Goal: Task Accomplishment & Management: Manage account settings

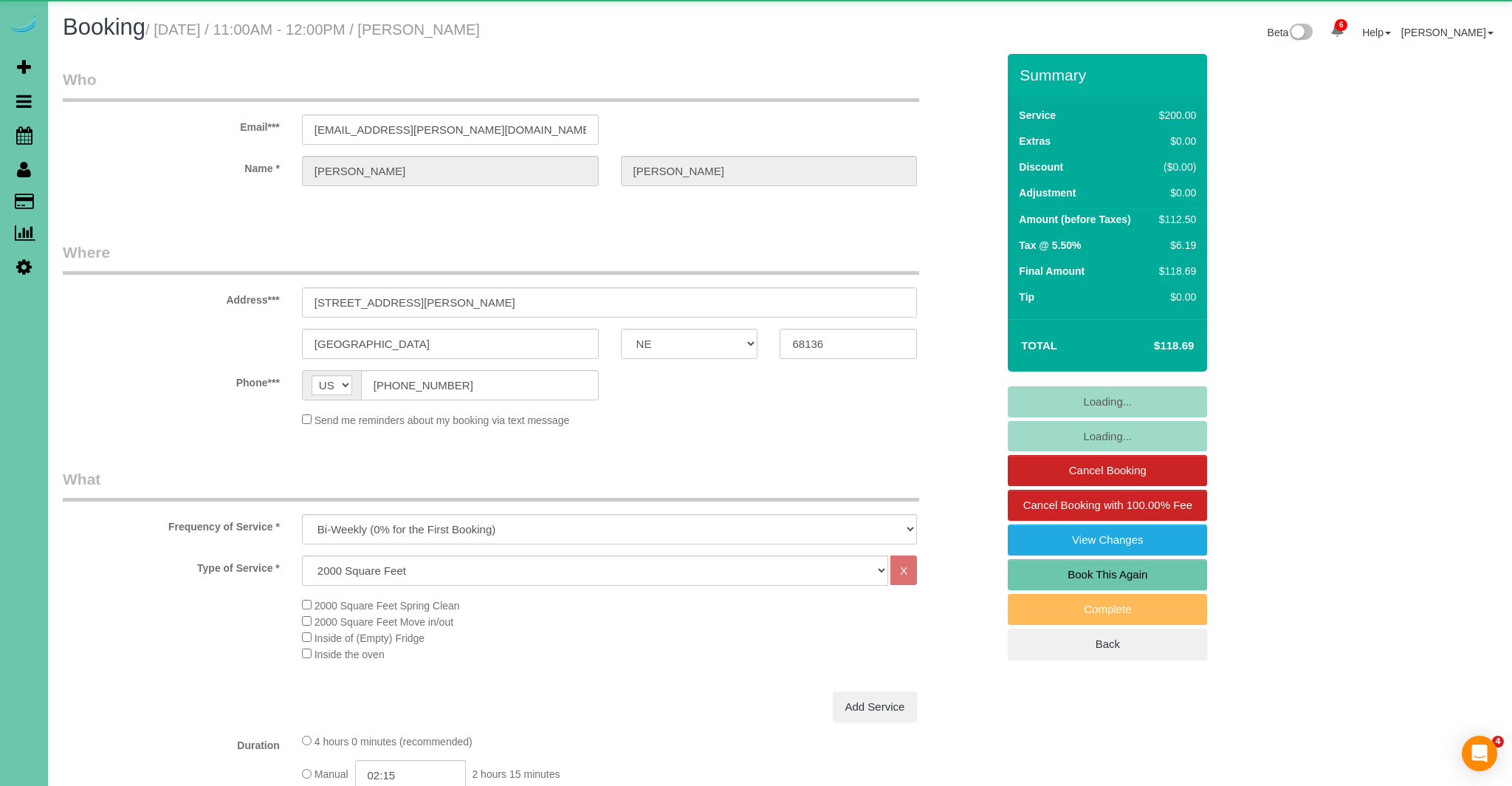
select select "NE"
select select "object:762"
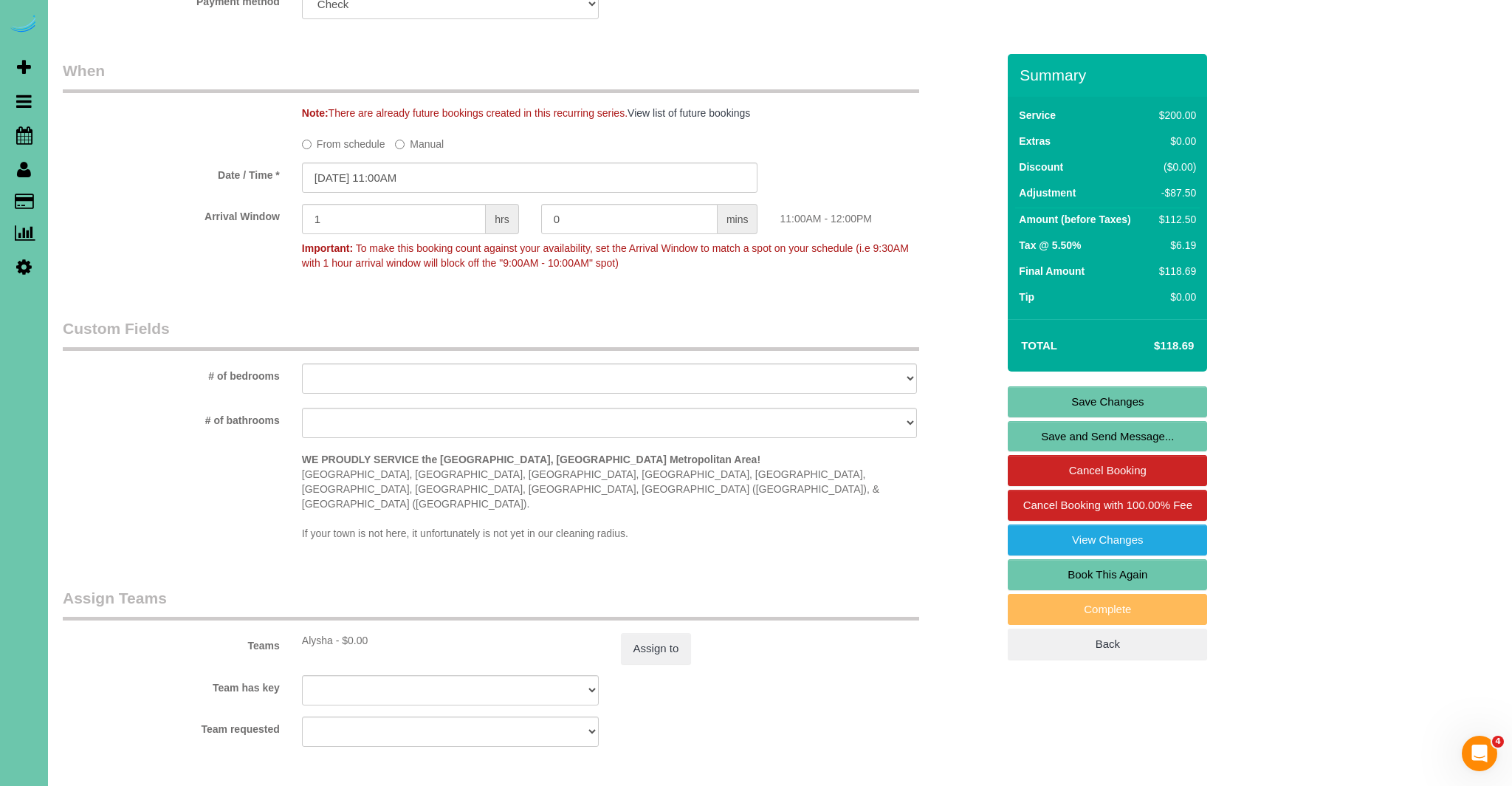
scroll to position [1066, 0]
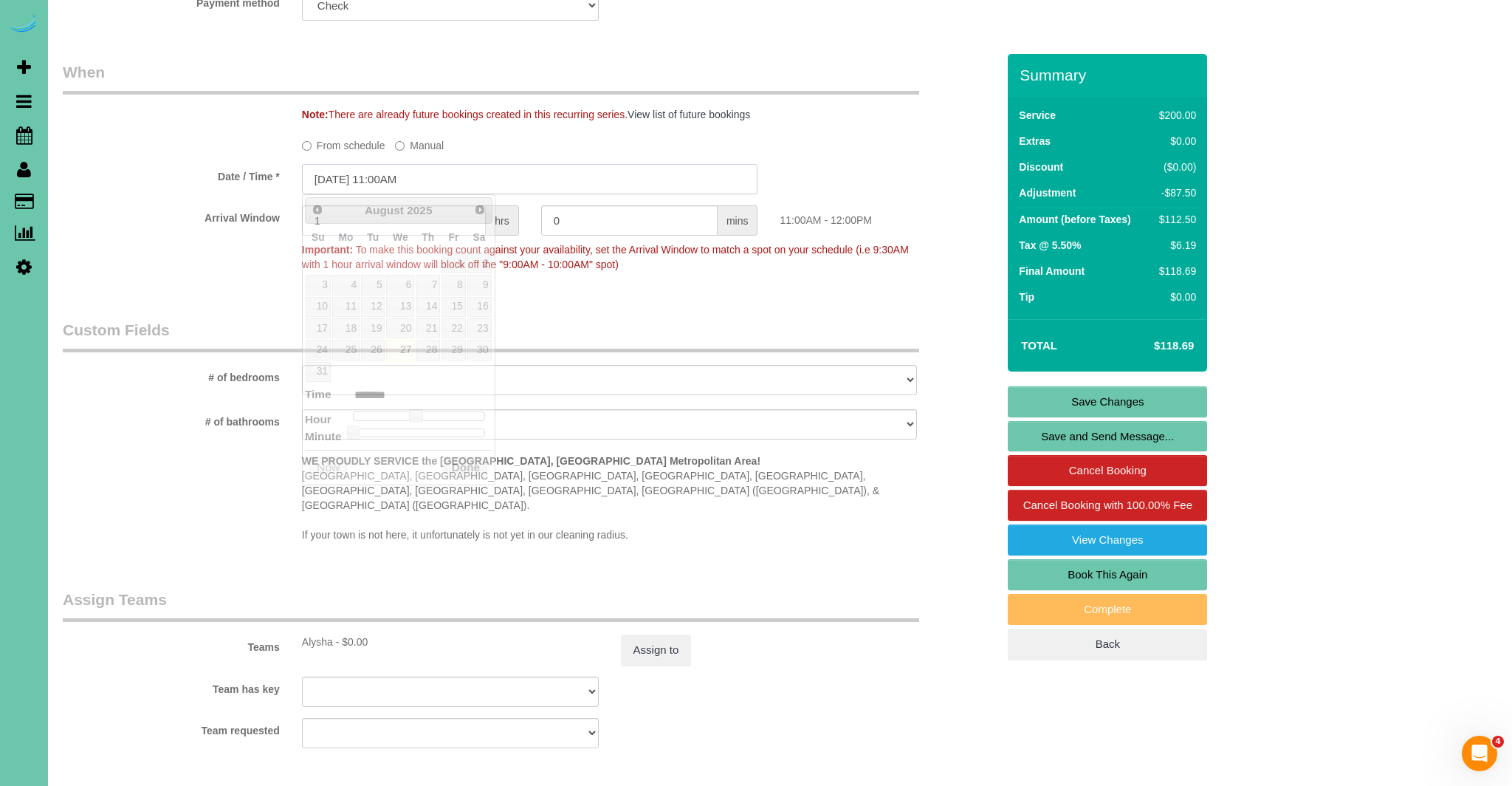
click at [333, 179] on input "08/27/2025 11:00AM" at bounding box center [530, 179] width 456 height 30
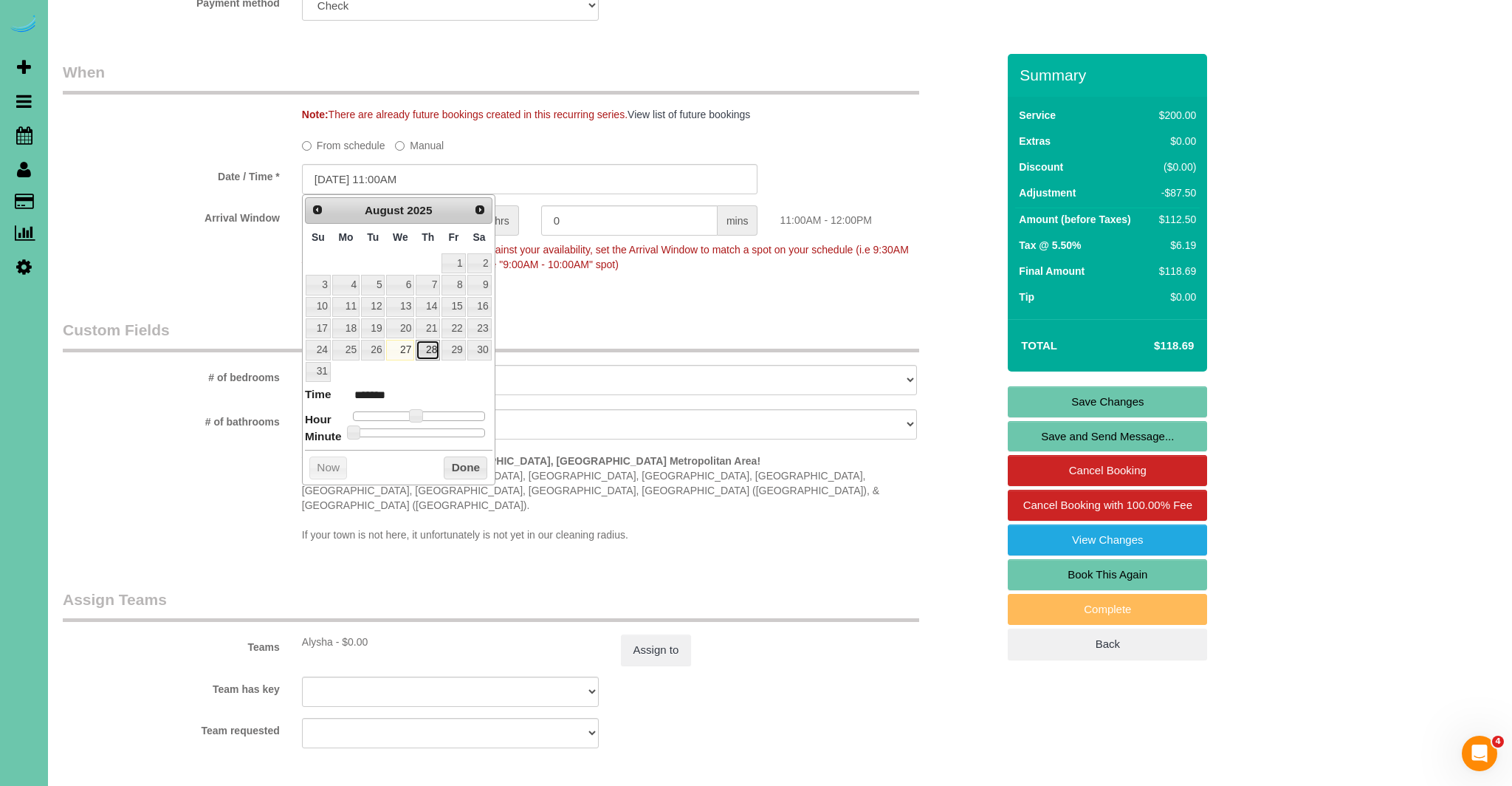
click at [426, 356] on link "28" at bounding box center [428, 350] width 24 height 20
type input "08/28/2025 11:00AM"
click at [463, 472] on button "Done" at bounding box center [465, 468] width 43 height 23
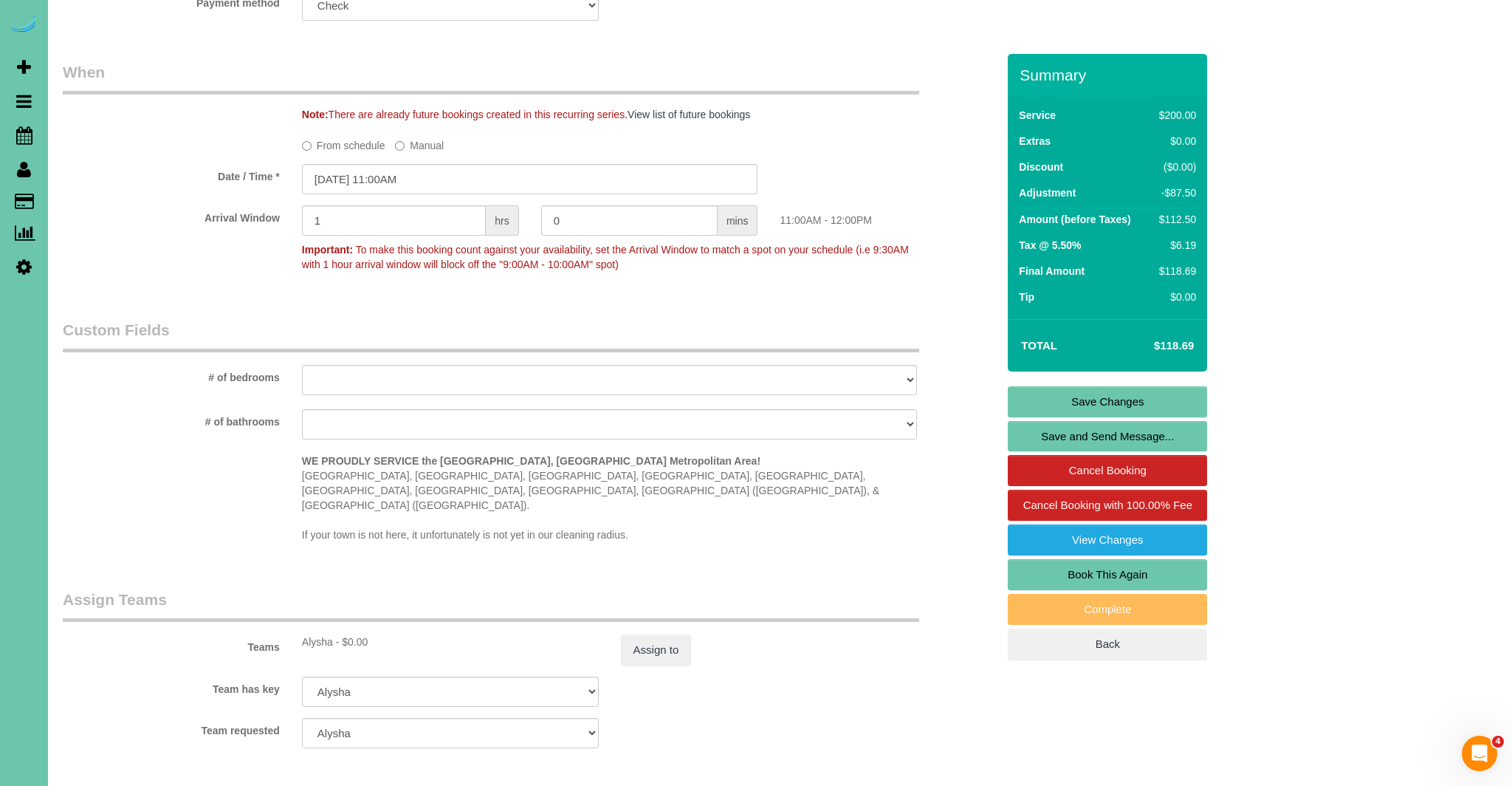
click at [1142, 404] on link "Save Changes" at bounding box center [1107, 402] width 199 height 31
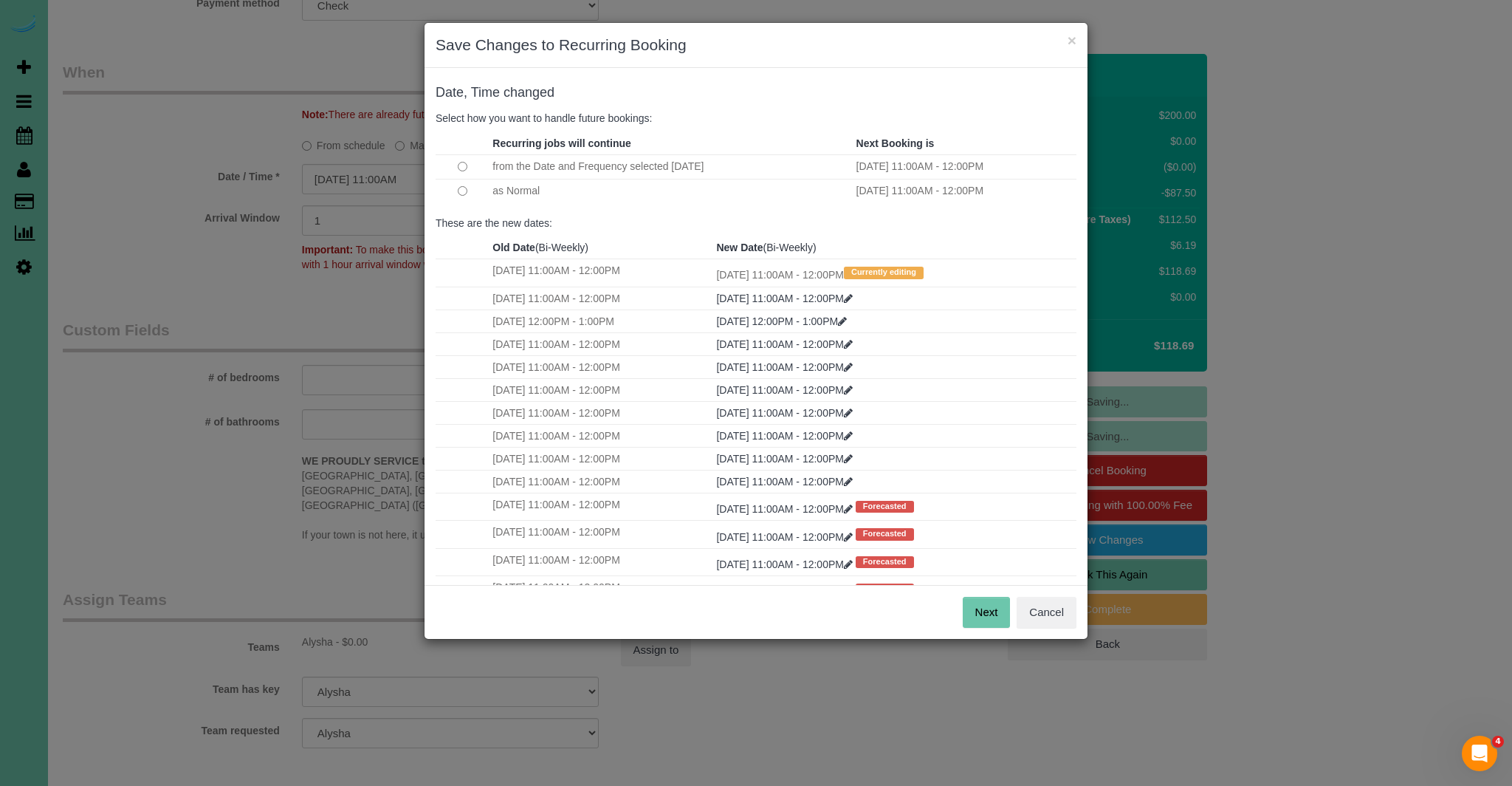
click at [1001, 616] on button "Next" at bounding box center [987, 612] width 48 height 31
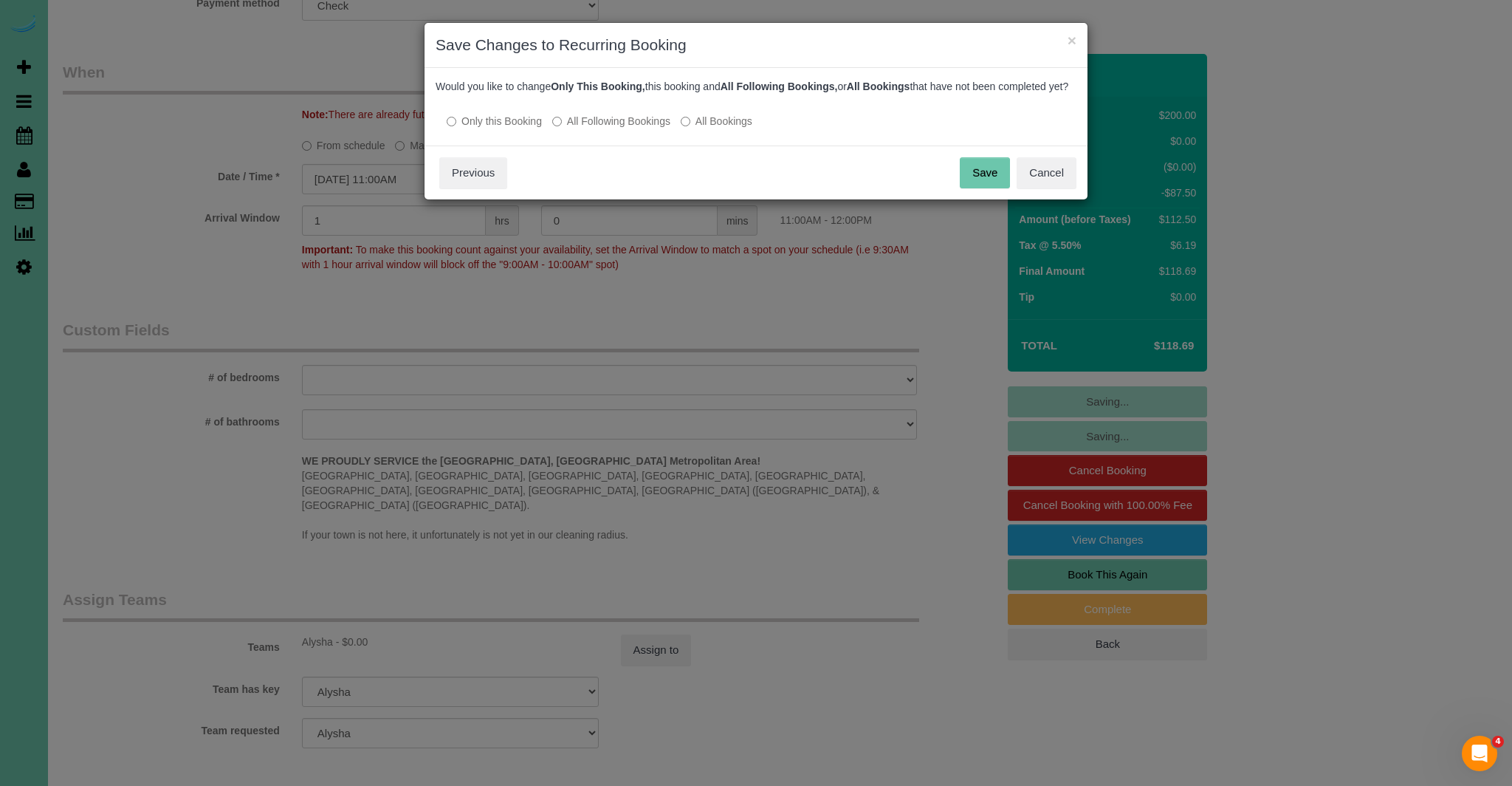
click at [989, 189] on button "Save" at bounding box center [985, 173] width 50 height 31
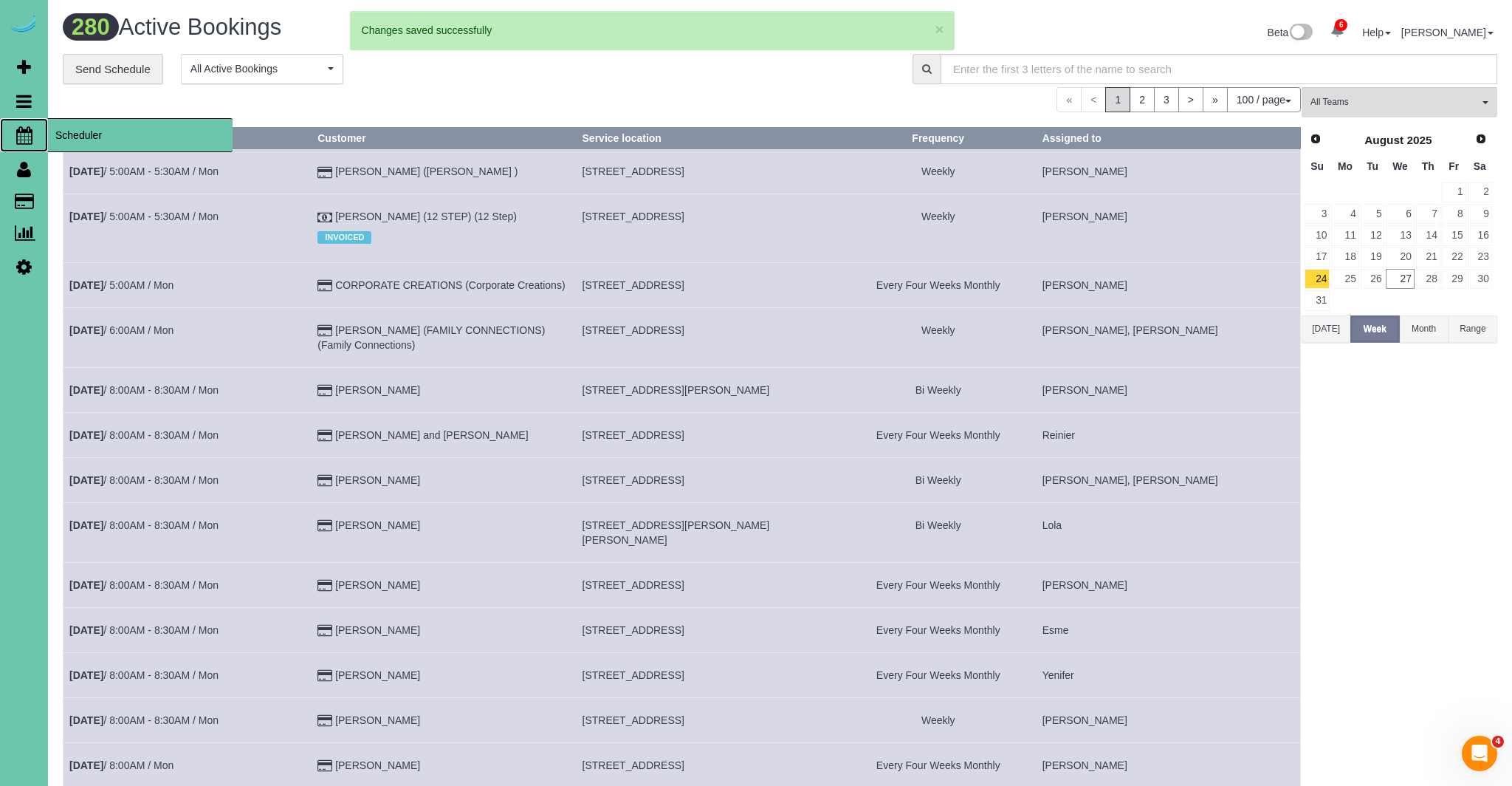
click at [17, 135] on icon at bounding box center [24, 135] width 17 height 17
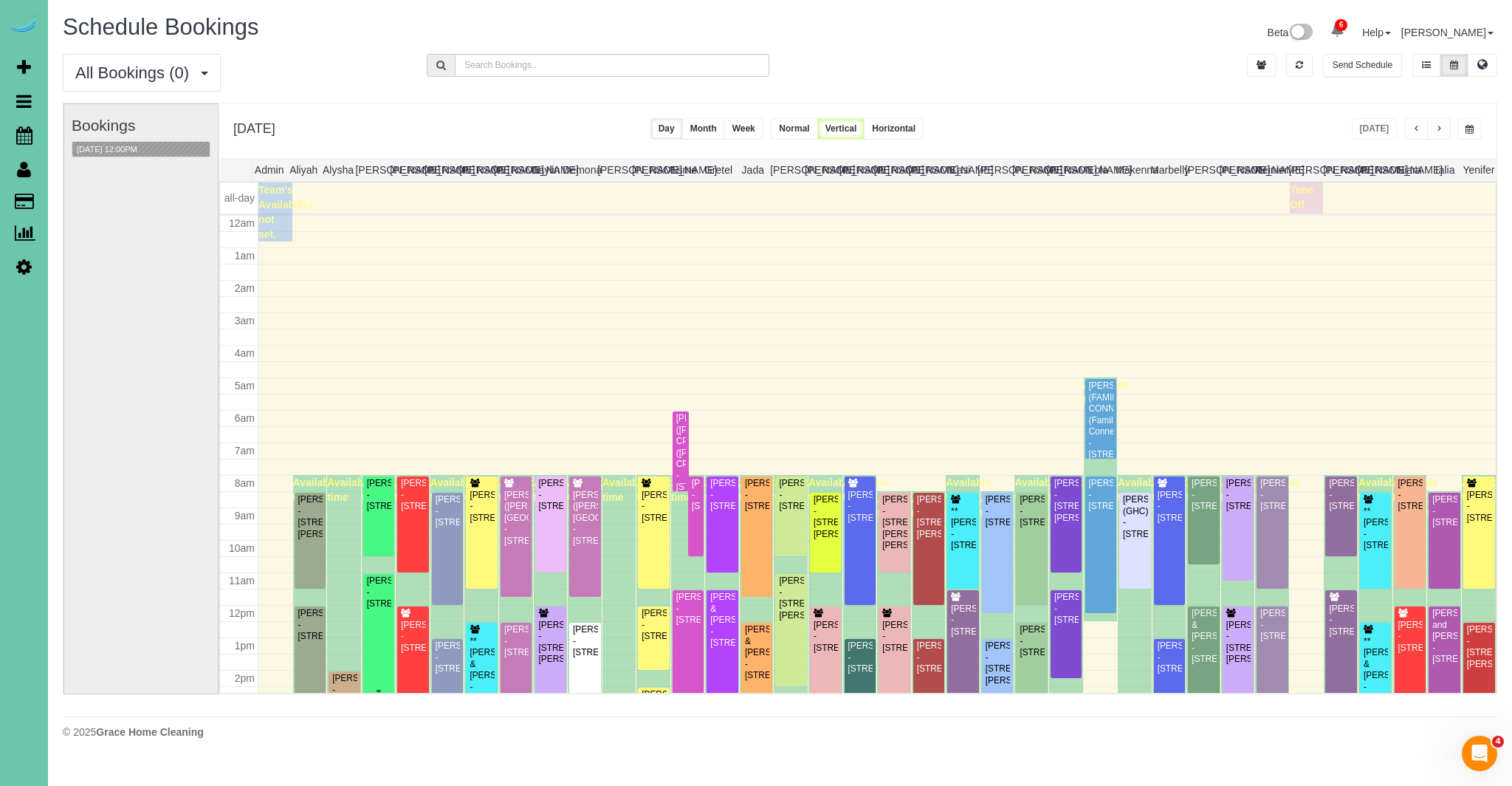
scroll to position [196, 0]
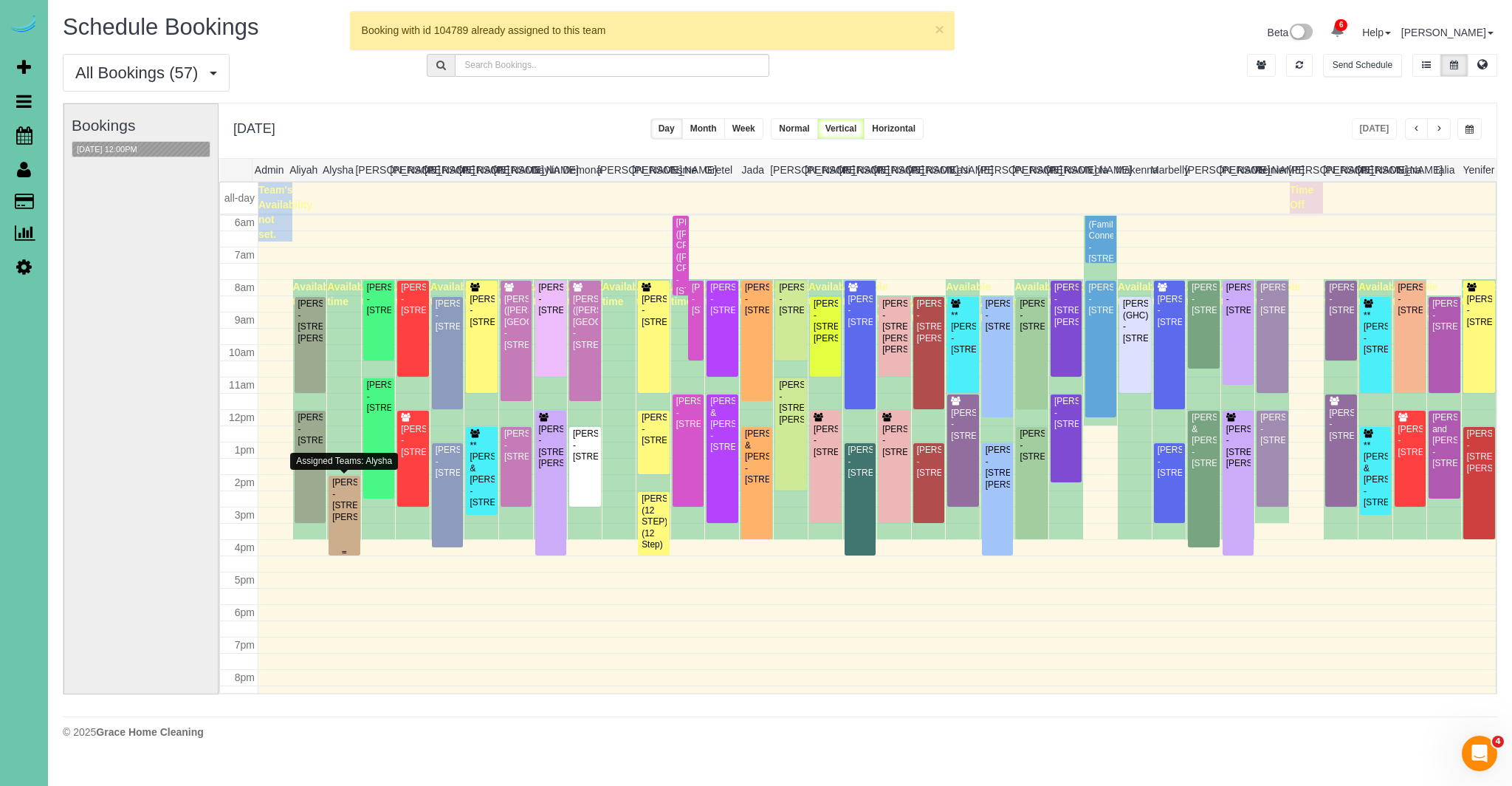
click at [345, 512] on div "Ellen Nordgren - 19514 Marinda Street, Omaha, NE 68130" at bounding box center [343, 500] width 25 height 46
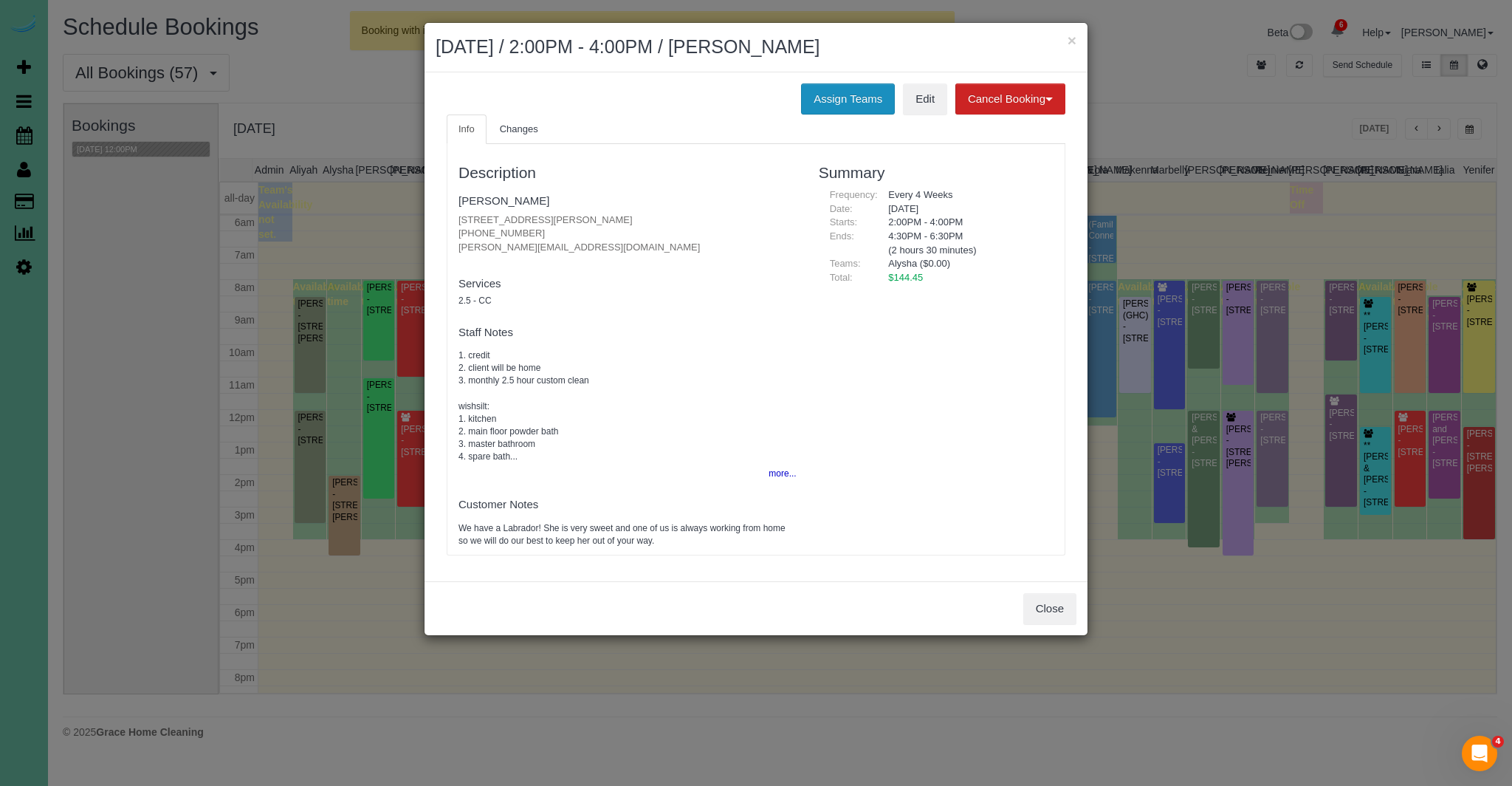
click at [841, 110] on button "Assign Teams" at bounding box center [849, 99] width 94 height 31
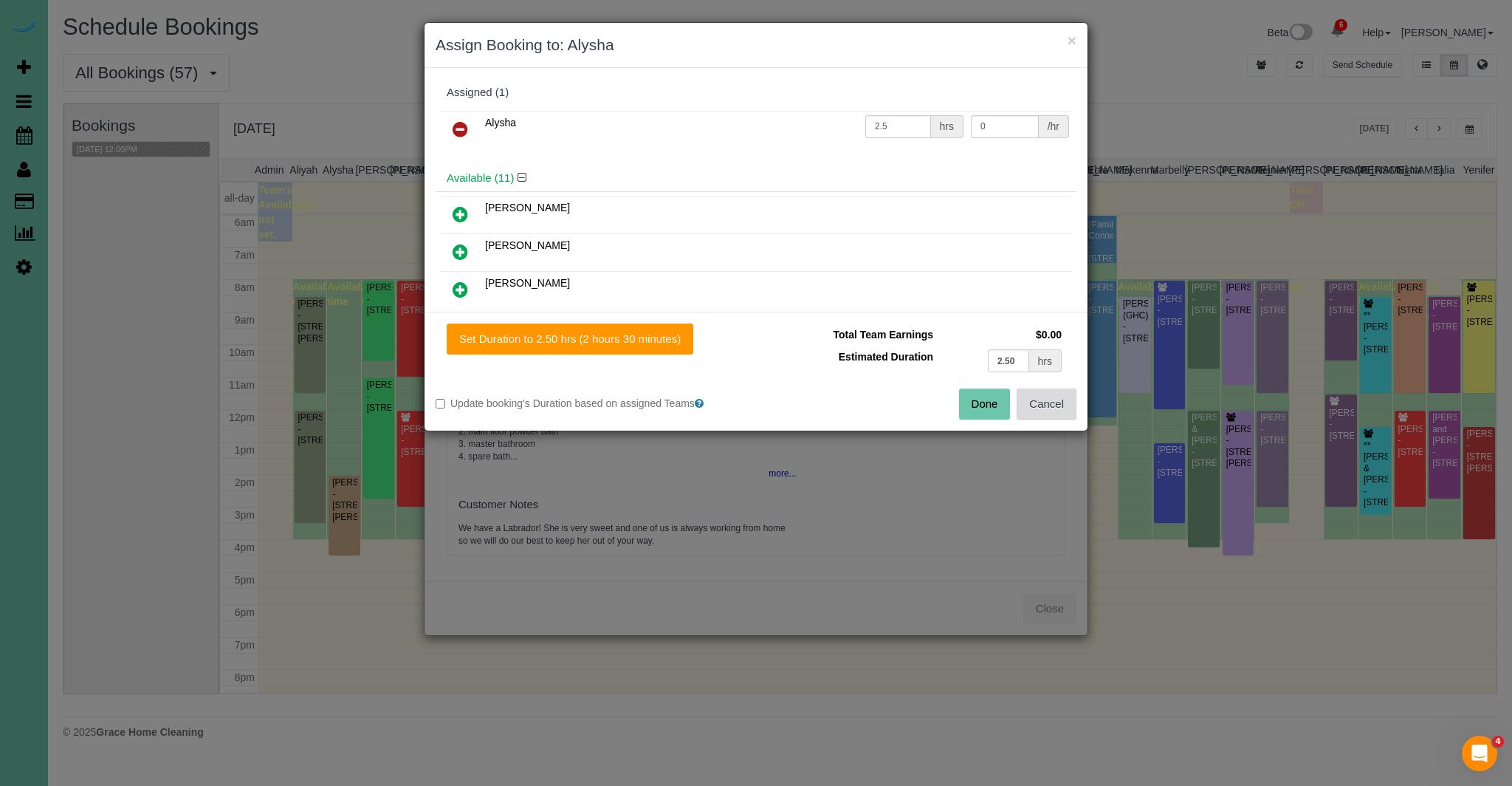
click at [1051, 404] on button "Cancel" at bounding box center [1047, 404] width 60 height 31
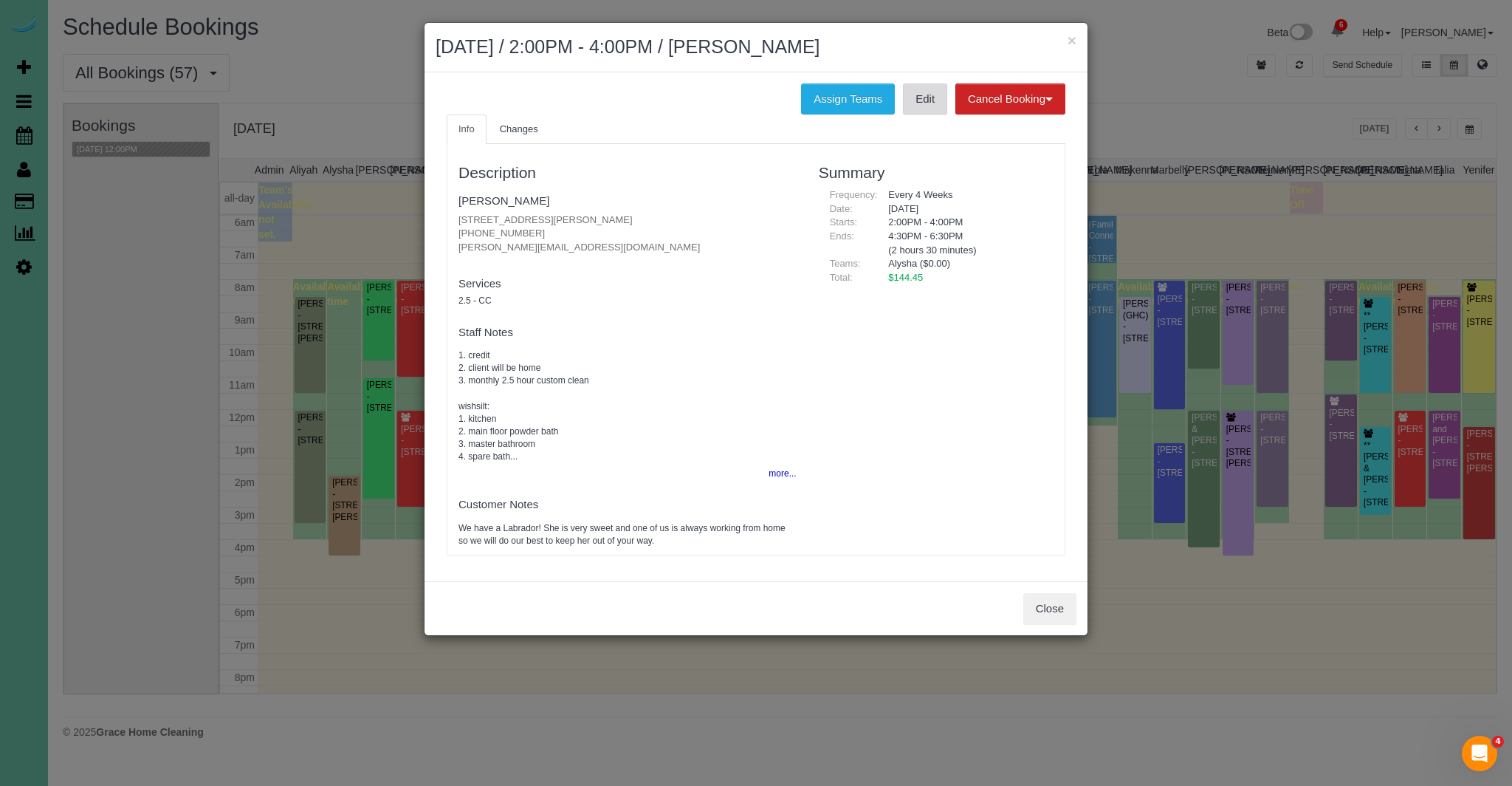
click at [929, 102] on link "Edit" at bounding box center [925, 99] width 44 height 31
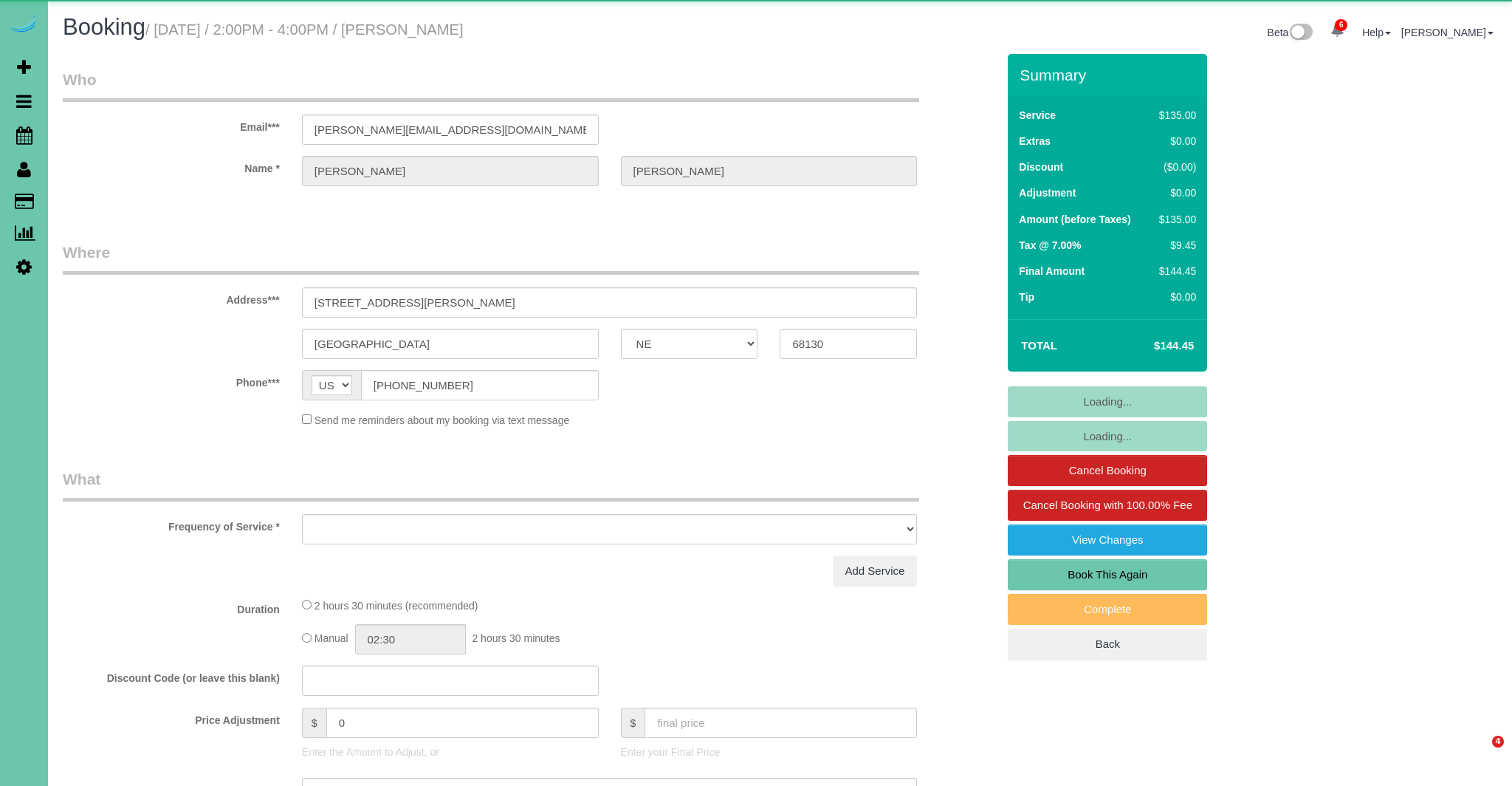
select select "NE"
select select "object:896"
select select "number:37"
select select "number:42"
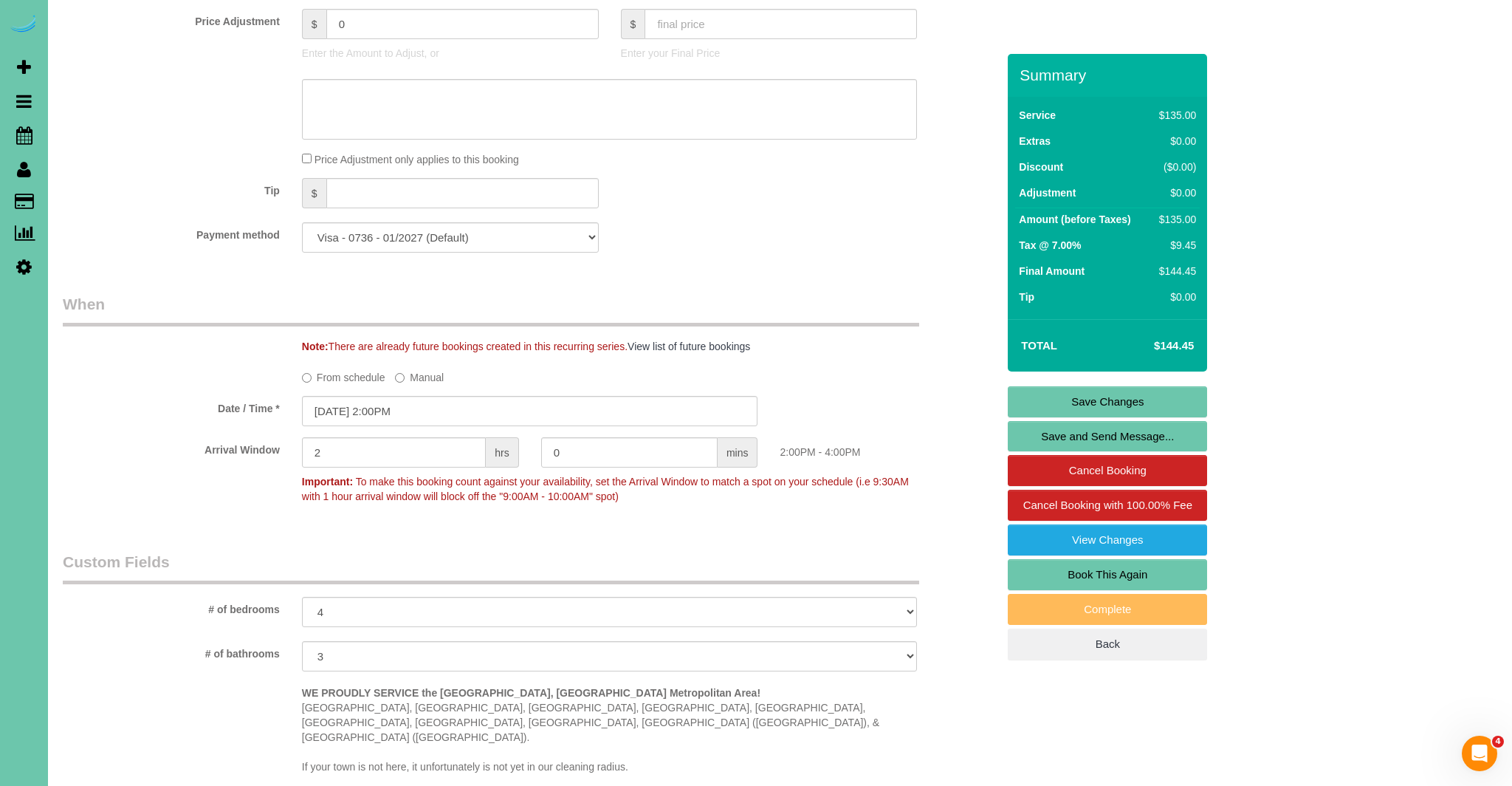
scroll to position [771, 0]
click at [329, 411] on input "[DATE] 2:00PM" at bounding box center [530, 410] width 456 height 30
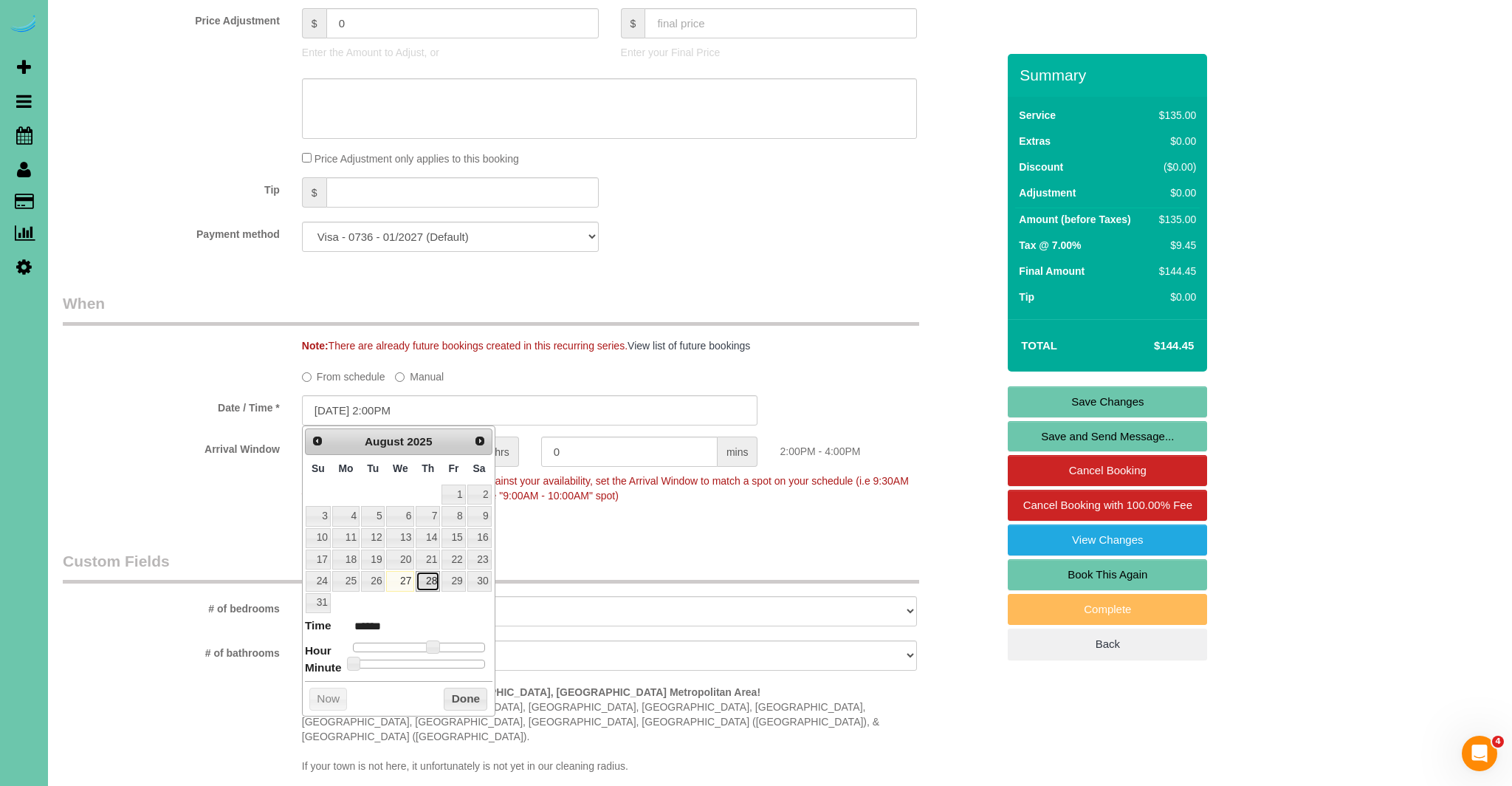
click at [430, 572] on link "28" at bounding box center [428, 581] width 24 height 20
type input "[DATE] 2:00PM"
click at [476, 703] on button "Done" at bounding box center [465, 699] width 43 height 23
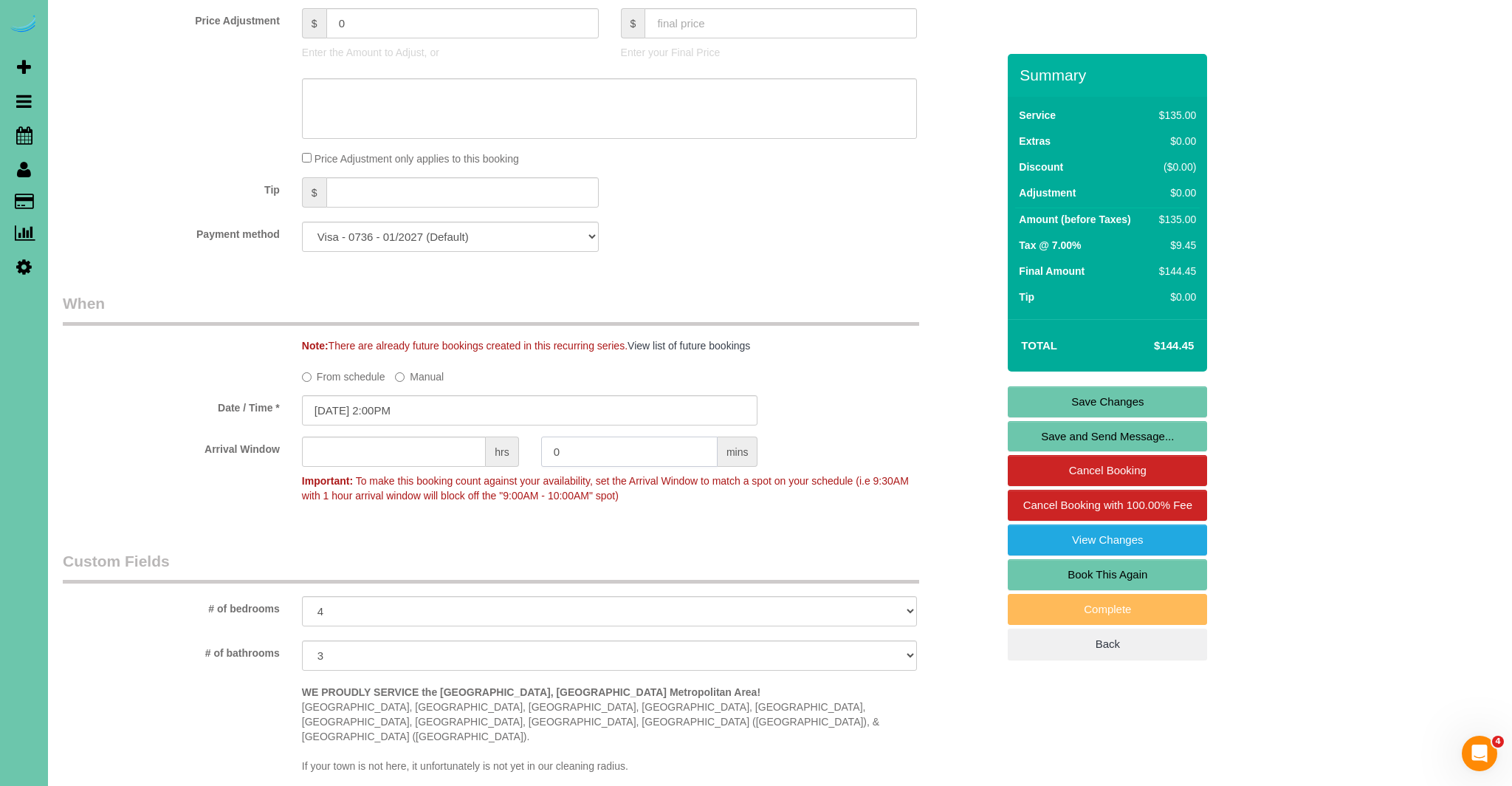
click at [644, 456] on input "0" at bounding box center [629, 451] width 177 height 30
type input "0"
type input "30"
click at [1143, 402] on link "Save Changes" at bounding box center [1107, 402] width 199 height 31
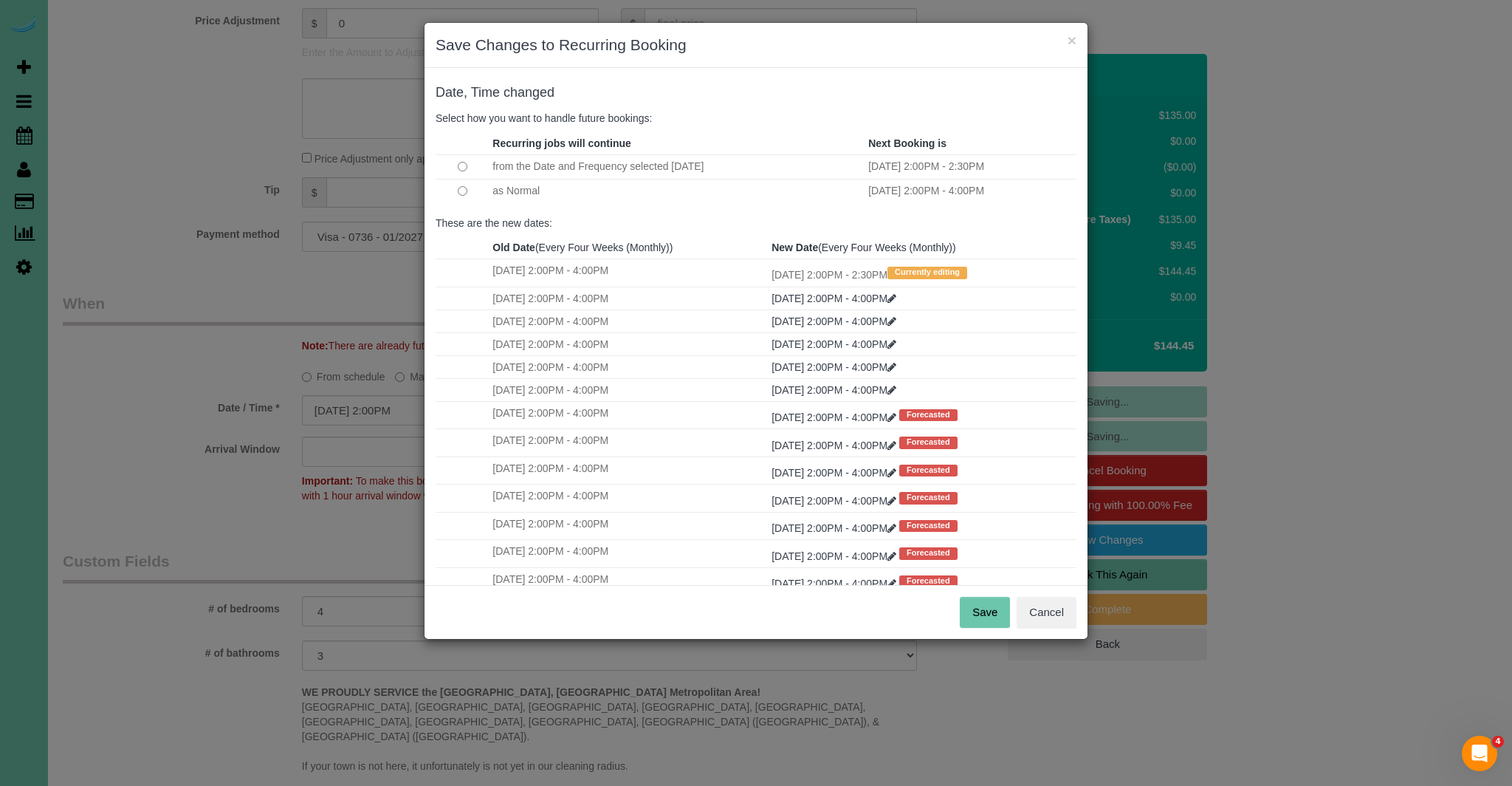
click at [986, 615] on button "Save" at bounding box center [985, 612] width 50 height 31
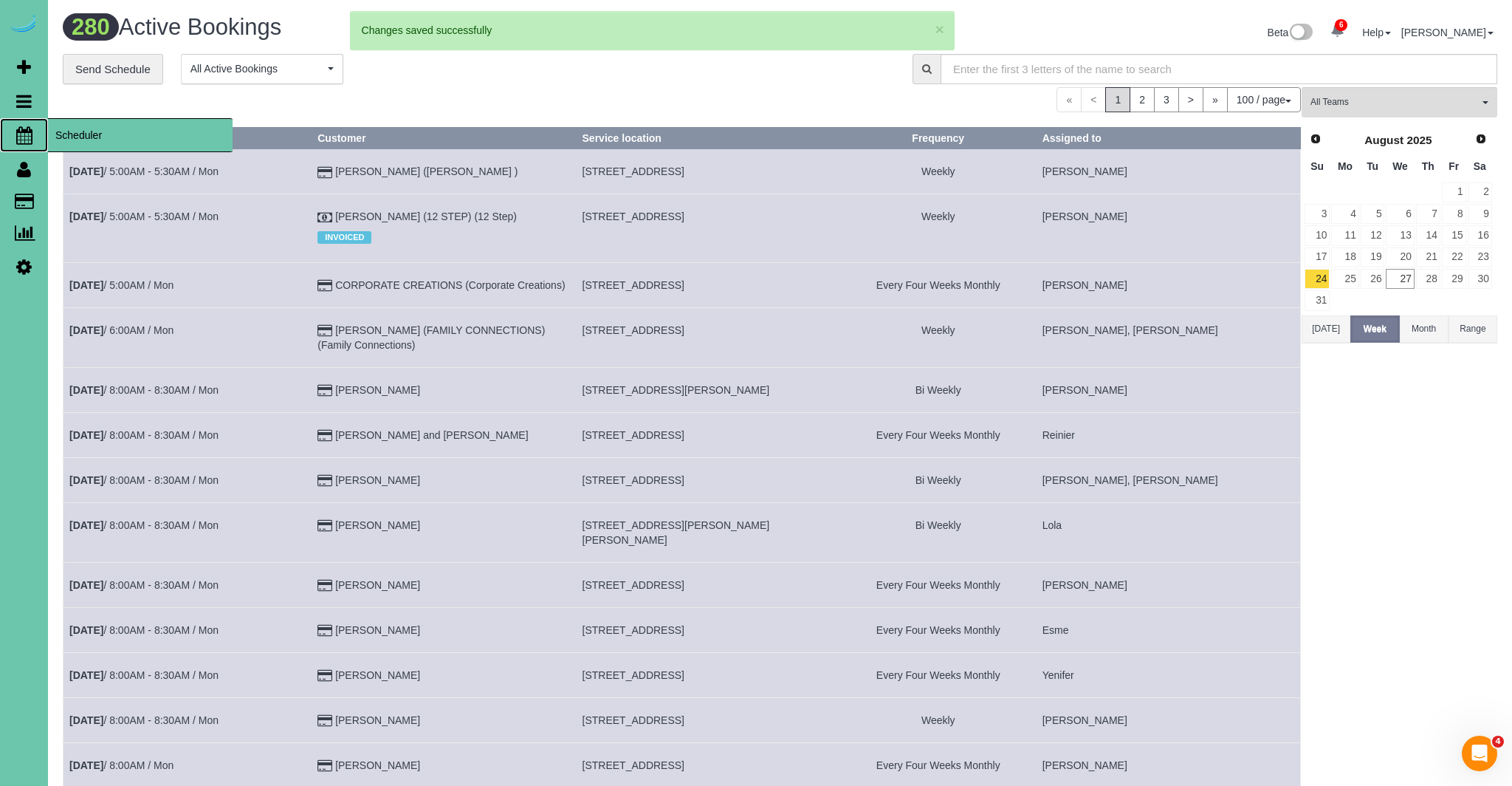
click at [32, 140] on link "Scheduler" at bounding box center [23, 135] width 48 height 34
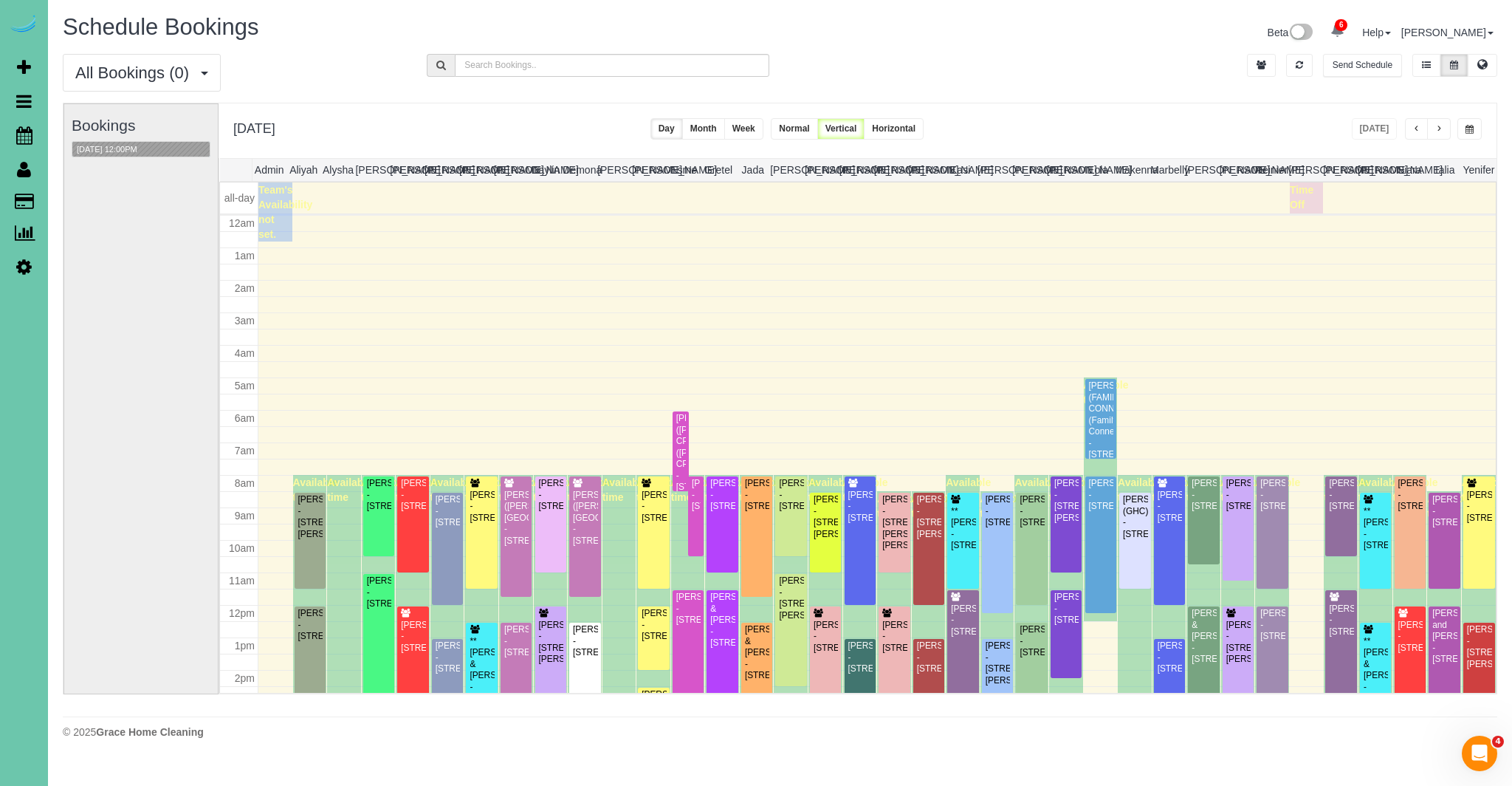
scroll to position [196, 0]
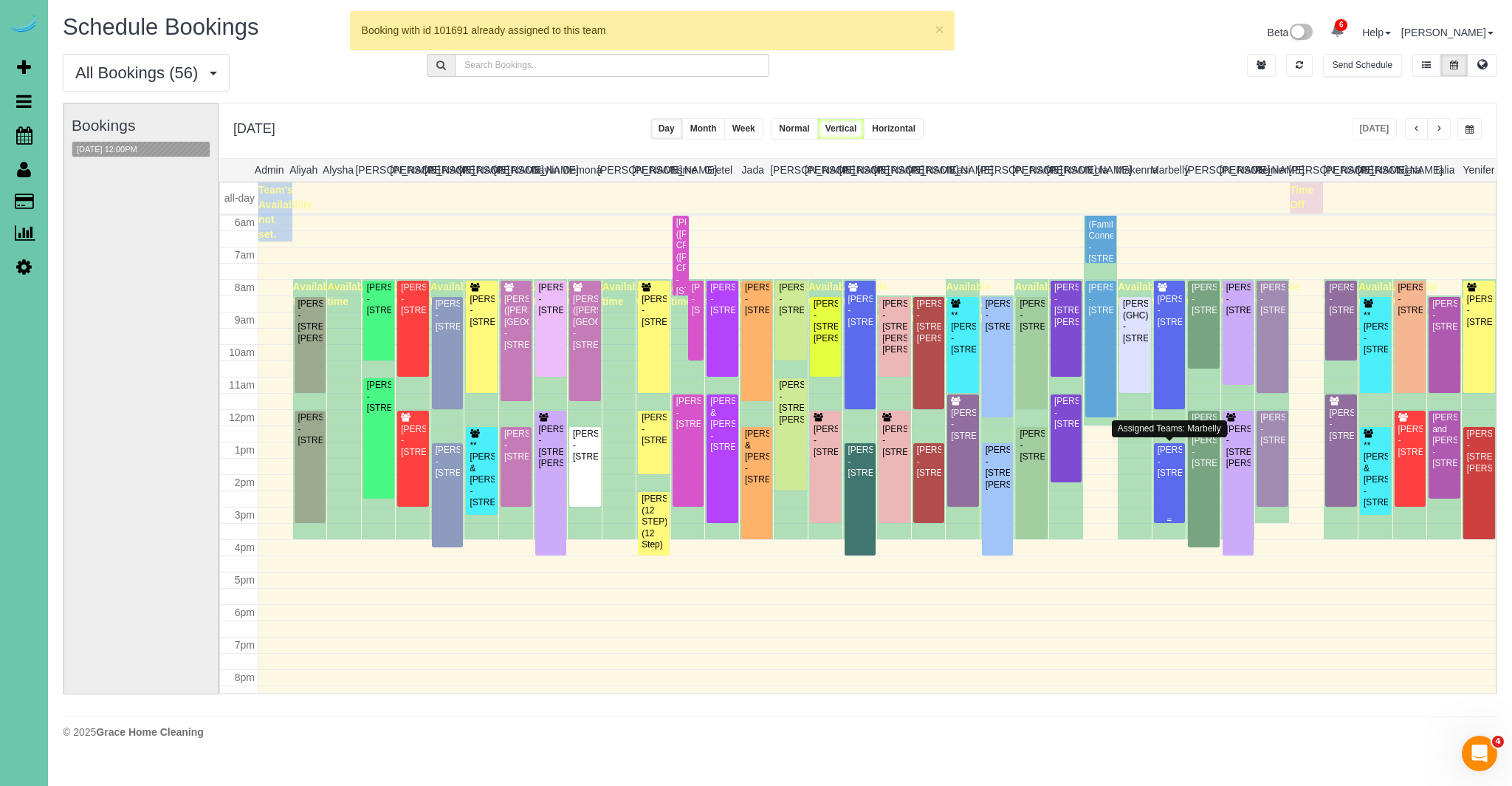
click at [1169, 467] on div "[PERSON_NAME] - [STREET_ADDRESS]" at bounding box center [1169, 461] width 25 height 34
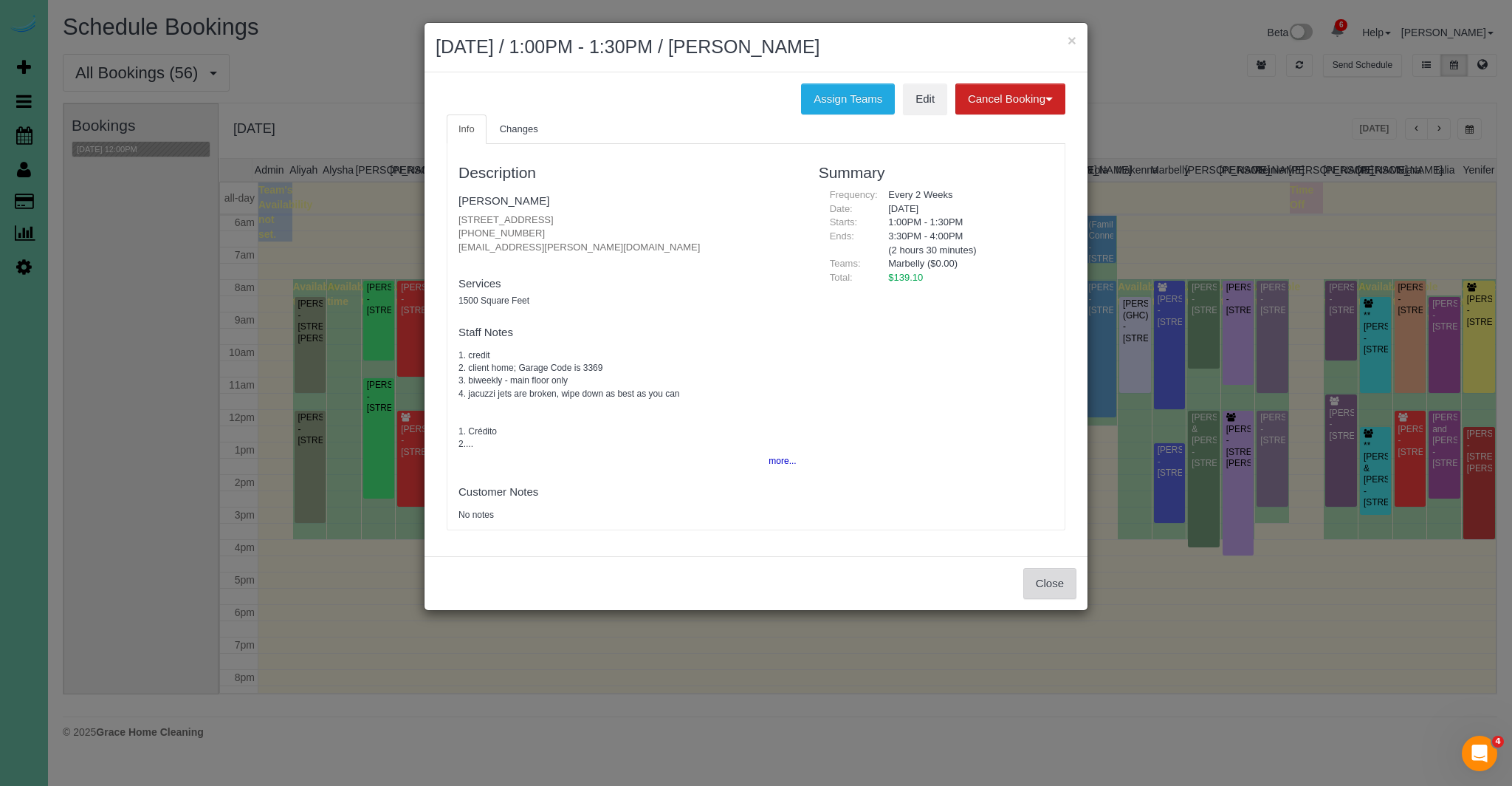
click at [1061, 585] on button "Close" at bounding box center [1049, 583] width 53 height 31
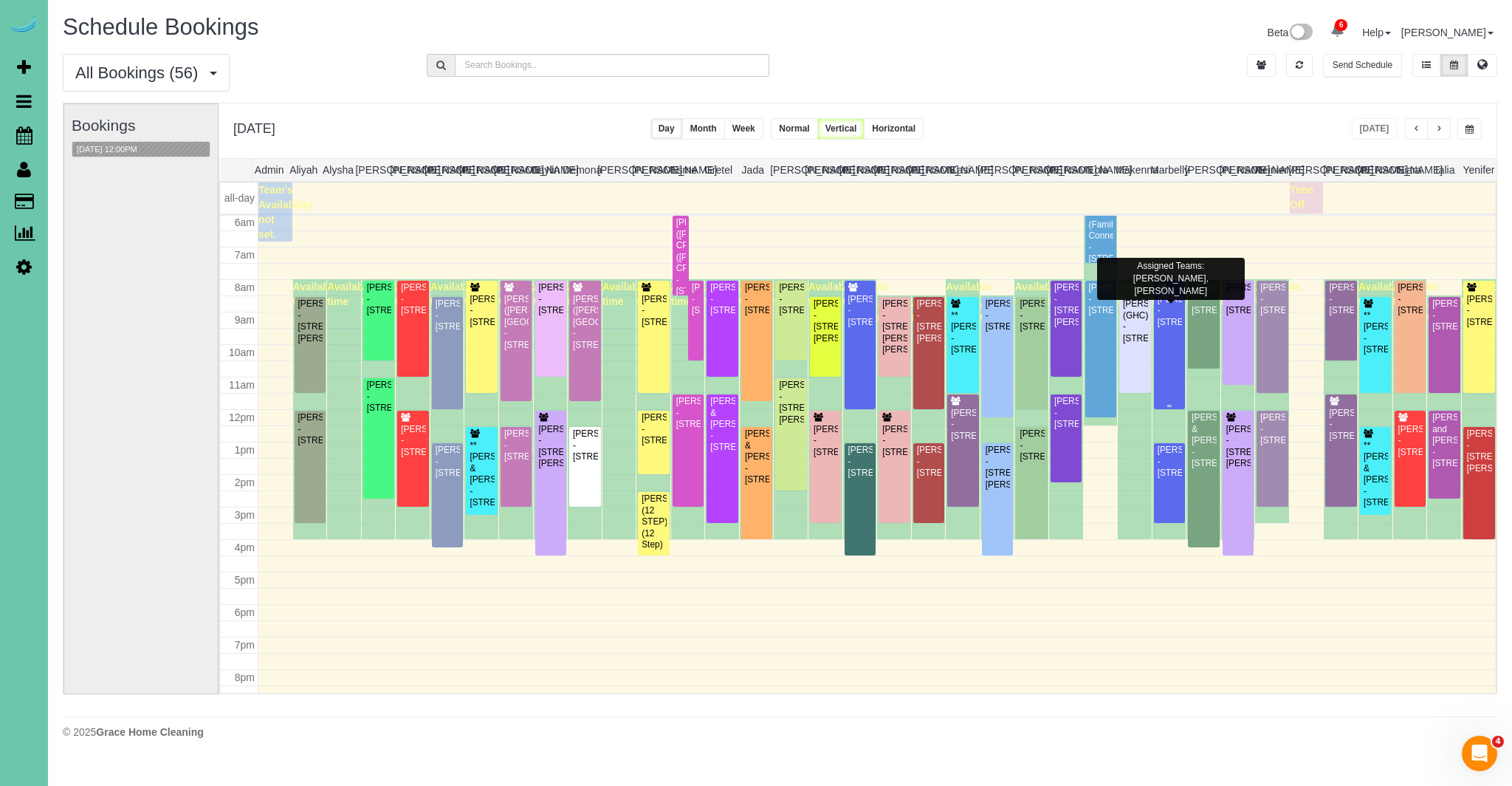
click at [1179, 328] on div "[PERSON_NAME] - [STREET_ADDRESS]" at bounding box center [1169, 310] width 25 height 34
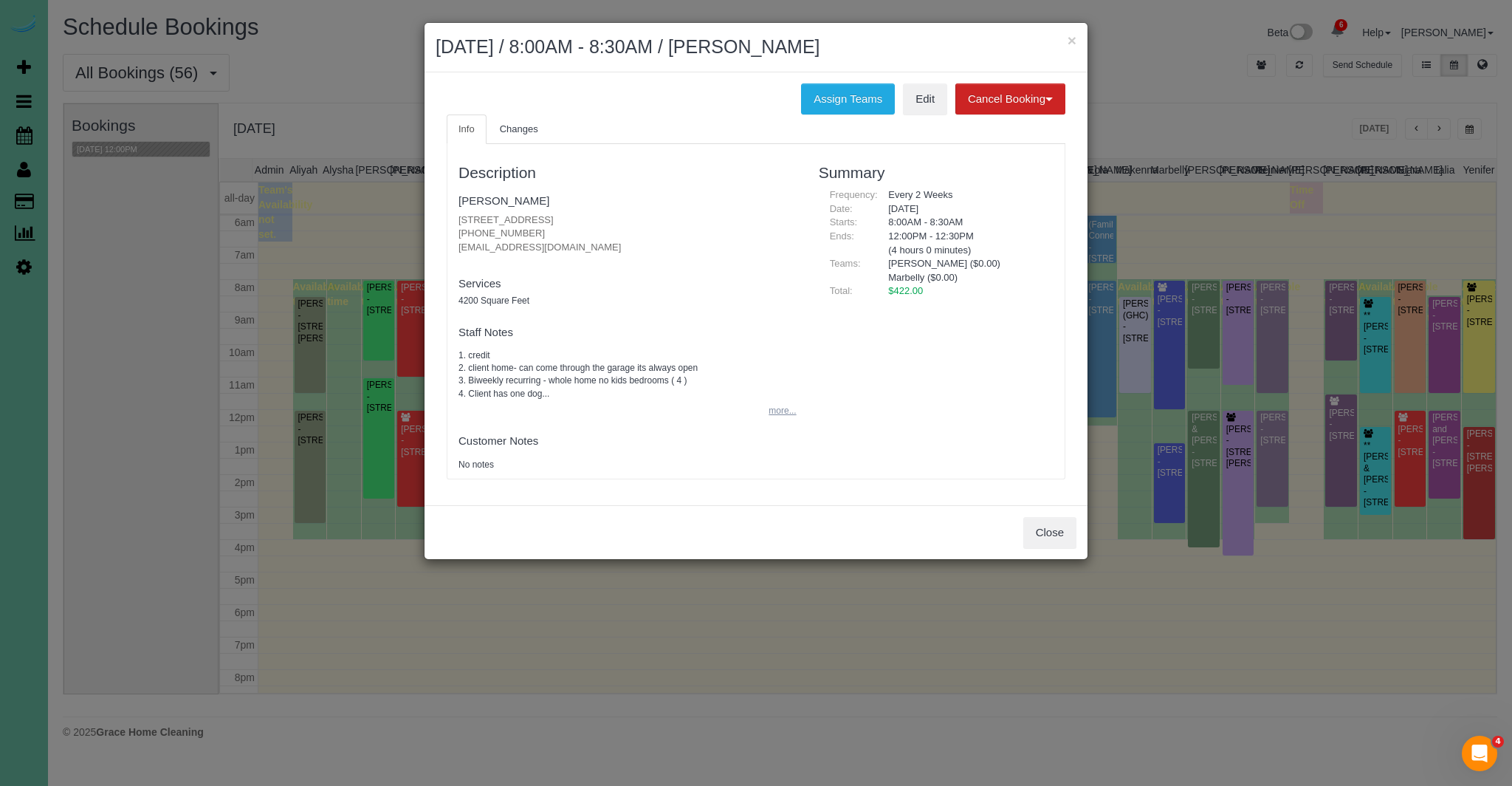
click at [777, 412] on button "more..." at bounding box center [778, 410] width 37 height 22
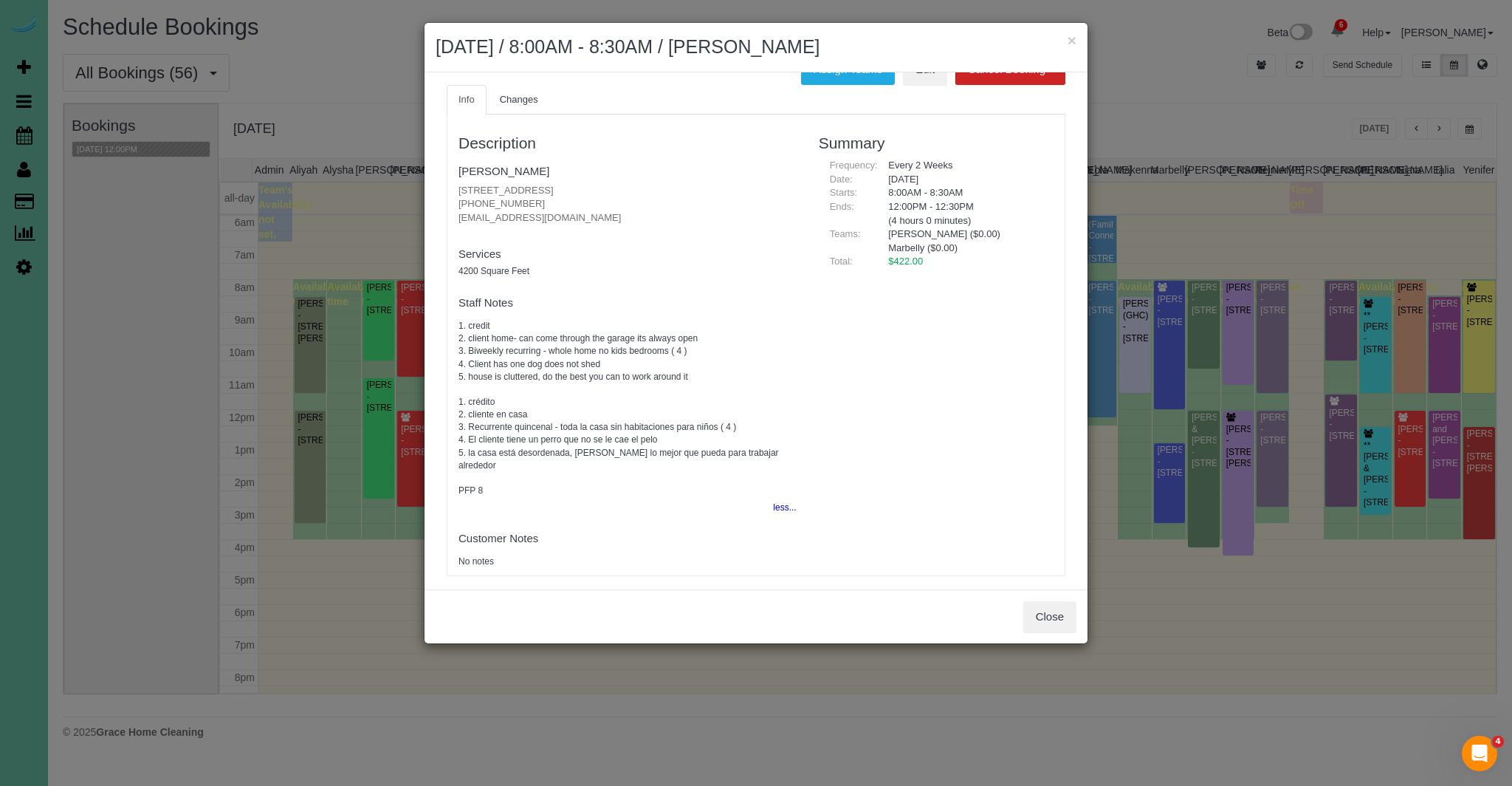
scroll to position [28, 0]
click at [1046, 625] on button "Close" at bounding box center [1049, 616] width 53 height 31
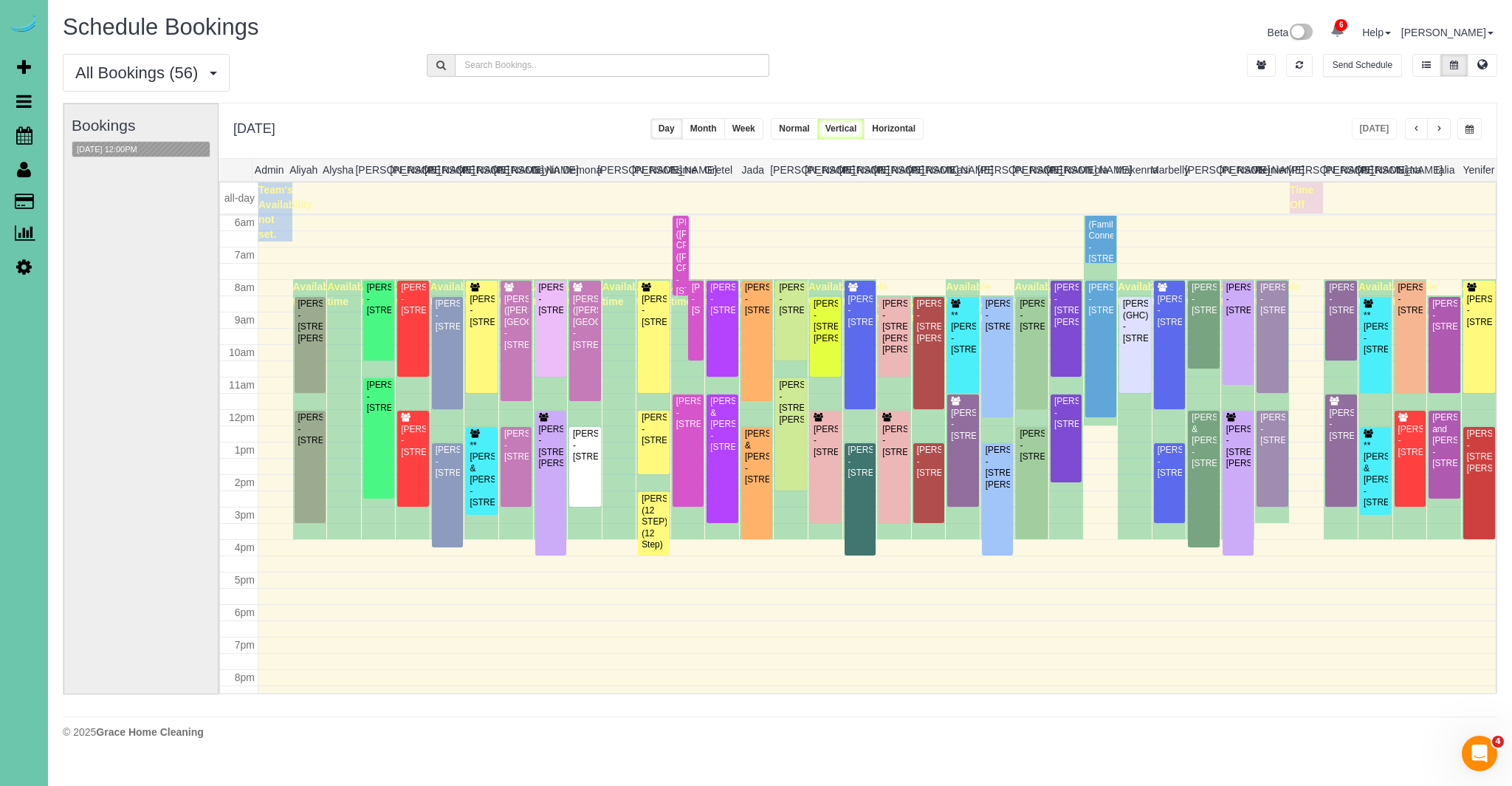
scroll to position [199, 0]
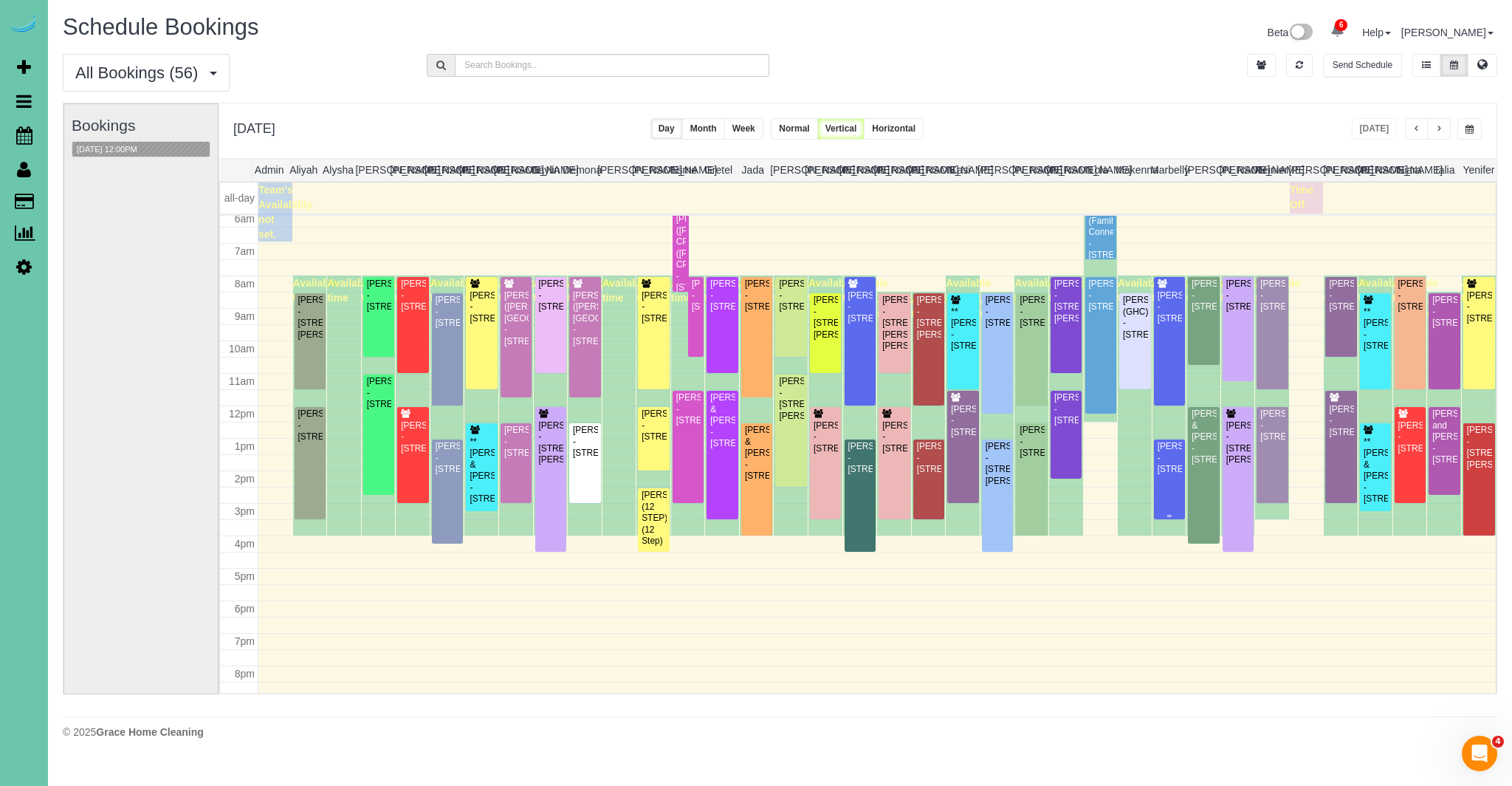
click at [1168, 475] on div "[PERSON_NAME] - [STREET_ADDRESS]" at bounding box center [1169, 457] width 25 height 34
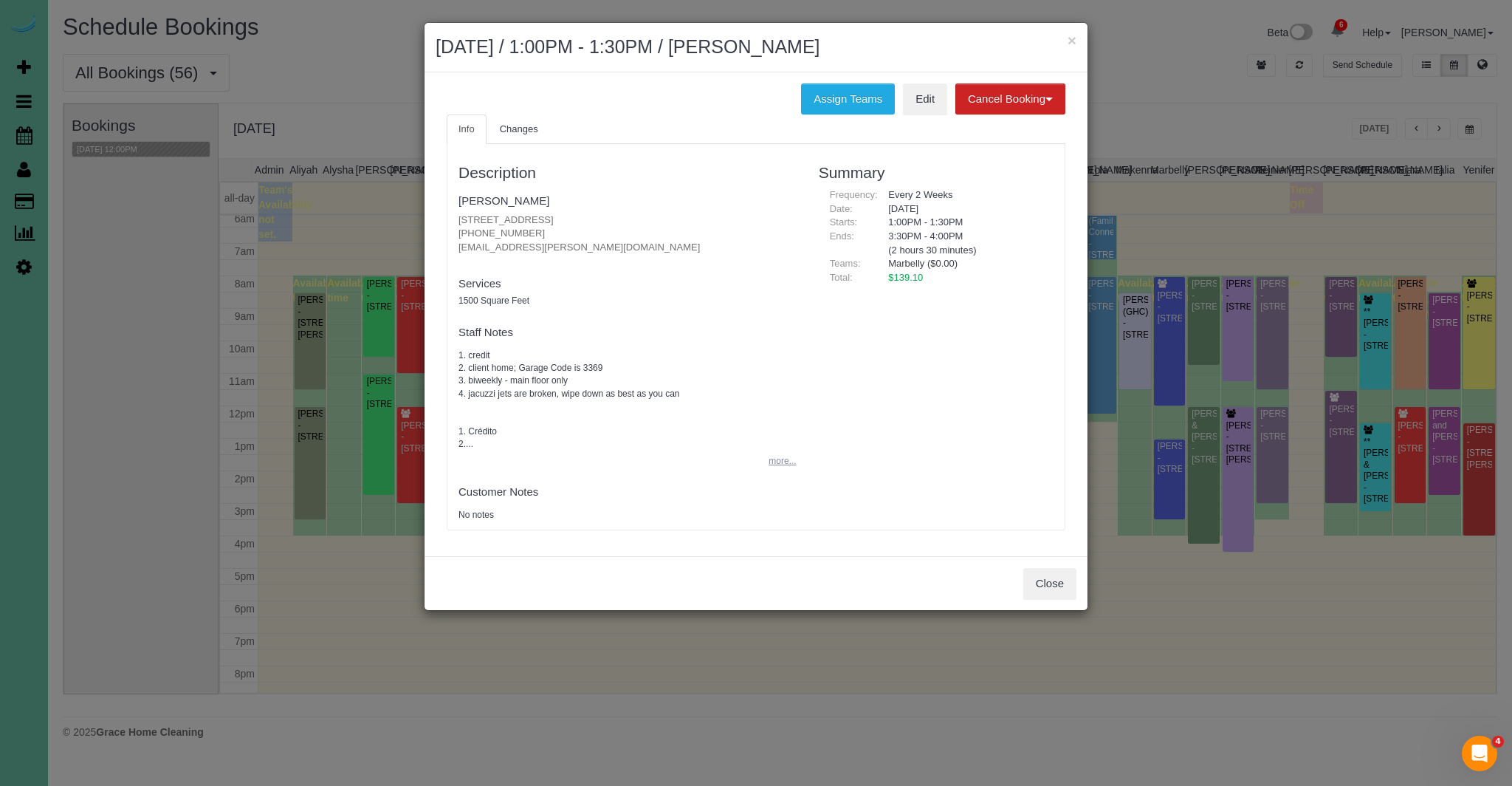
click at [782, 465] on button "more..." at bounding box center [778, 461] width 37 height 22
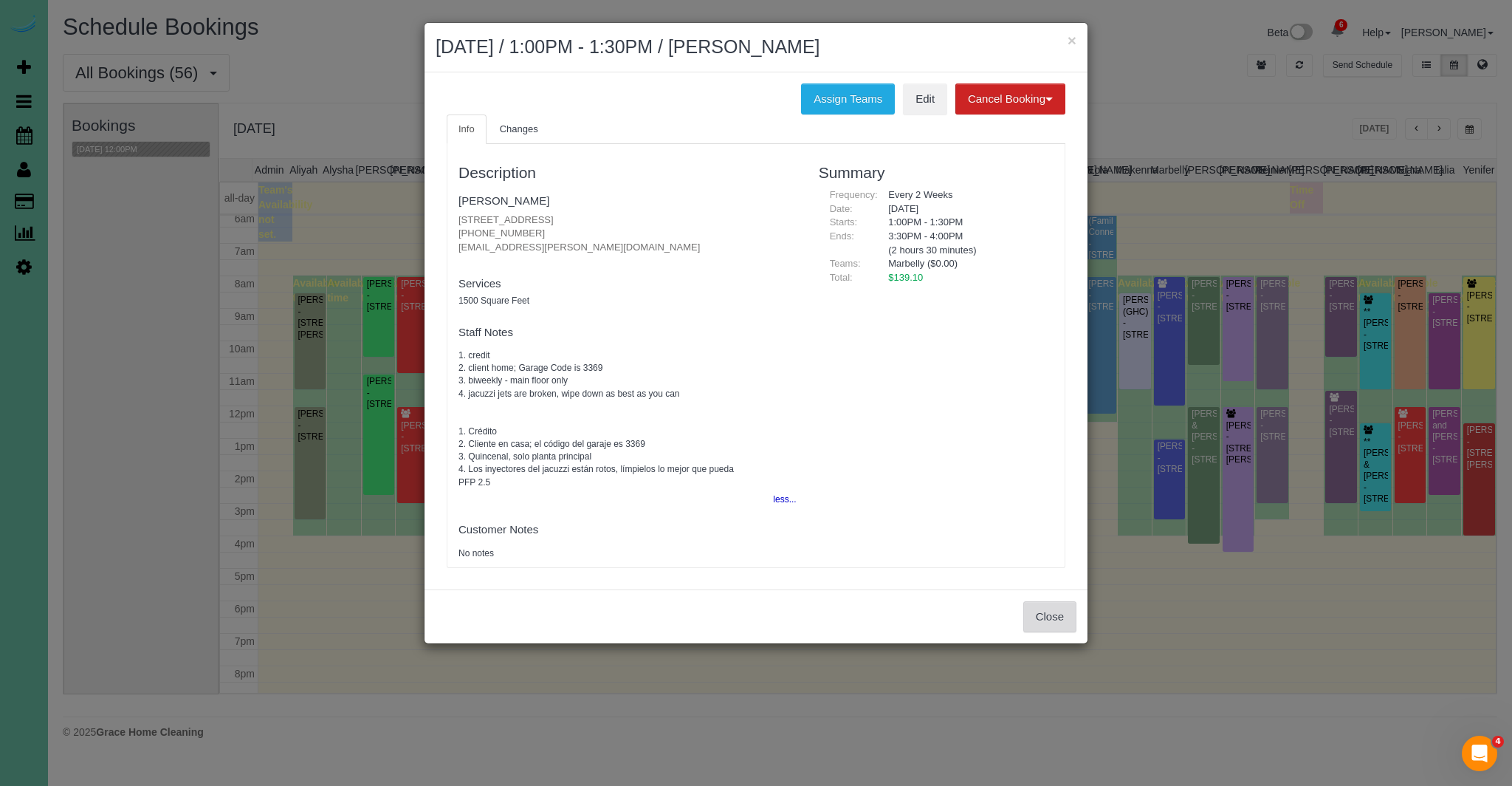
click at [1046, 609] on button "Close" at bounding box center [1049, 616] width 53 height 31
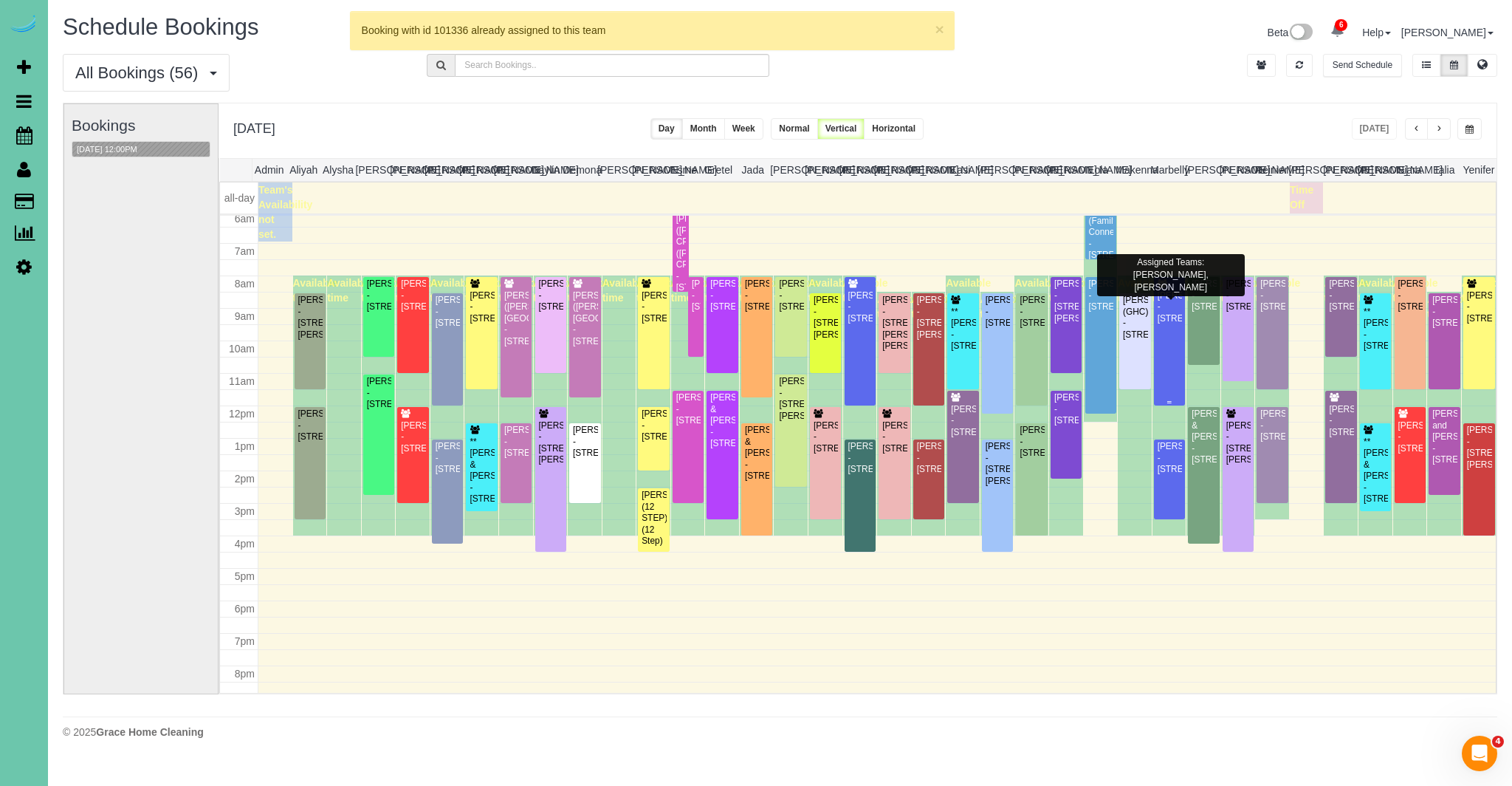
click at [1165, 323] on div "[PERSON_NAME] - [STREET_ADDRESS]" at bounding box center [1169, 307] width 25 height 34
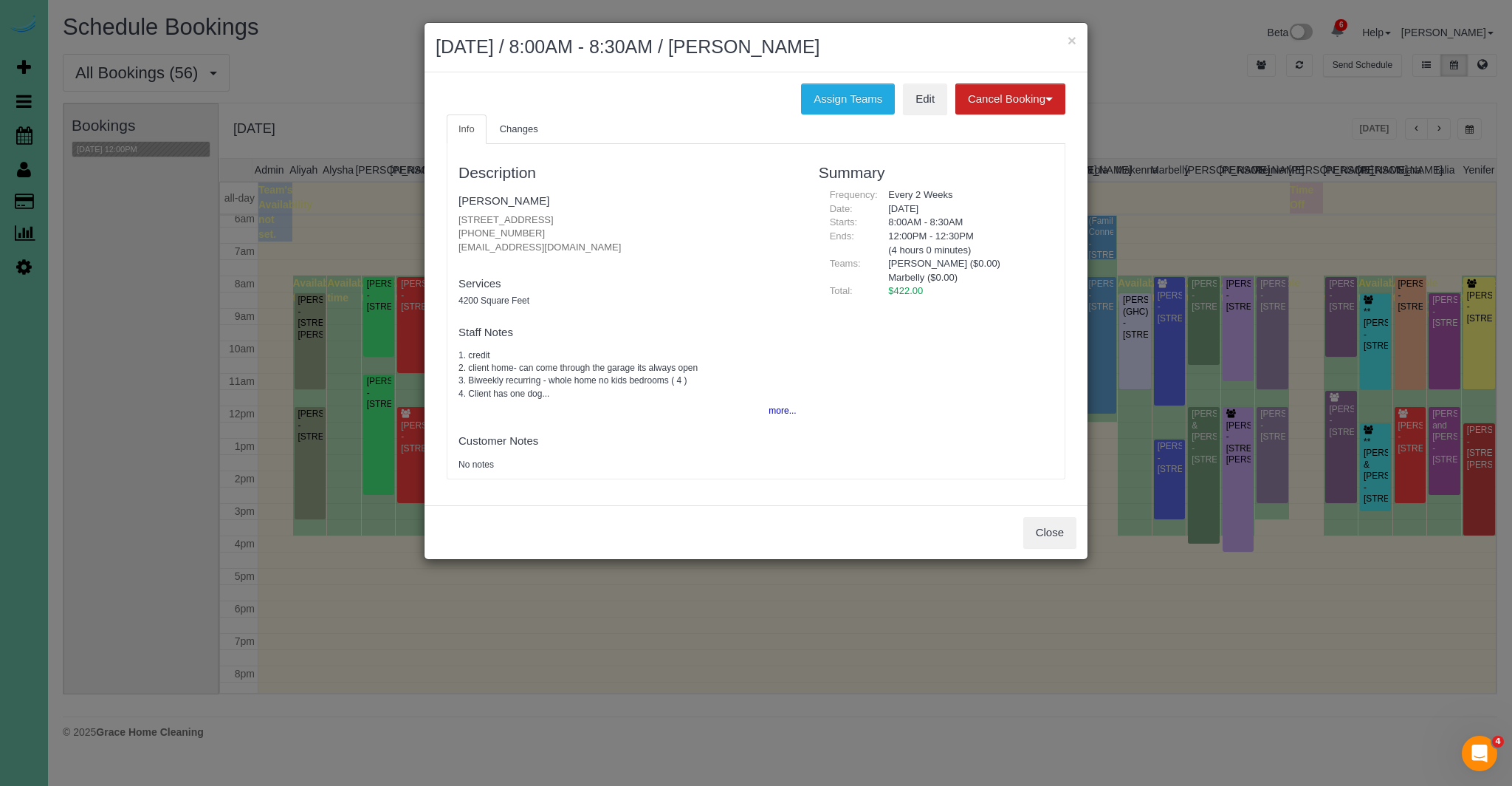
drag, startPoint x: 453, startPoint y: 220, endPoint x: 624, endPoint y: 219, distance: 171.0
click at [624, 219] on div "Description [PERSON_NAME] [STREET_ADDRESS] [PHONE_NUMBER] [EMAIL_ADDRESS][DOMAI…" at bounding box center [628, 311] width 360 height 320
click at [786, 410] on button "more..." at bounding box center [778, 410] width 37 height 22
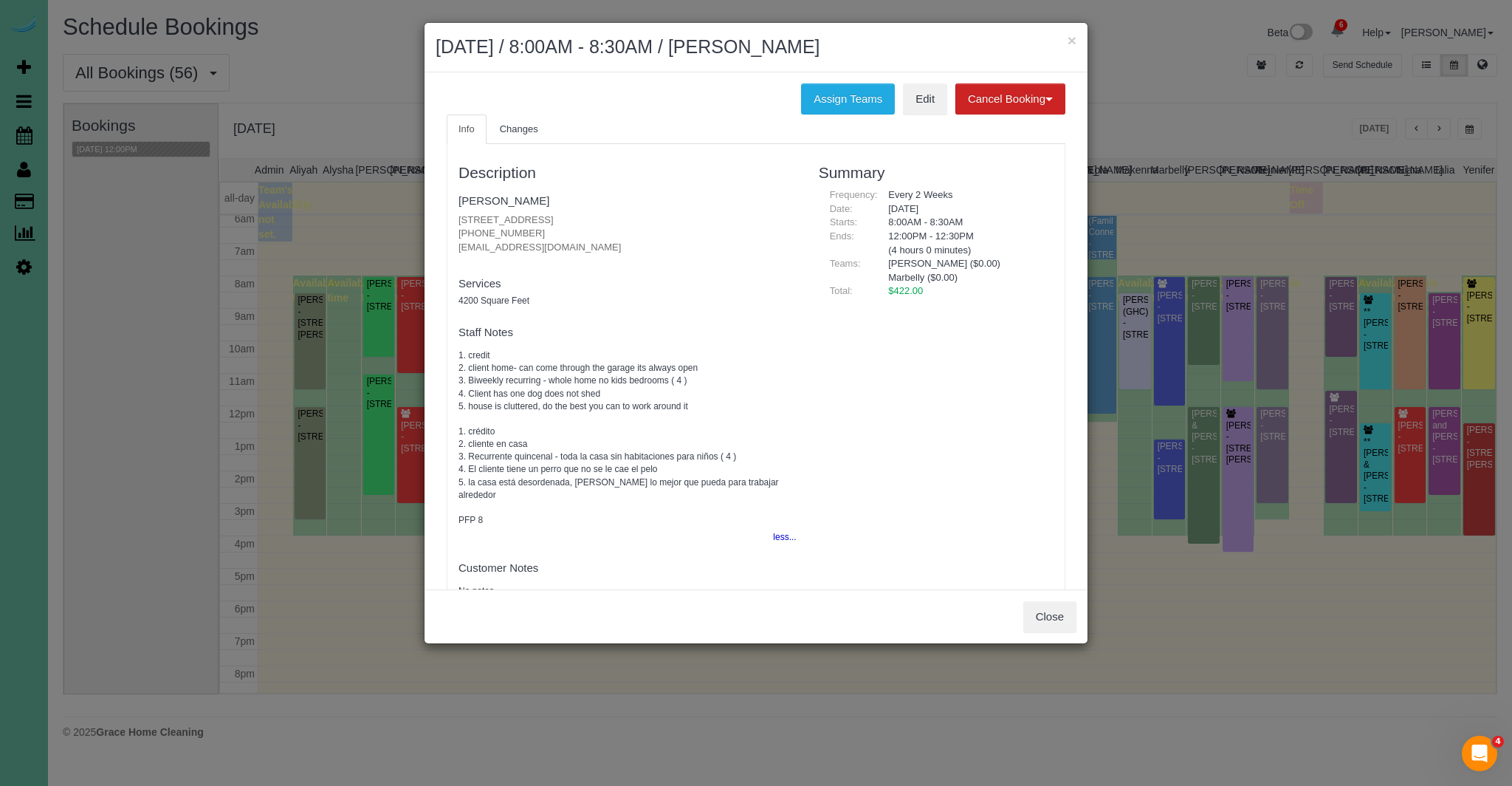
scroll to position [30, 0]
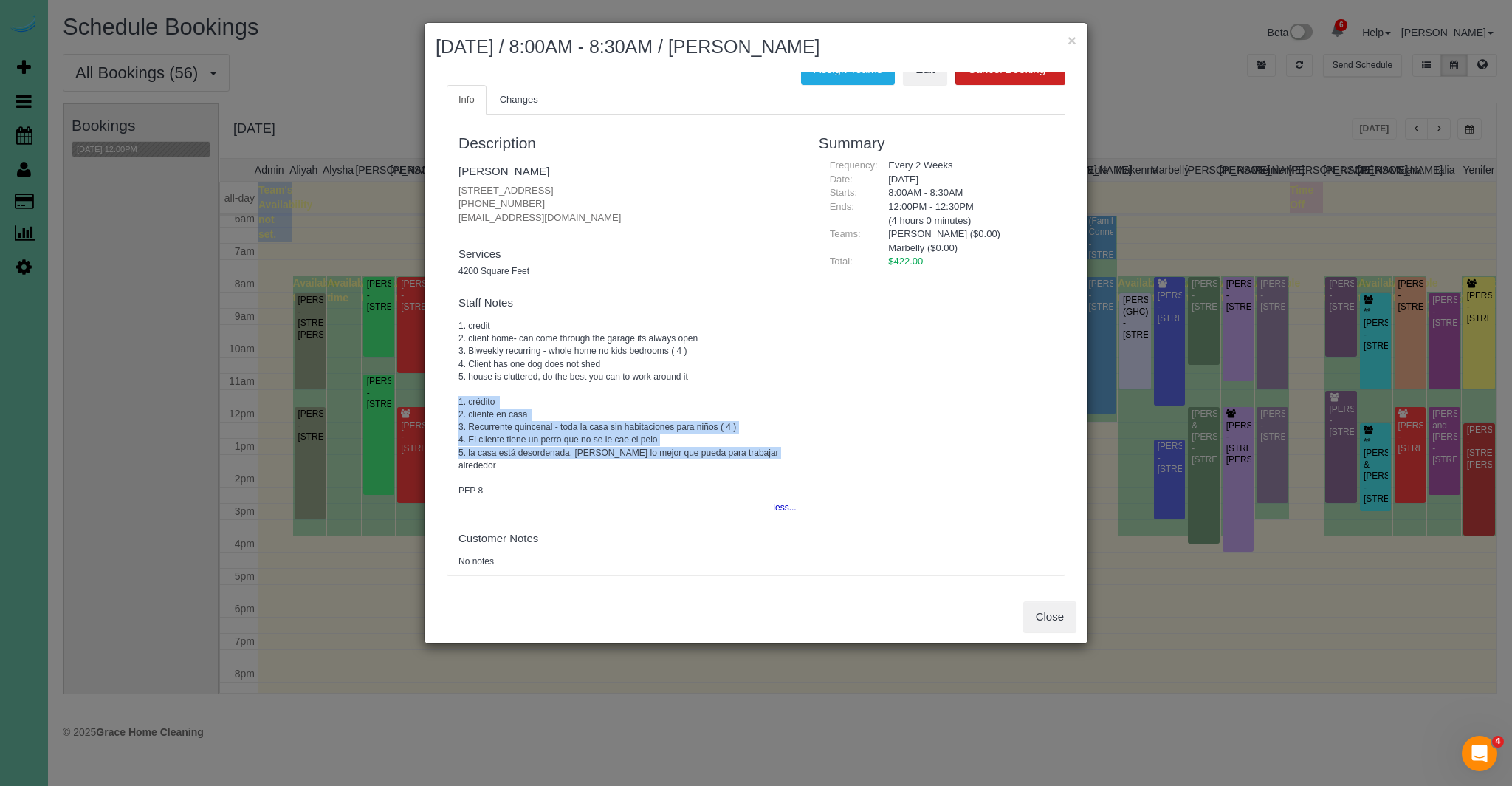
drag, startPoint x: 454, startPoint y: 399, endPoint x: 774, endPoint y: 454, distance: 324.7
click at [774, 454] on div "Description [PERSON_NAME] [STREET_ADDRESS] [PHONE_NUMBER] [EMAIL_ADDRESS][DOMAI…" at bounding box center [628, 344] width 360 height 446
copy pre "1. crédito 2. cliente en casa 3. Recurrente quincenal - toda la casa sin habita…"
click at [1053, 614] on button "Close" at bounding box center [1049, 616] width 53 height 31
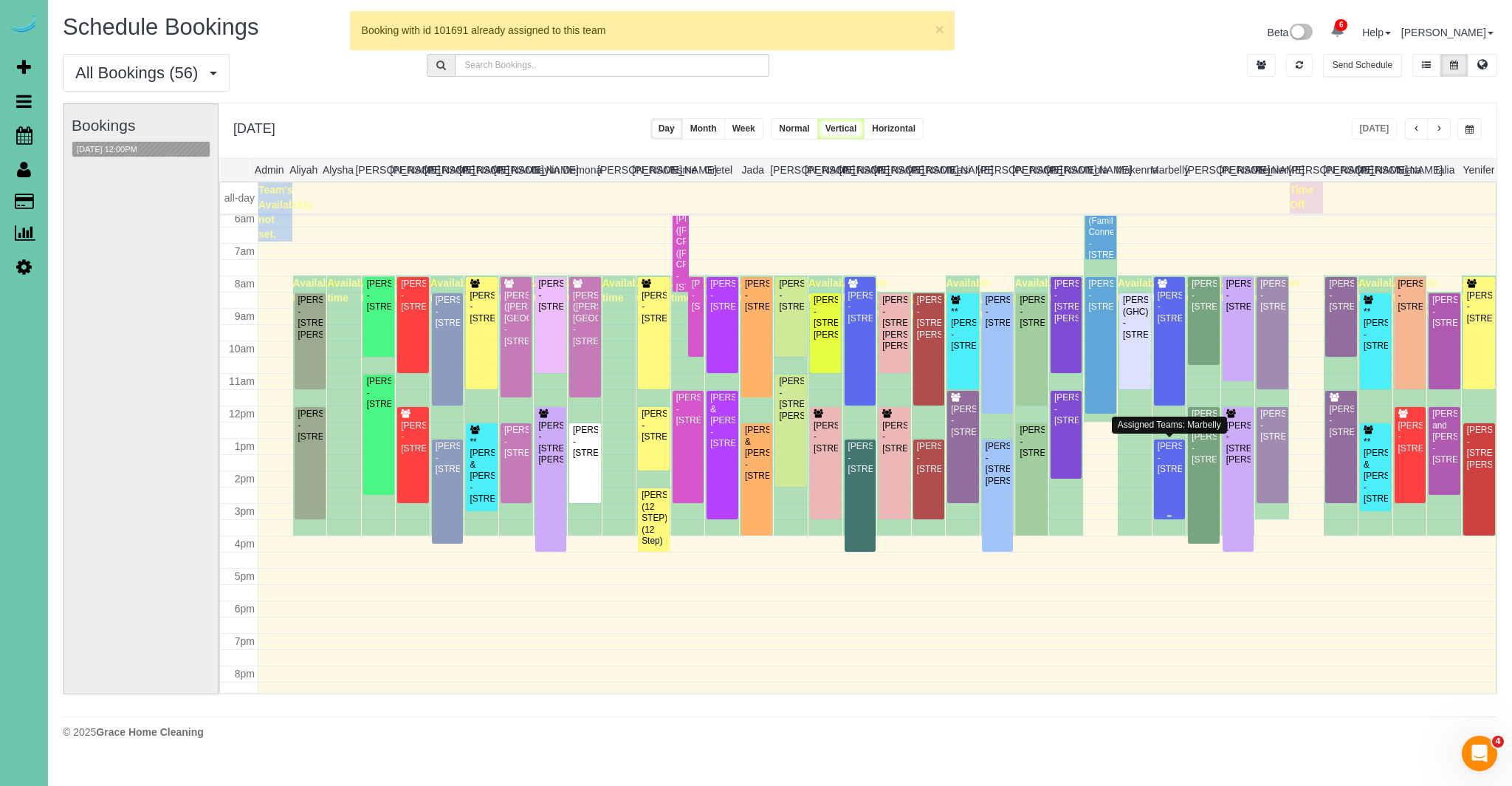
click at [1162, 467] on div "[PERSON_NAME] - [STREET_ADDRESS]" at bounding box center [1169, 457] width 25 height 34
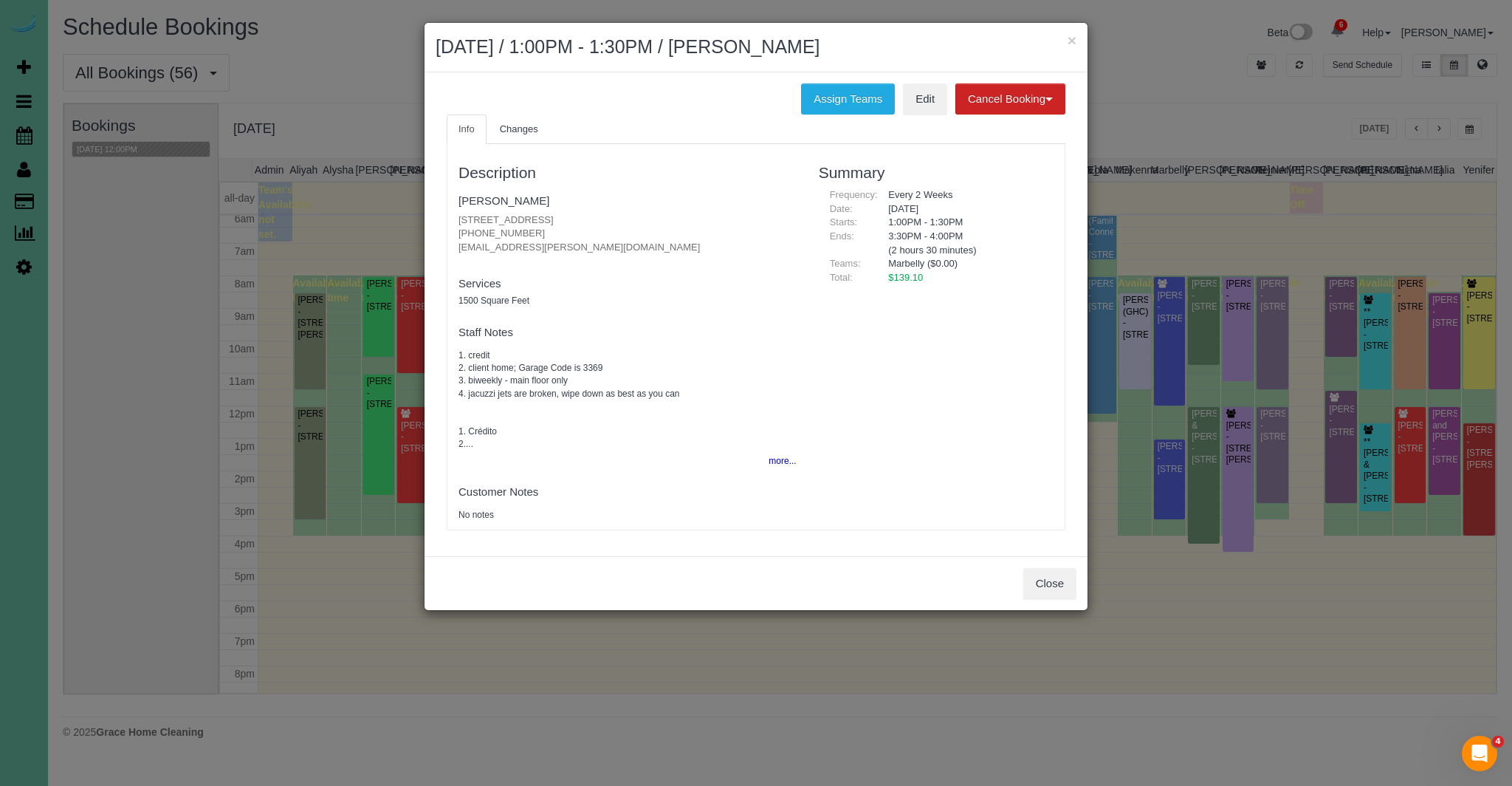
drag, startPoint x: 452, startPoint y: 196, endPoint x: 573, endPoint y: 200, distance: 121.1
click at [571, 199] on div "Description [PERSON_NAME] [STREET_ADDRESS] [PHONE_NUMBER] [EMAIL_ADDRESS][PERSO…" at bounding box center [628, 336] width 360 height 370
copy link "[PERSON_NAME]"
drag, startPoint x: 457, startPoint y: 221, endPoint x: 630, endPoint y: 221, distance: 173.0
click at [629, 220] on div "Description [PERSON_NAME] [STREET_ADDRESS] [PHONE_NUMBER] [EMAIL_ADDRESS][PERSO…" at bounding box center [628, 336] width 360 height 370
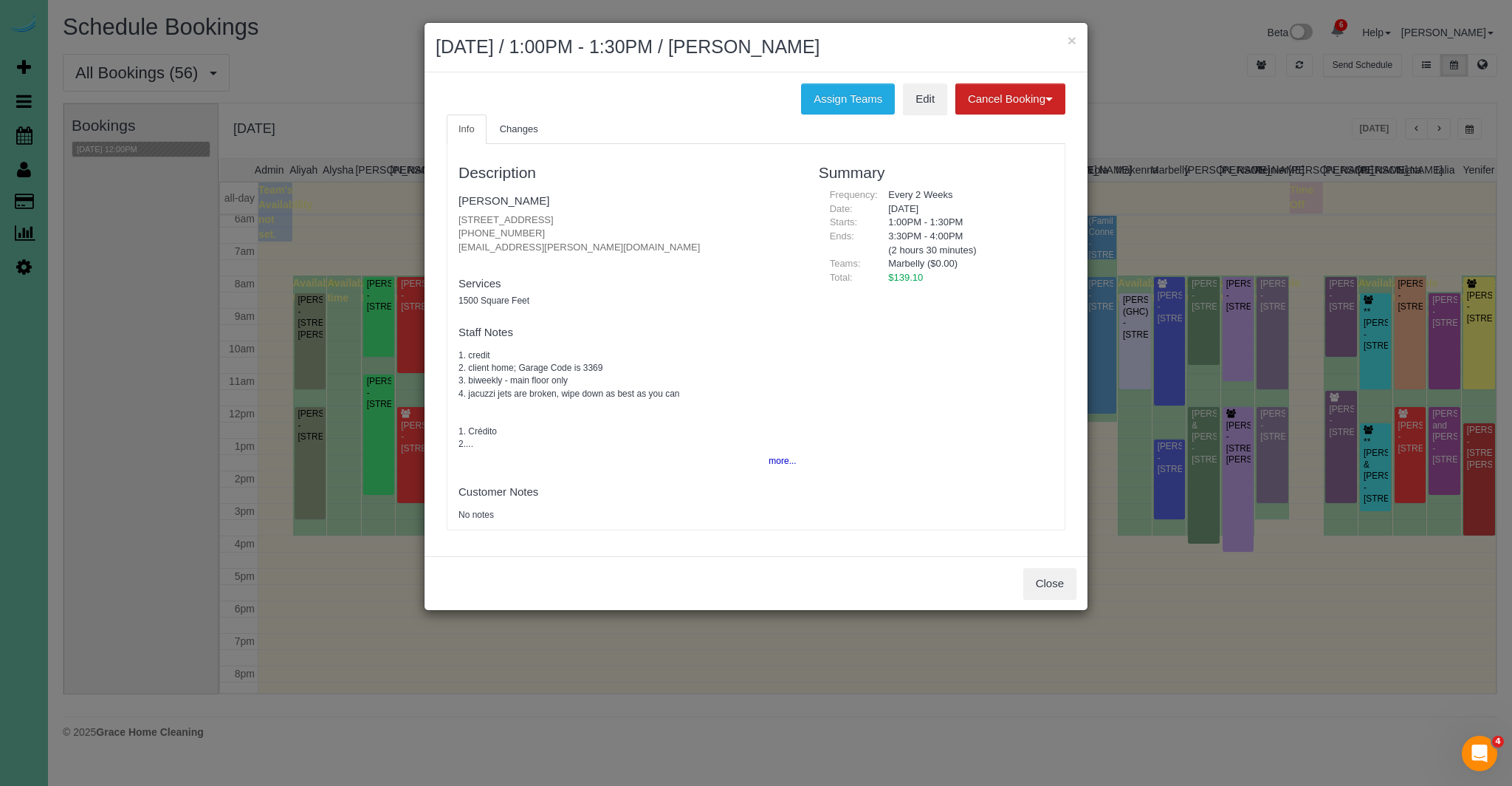
copy p "[STREET_ADDRESS]"
drag, startPoint x: 789, startPoint y: 462, endPoint x: 761, endPoint y: 468, distance: 28.6
click at [789, 462] on button "more..." at bounding box center [778, 461] width 37 height 22
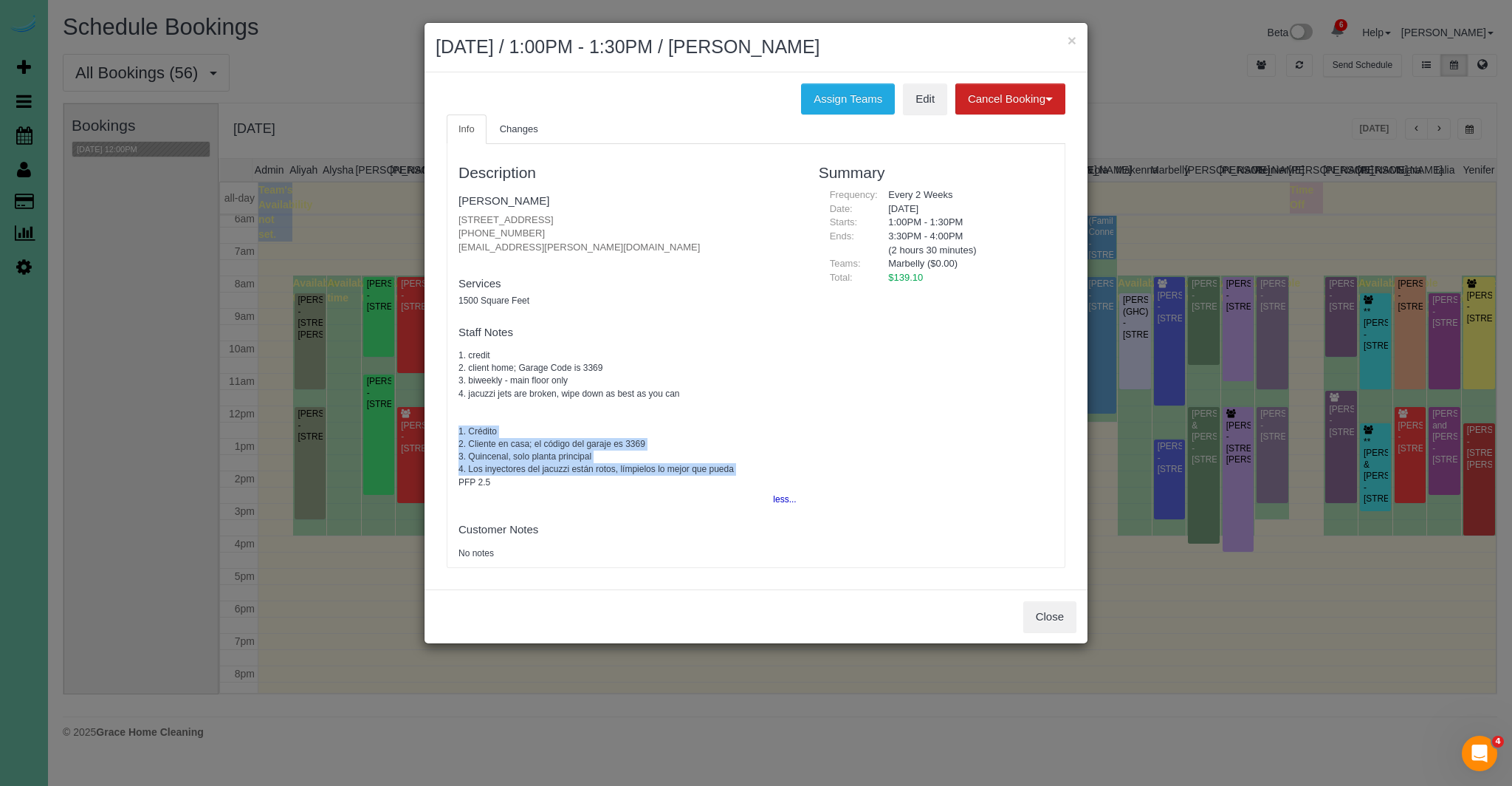
drag, startPoint x: 464, startPoint y: 429, endPoint x: 747, endPoint y: 469, distance: 285.8
click at [747, 469] on div "Description [PERSON_NAME] [STREET_ADDRESS] [PHONE_NUMBER] [EMAIL_ADDRESS][PERSO…" at bounding box center [628, 356] width 360 height 409
copy pre "1. Crédito 2. Cliente en casa; el código del garaje es 3369 3. Quincenal, solo …"
click at [1049, 617] on button "Close" at bounding box center [1049, 616] width 53 height 31
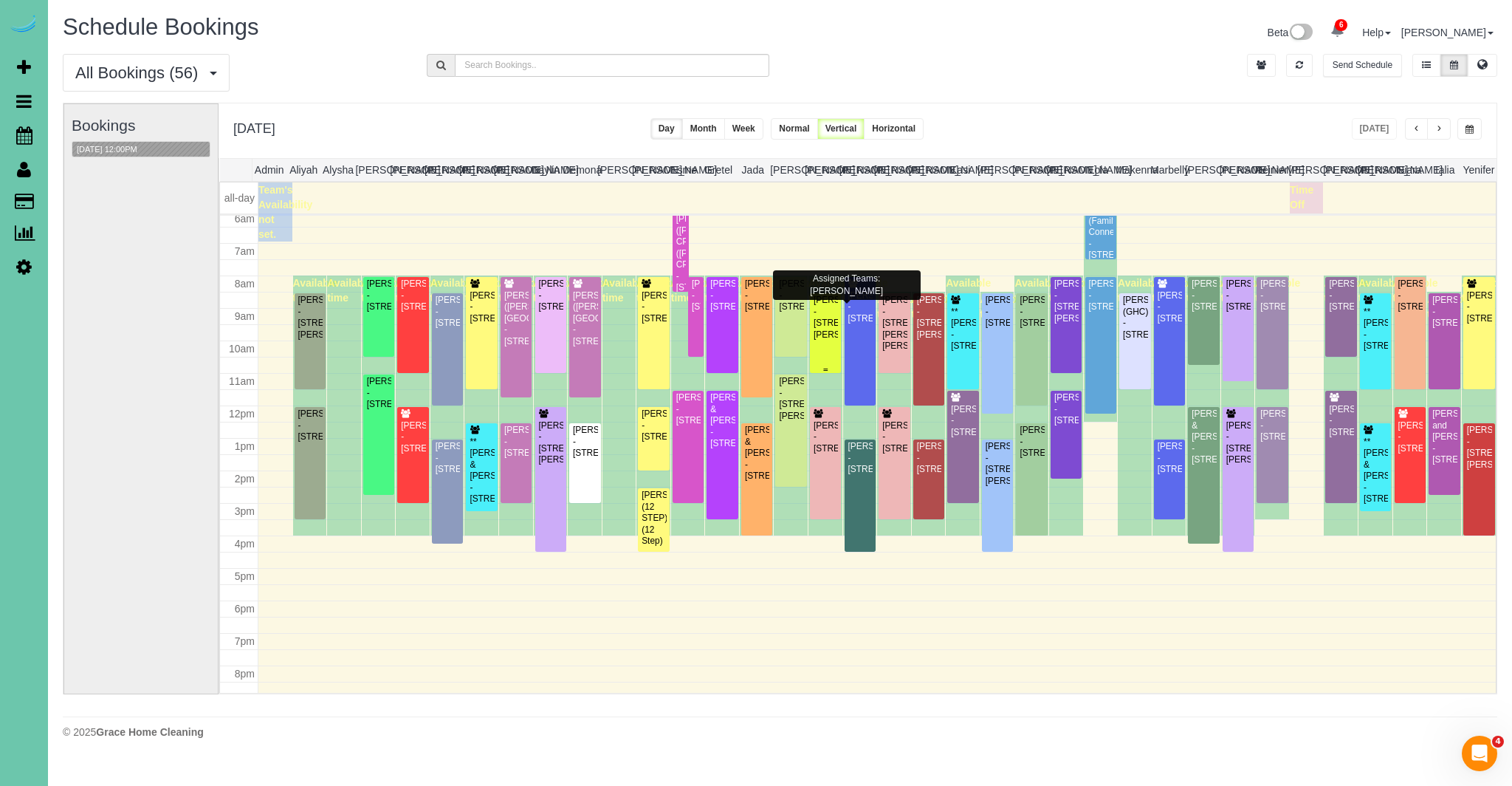
click at [827, 328] on div "[PERSON_NAME] - [STREET_ADDRESS][PERSON_NAME]" at bounding box center [825, 317] width 25 height 46
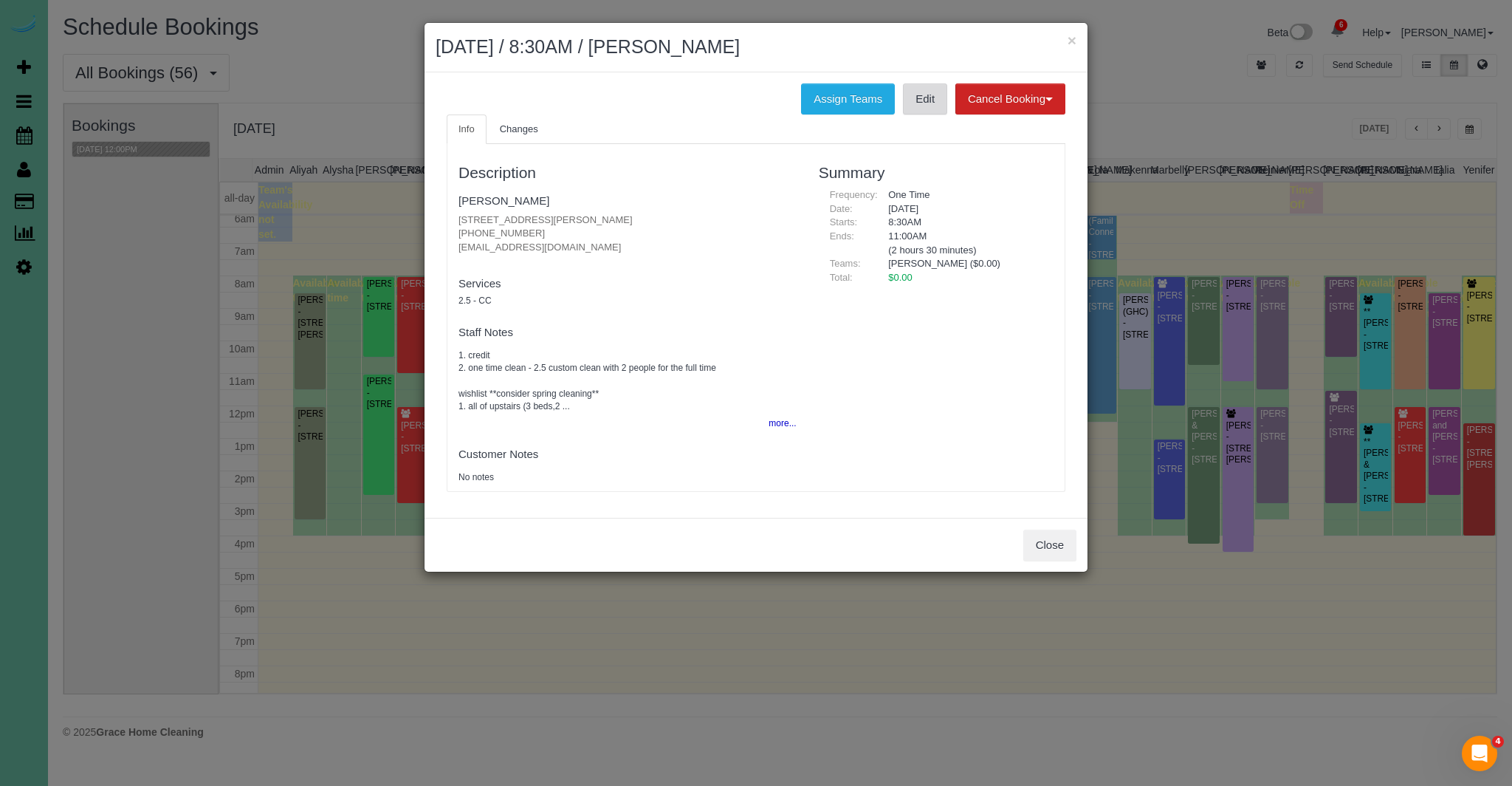
click at [929, 109] on link "Edit" at bounding box center [925, 99] width 44 height 31
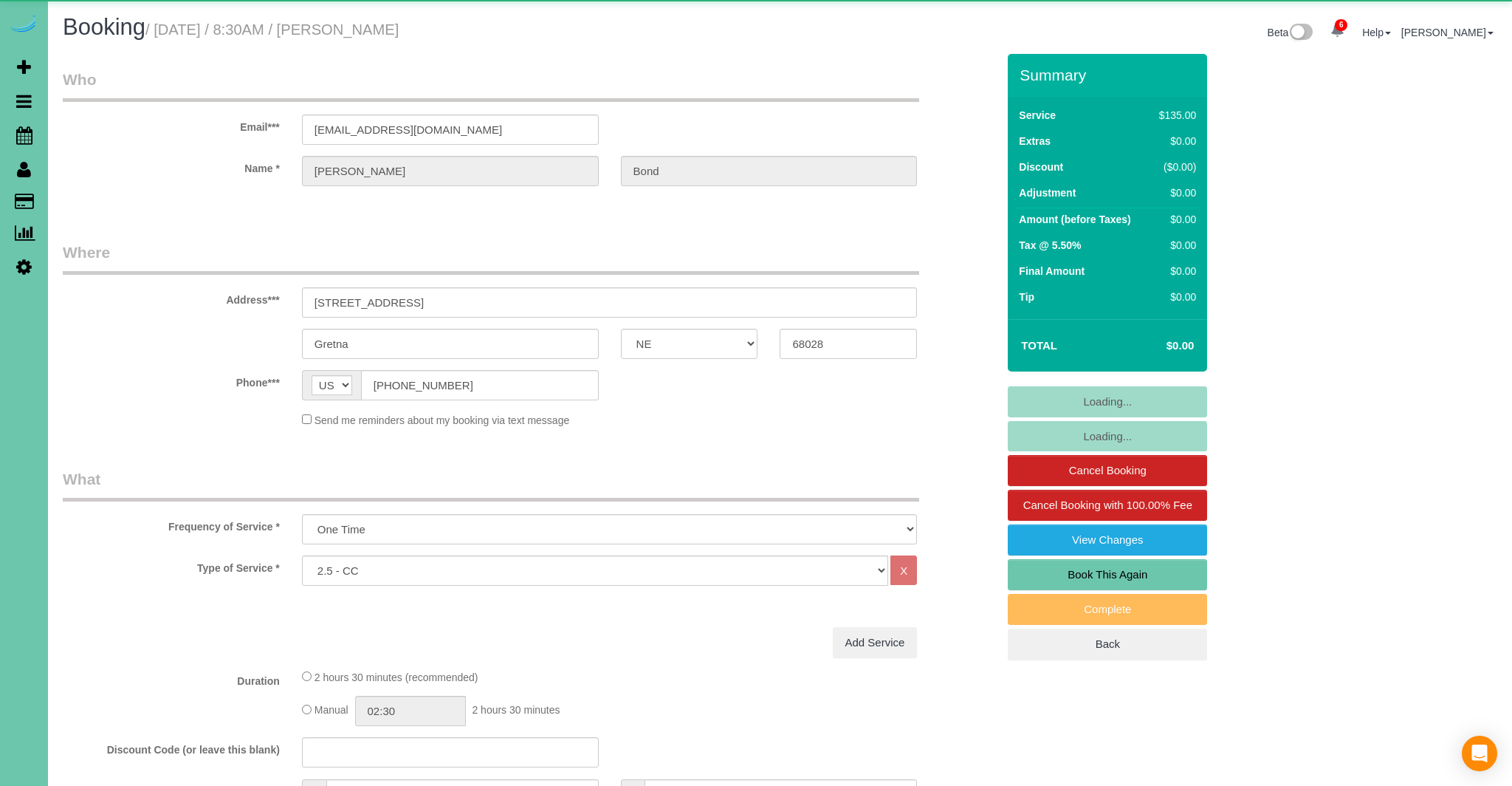
select select "NE"
select select "object:936"
select select "number:36"
select select "number:41"
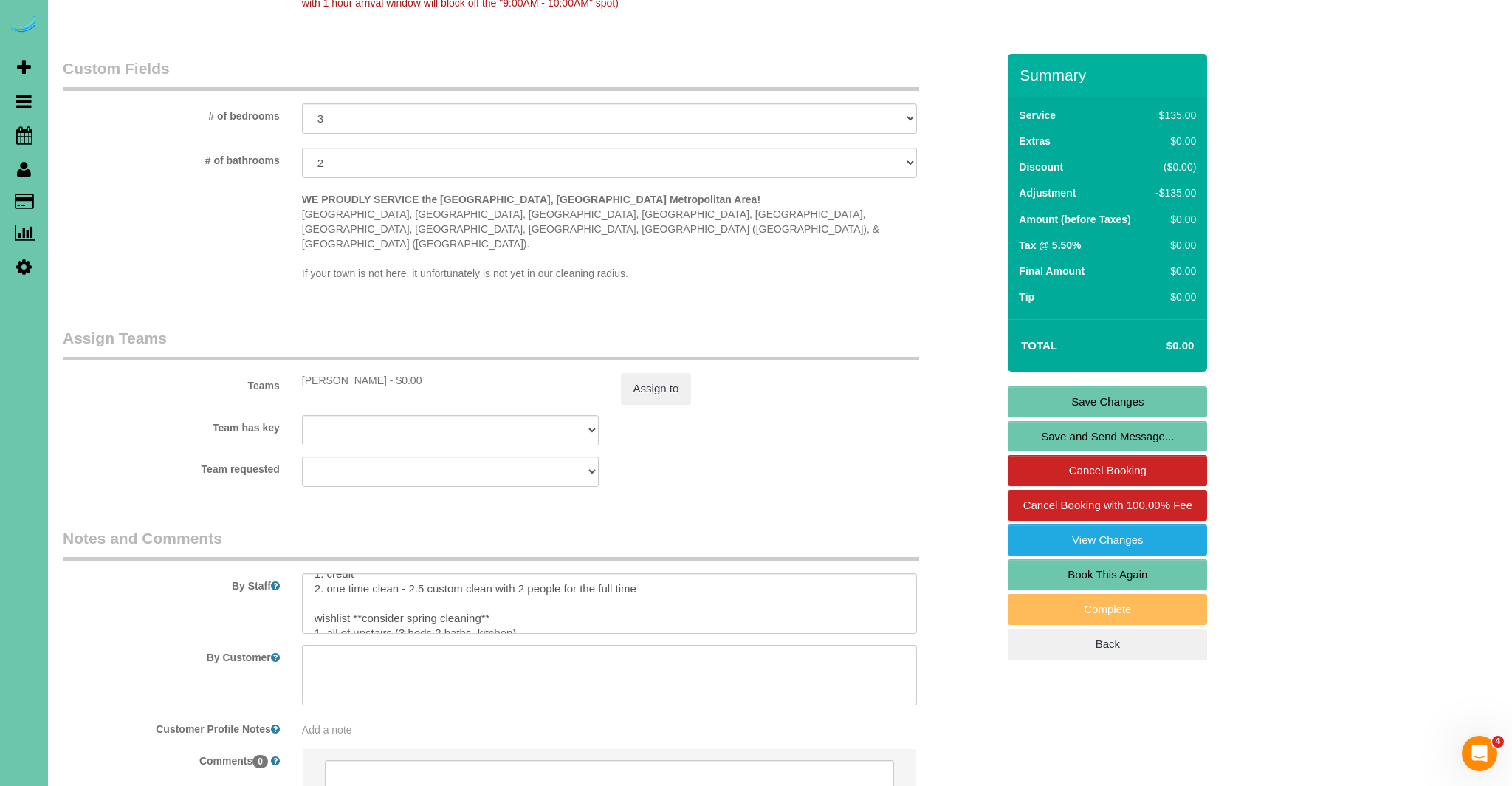
scroll to position [12, 0]
drag, startPoint x: 495, startPoint y: 561, endPoint x: 660, endPoint y: 563, distance: 165.0
click at [649, 573] on textarea at bounding box center [609, 603] width 616 height 61
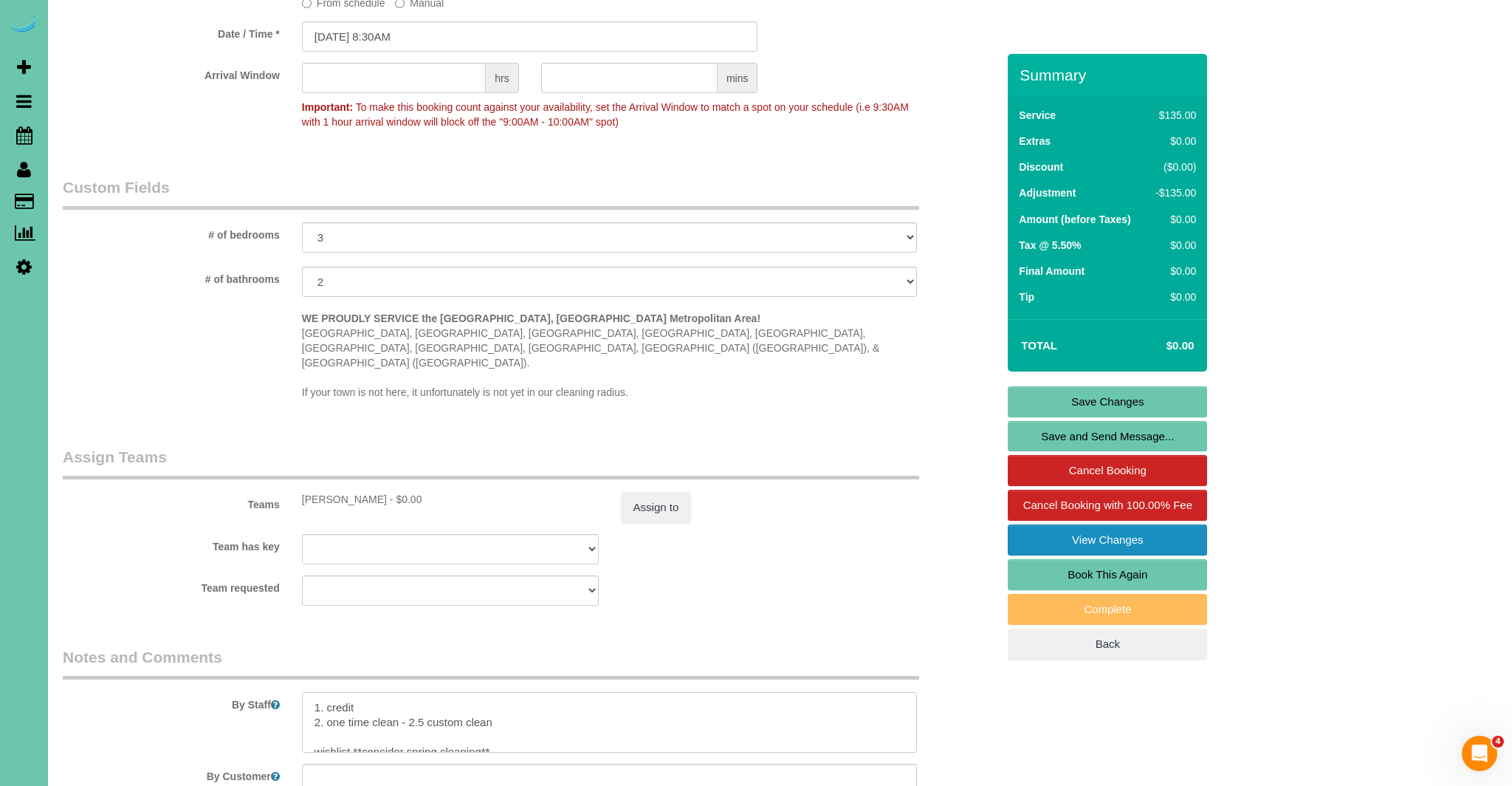
scroll to position [1116, 0]
type textarea "1. credit 2. one time clean - 2.5 custom clean wishlist **consider spring clean…"
click at [1110, 400] on link "Save Changes" at bounding box center [1107, 402] width 199 height 31
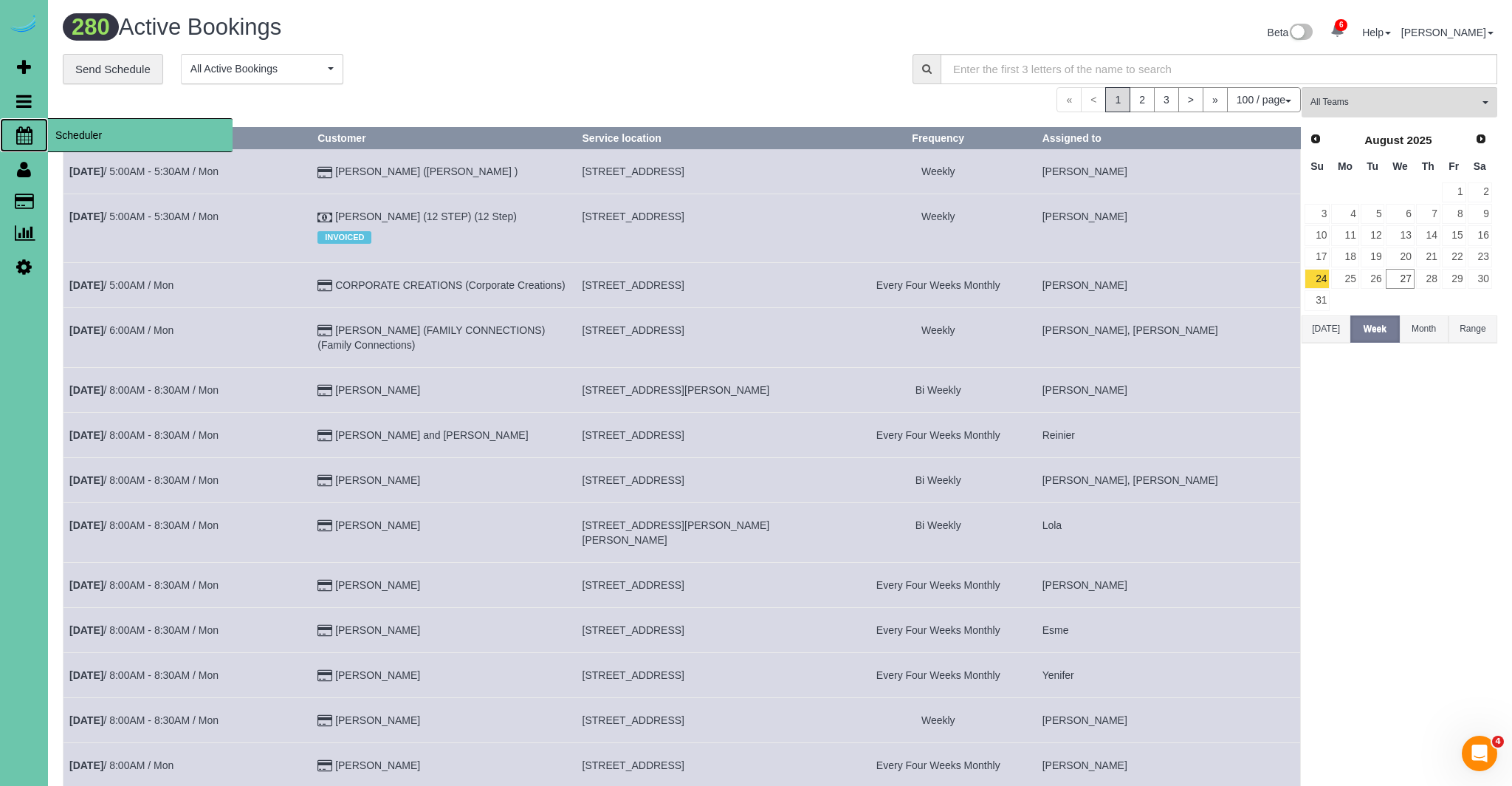
click at [17, 135] on icon at bounding box center [24, 135] width 17 height 17
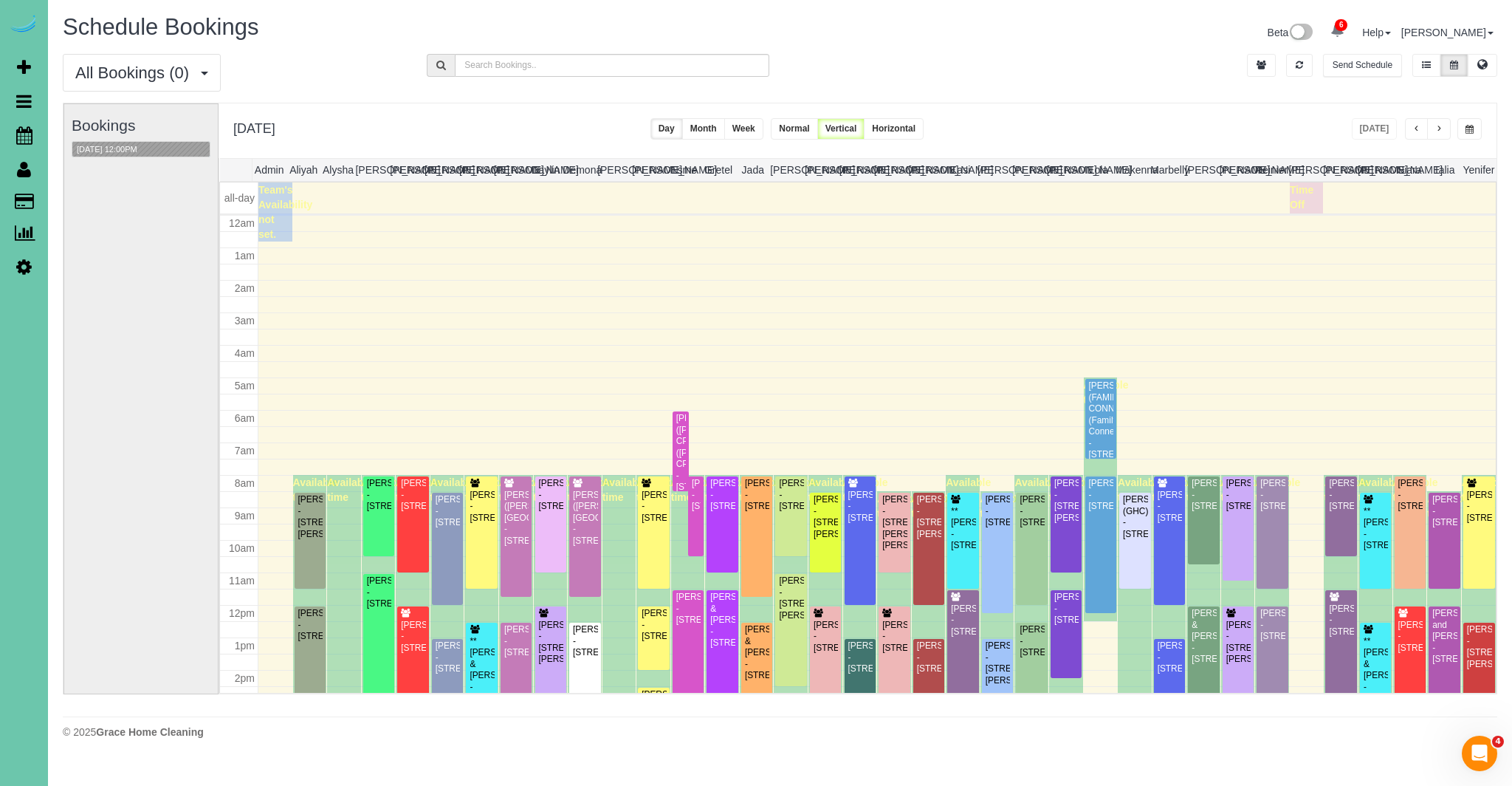
scroll to position [196, 0]
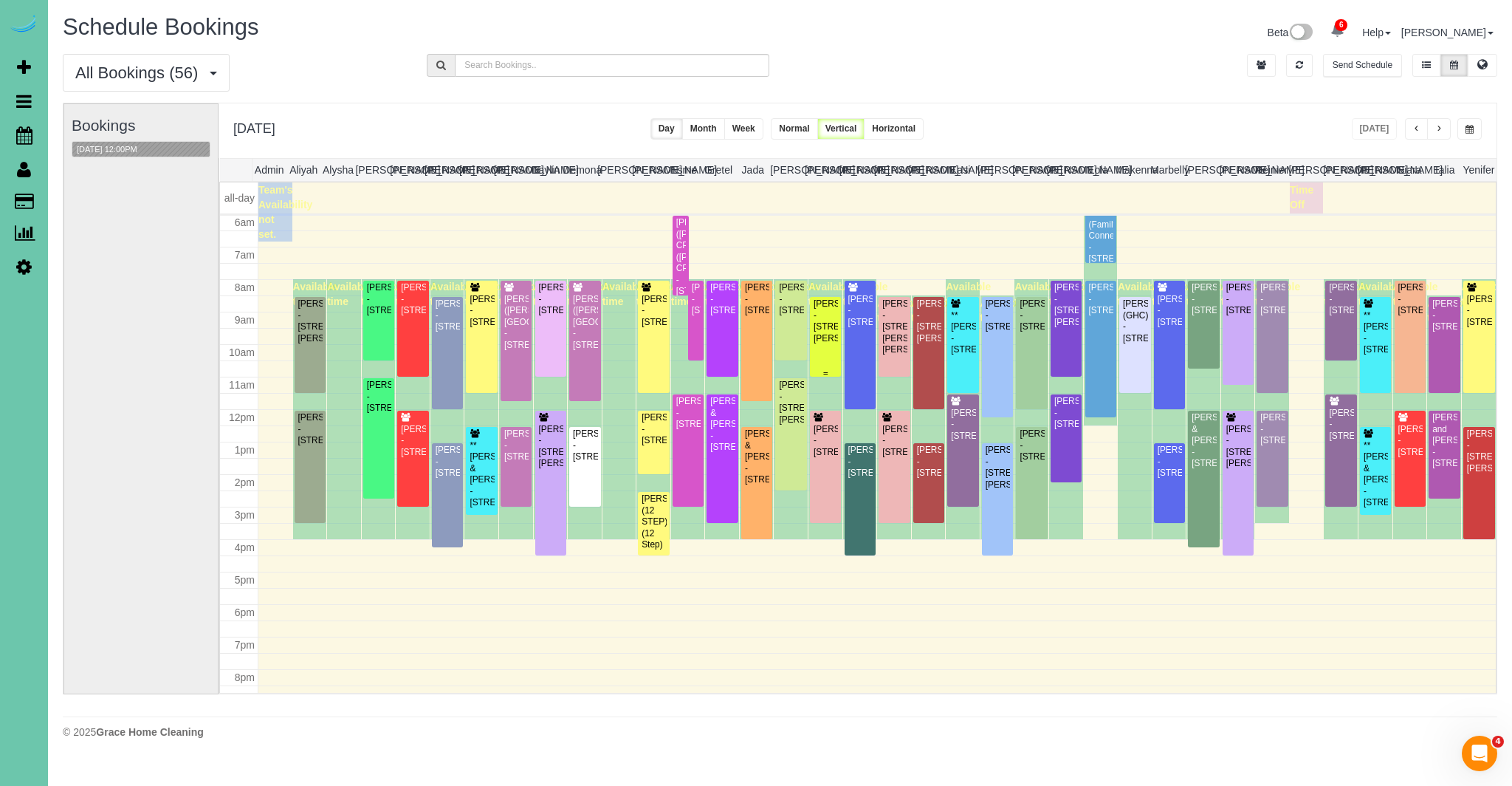
click at [831, 336] on div "[PERSON_NAME] - [STREET_ADDRESS][PERSON_NAME]" at bounding box center [825, 321] width 25 height 46
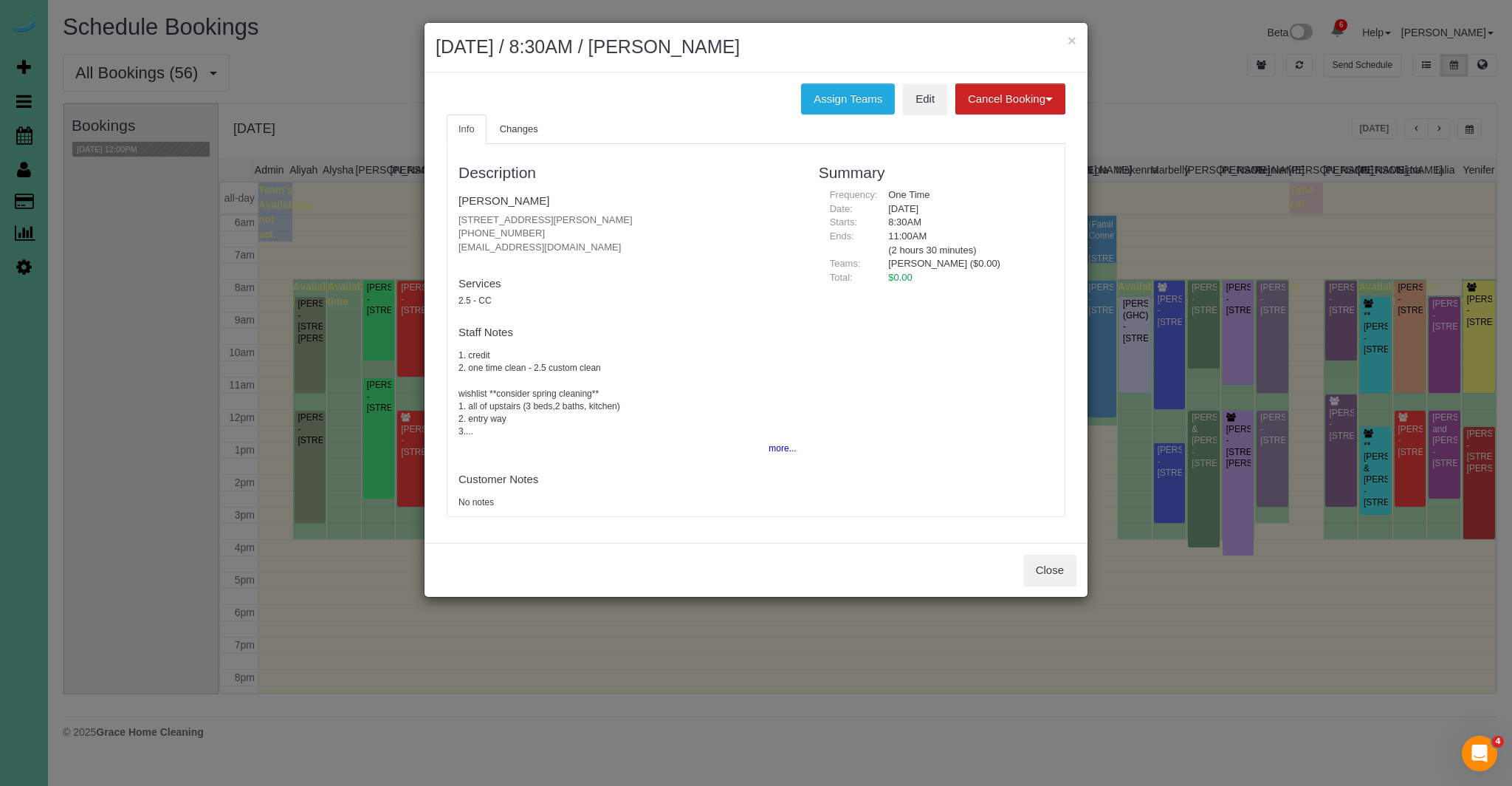
drag, startPoint x: 452, startPoint y: 197, endPoint x: 542, endPoint y: 197, distance: 90.0
click at [542, 197] on div "Description Alex Bond 209 Hackberry Dr, Gretna, NE 68028 (712) 449-5693 alex.b.…" at bounding box center [628, 330] width 360 height 357
copy link "[PERSON_NAME]"
click at [456, 220] on div "Description Alex Bond 209 Hackberry Dr, Gretna, NE 68028 (712) 449-5693 alex.b.…" at bounding box center [628, 330] width 360 height 357
drag, startPoint x: 456, startPoint y: 220, endPoint x: 608, endPoint y: 223, distance: 152.0
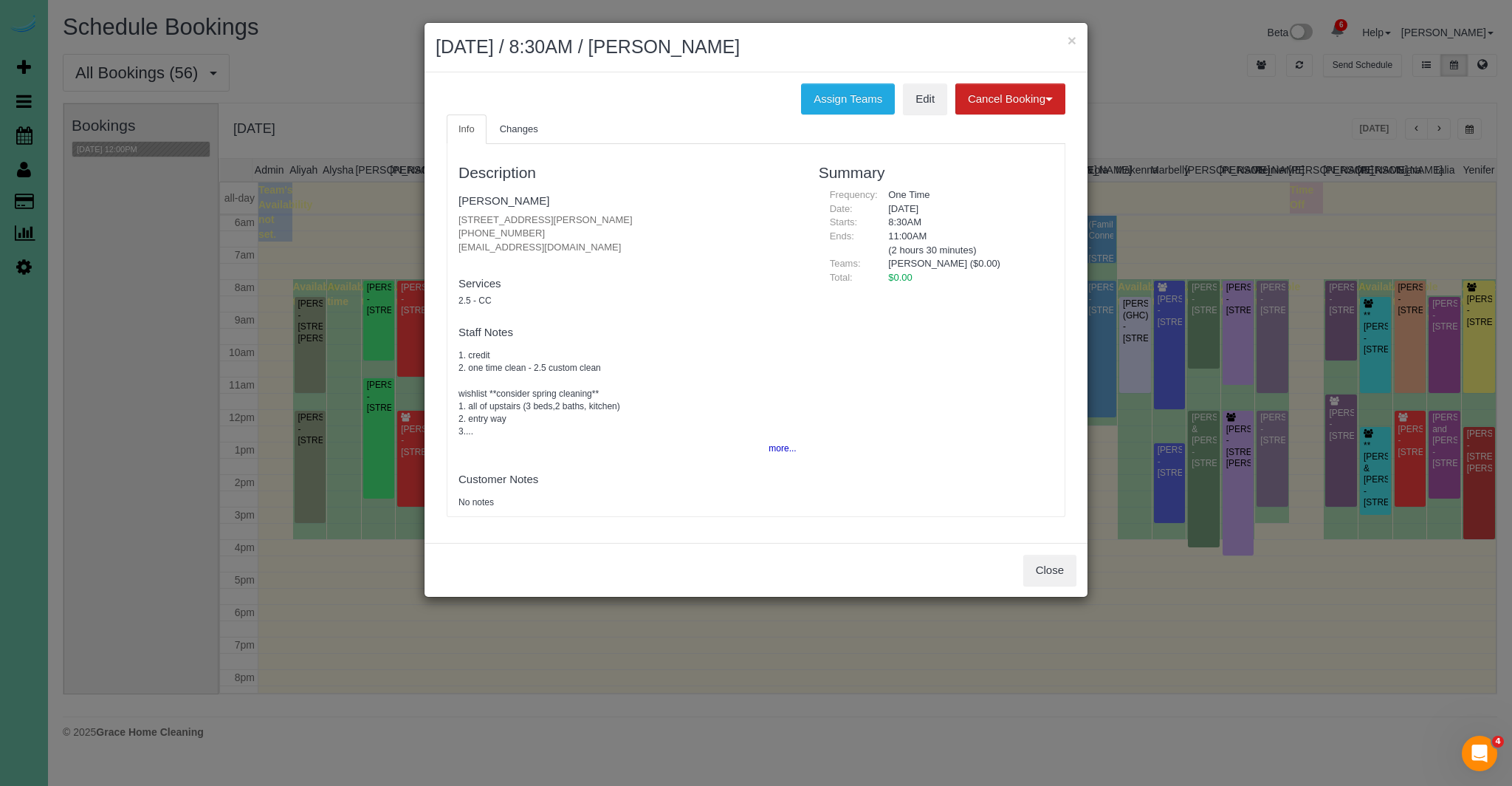
click at [608, 223] on div "Description Alex Bond 209 Hackberry Dr, Gretna, NE 68028 (712) 449-5693 alex.b.…" at bounding box center [628, 330] width 360 height 357
copy p "[STREET_ADDRESS][PERSON_NAME]"
click at [774, 450] on button "more..." at bounding box center [778, 449] width 37 height 22
drag, startPoint x: 473, startPoint y: 356, endPoint x: 648, endPoint y: 439, distance: 193.7
click at [648, 439] on div "Description Alex Bond 209 Hackberry Dr, Gretna, NE 68028 (712) 449-5693 alex.b.…" at bounding box center [628, 330] width 360 height 357
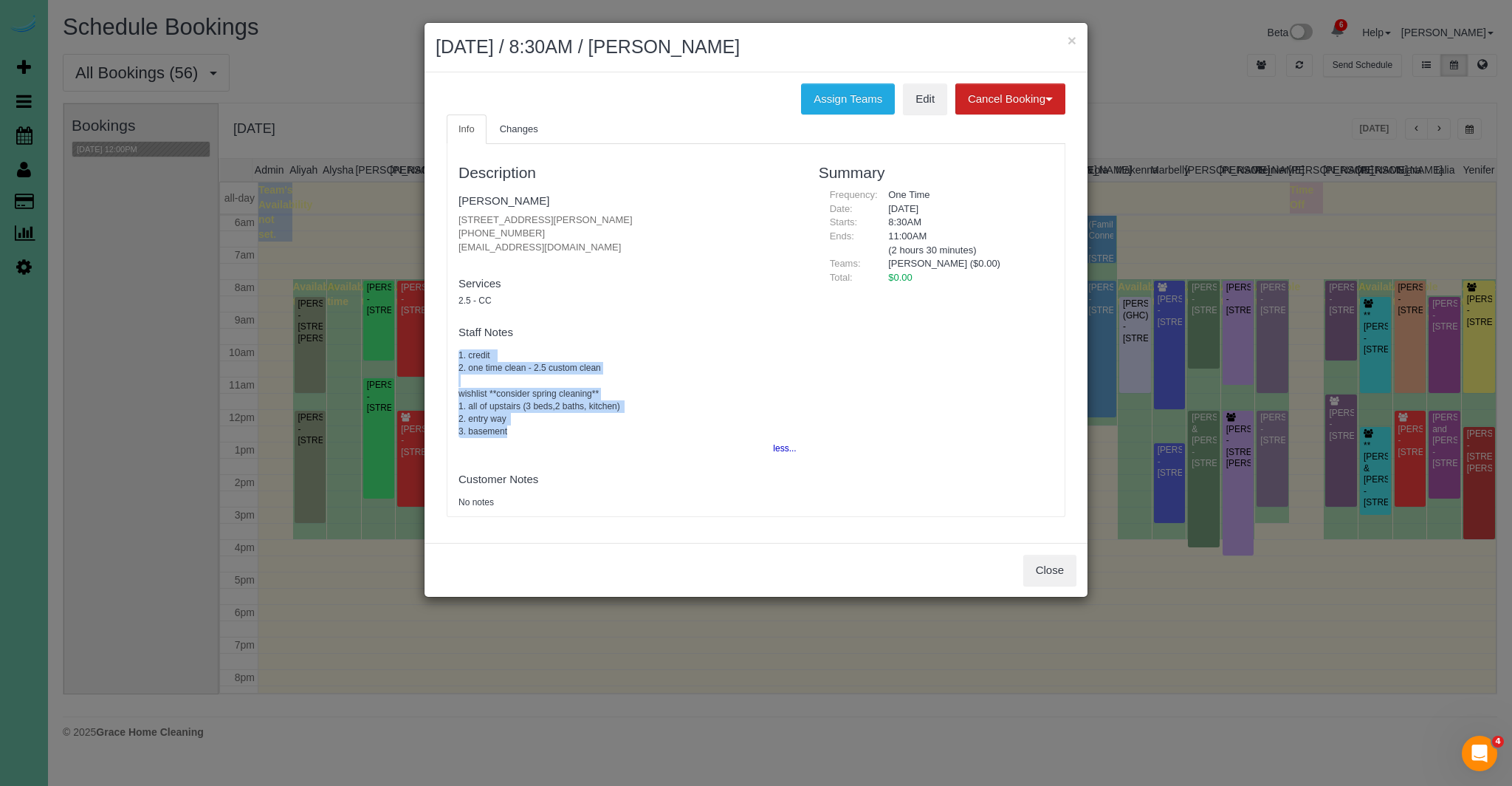
copy pre "1. credit 2. one time clean - 2.5 custom clean wishlist **consider spring clean…"
click at [1052, 569] on button "Close" at bounding box center [1049, 570] width 53 height 31
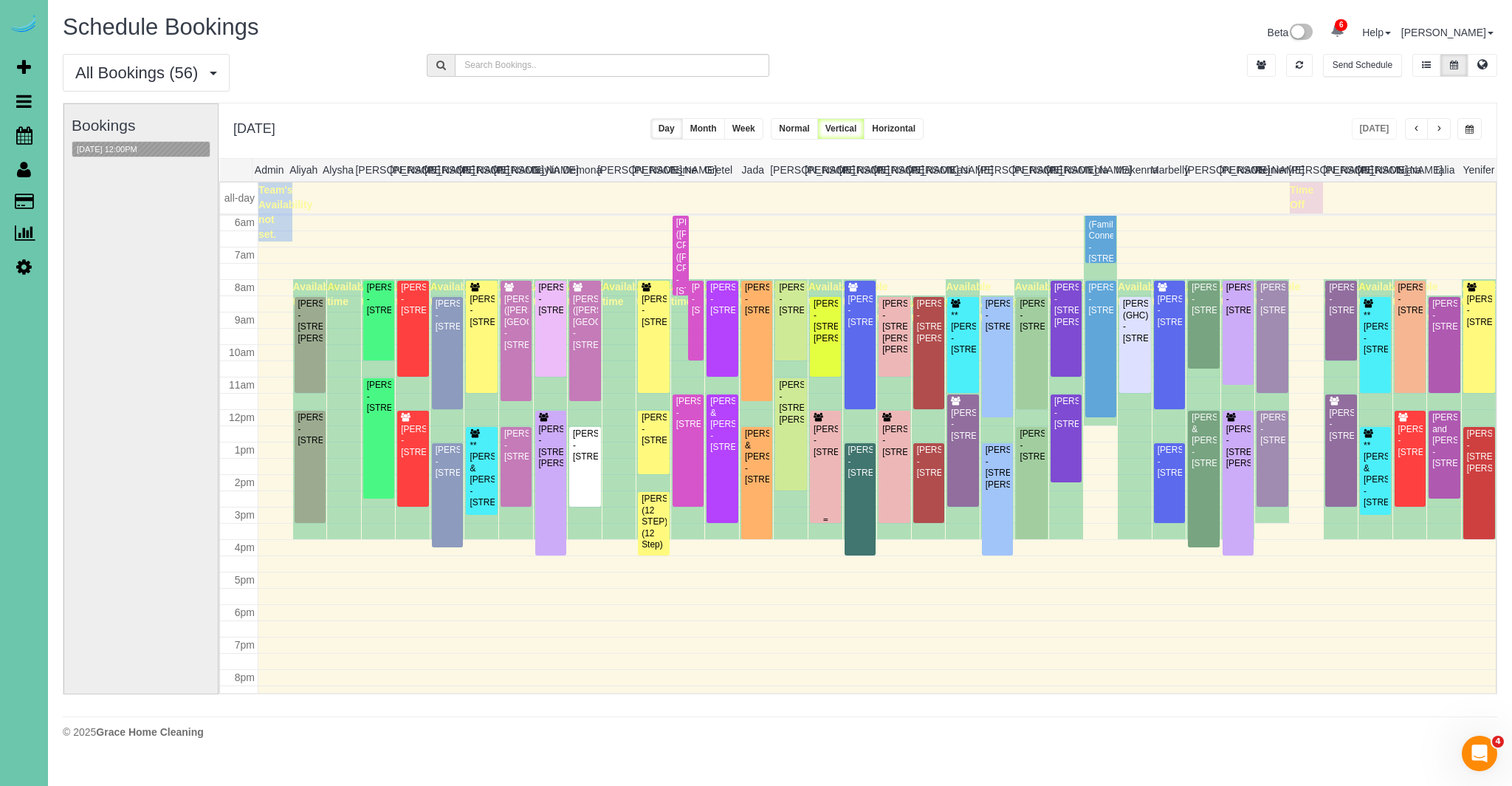
click at [829, 429] on div "[PERSON_NAME] - [STREET_ADDRESS]" at bounding box center [825, 441] width 25 height 34
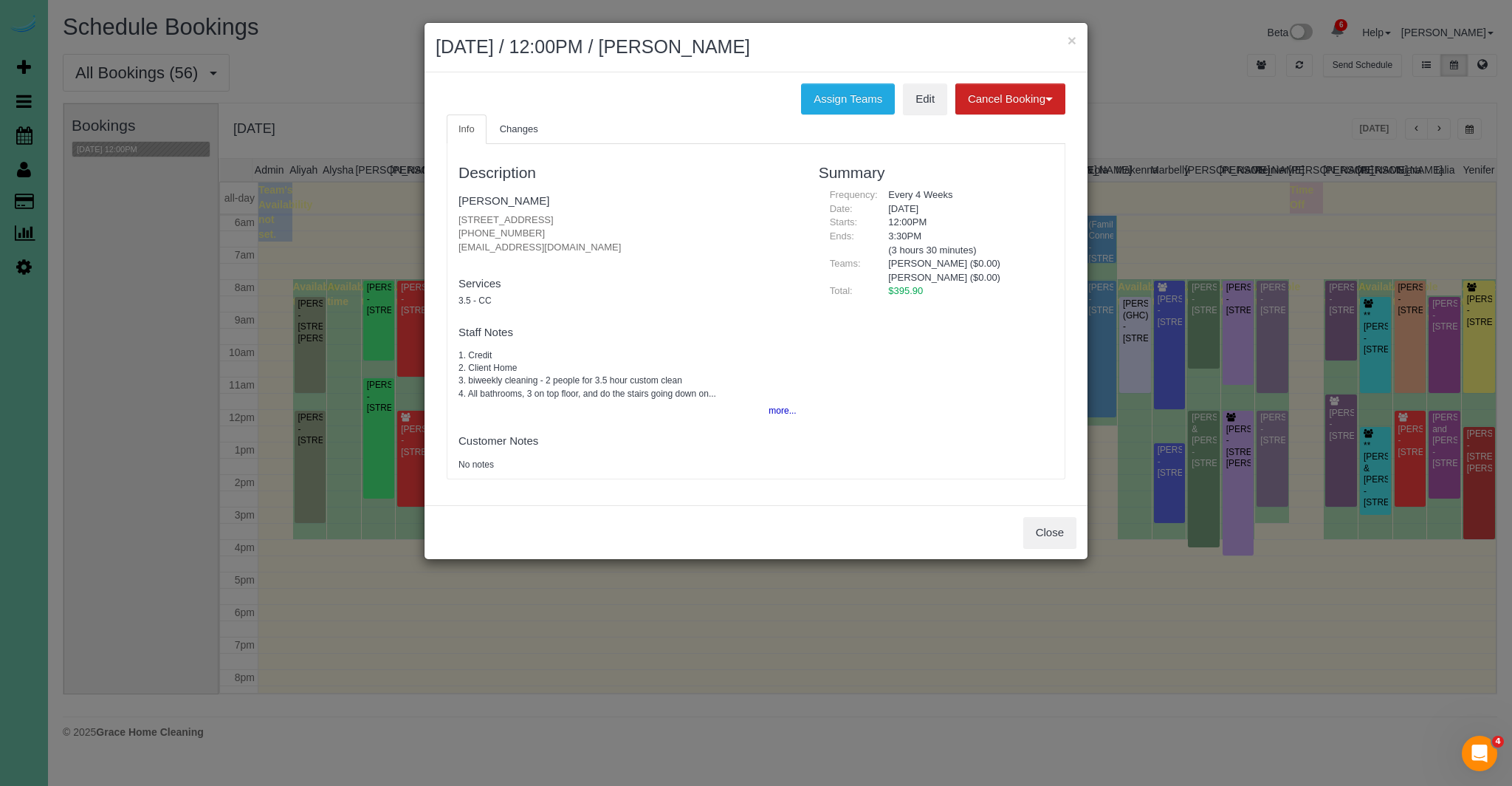
drag, startPoint x: 458, startPoint y: 221, endPoint x: 636, endPoint y: 223, distance: 178.0
click at [636, 223] on div "Description Mindy Friesen 4212 S 184th Street, Omaha, NE 68135 (402) 770-5113 m…" at bounding box center [628, 311] width 360 height 320
copy p "4212 S 184th Street, Omaha, NE 68135"
click at [782, 414] on button "more..." at bounding box center [778, 410] width 37 height 22
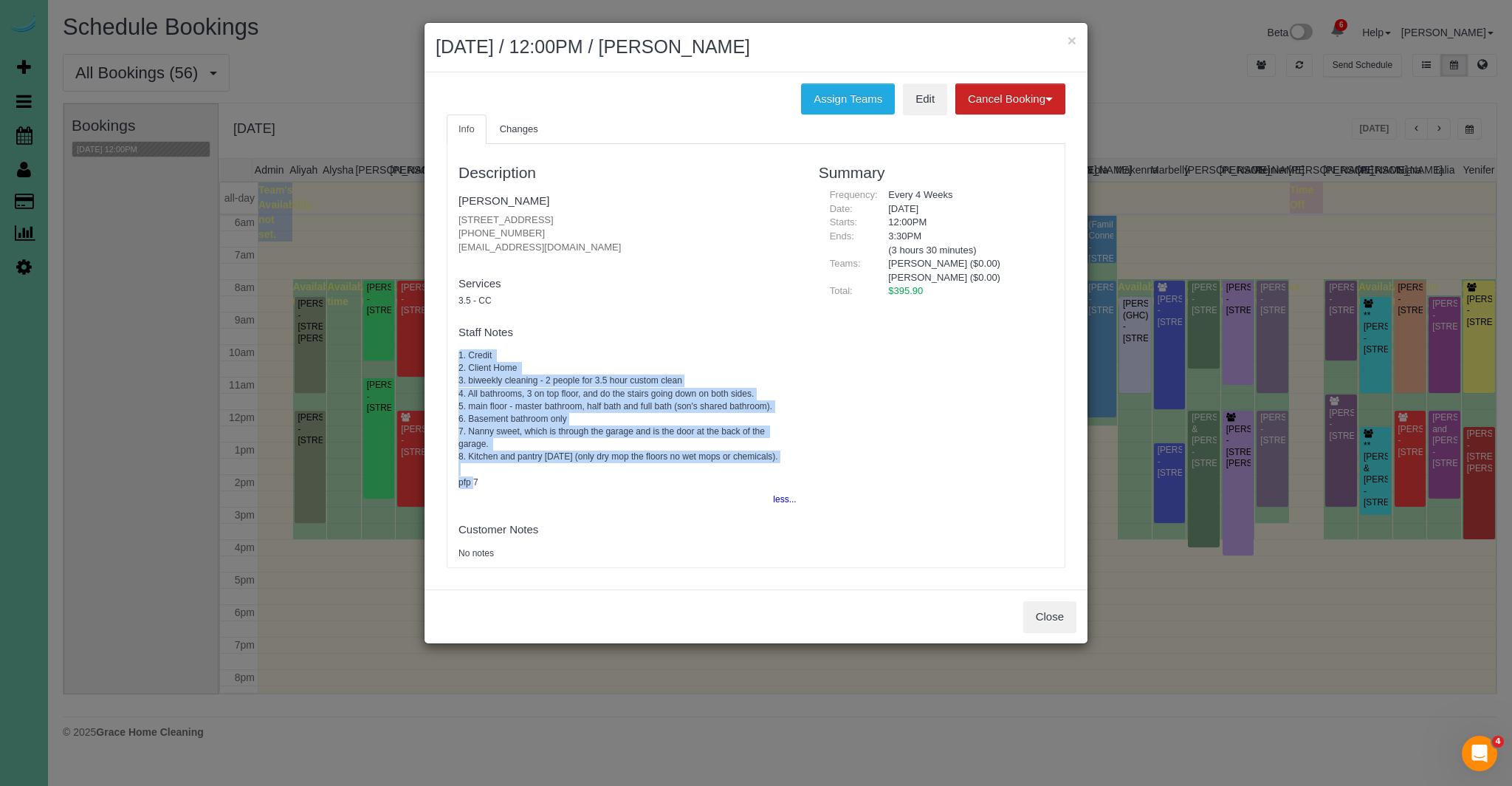
drag, startPoint x: 456, startPoint y: 354, endPoint x: 816, endPoint y: 481, distance: 381.7
click at [816, 481] on div "Description Mindy Friesen 4212 S 184th Street, Omaha, NE 68135 (402) 770-5113 m…" at bounding box center [756, 356] width 617 height 409
copy pre "1. Credit 2. Client Home 3. biweekly cleaning - 2 people for 3.5 hour custom cl…"
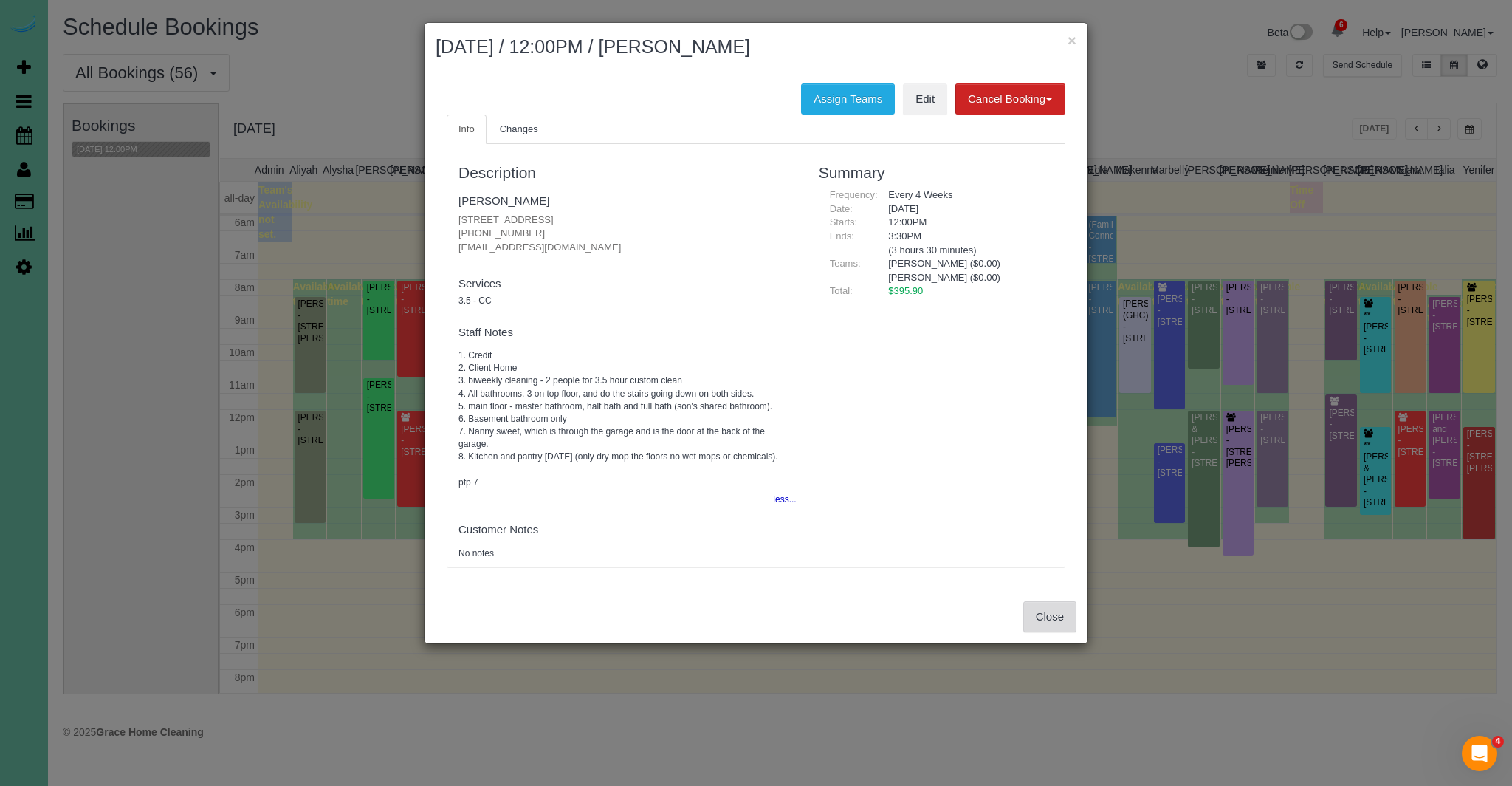
drag, startPoint x: 1030, startPoint y: 633, endPoint x: 1046, endPoint y: 628, distance: 16.8
click at [1036, 631] on div "Close" at bounding box center [756, 616] width 663 height 54
click at [1046, 628] on button "Close" at bounding box center [1049, 616] width 53 height 31
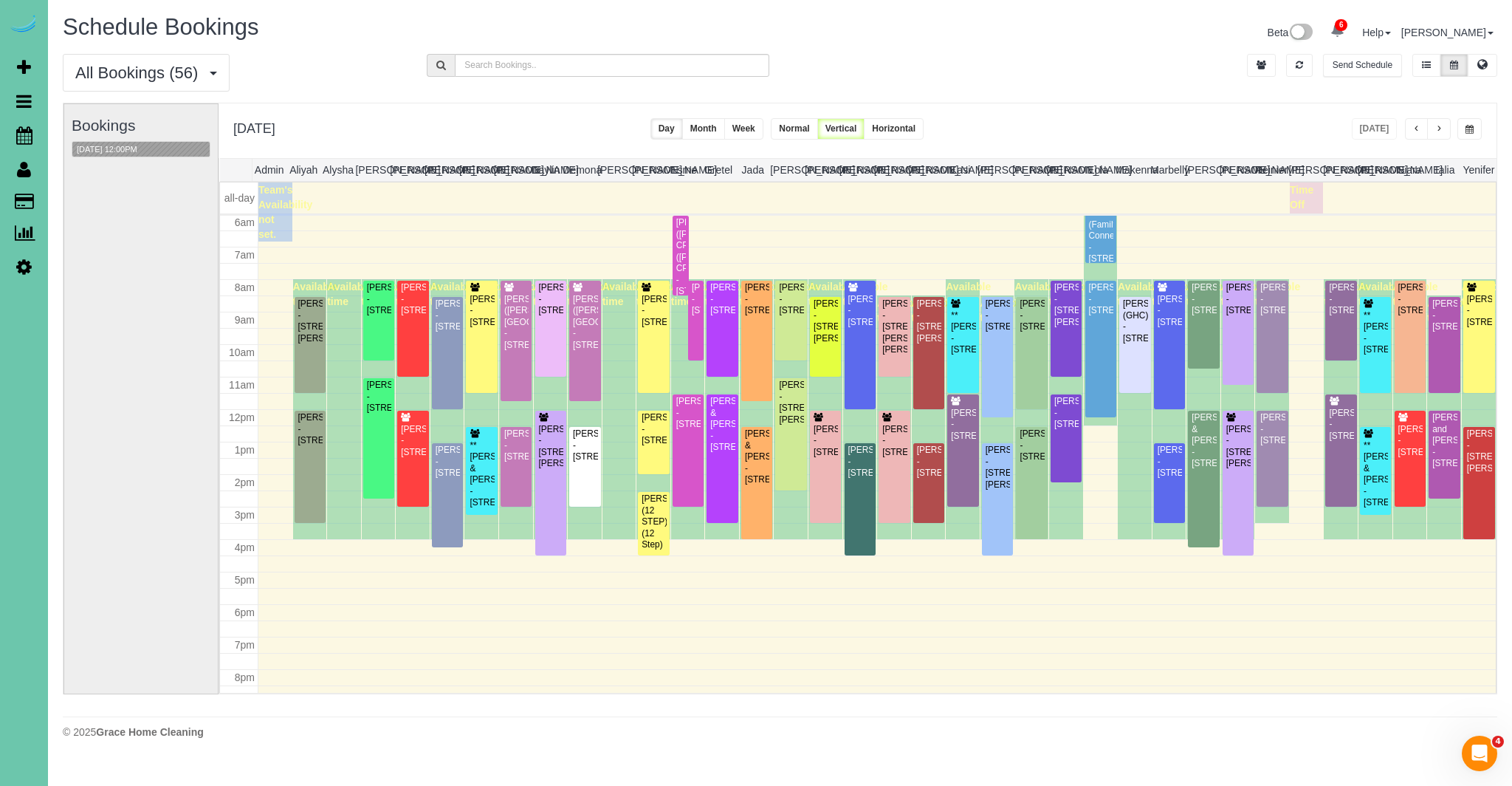
click at [1267, 314] on div "[PERSON_NAME] - [STREET_ADDRESS]" at bounding box center [1272, 298] width 25 height 34
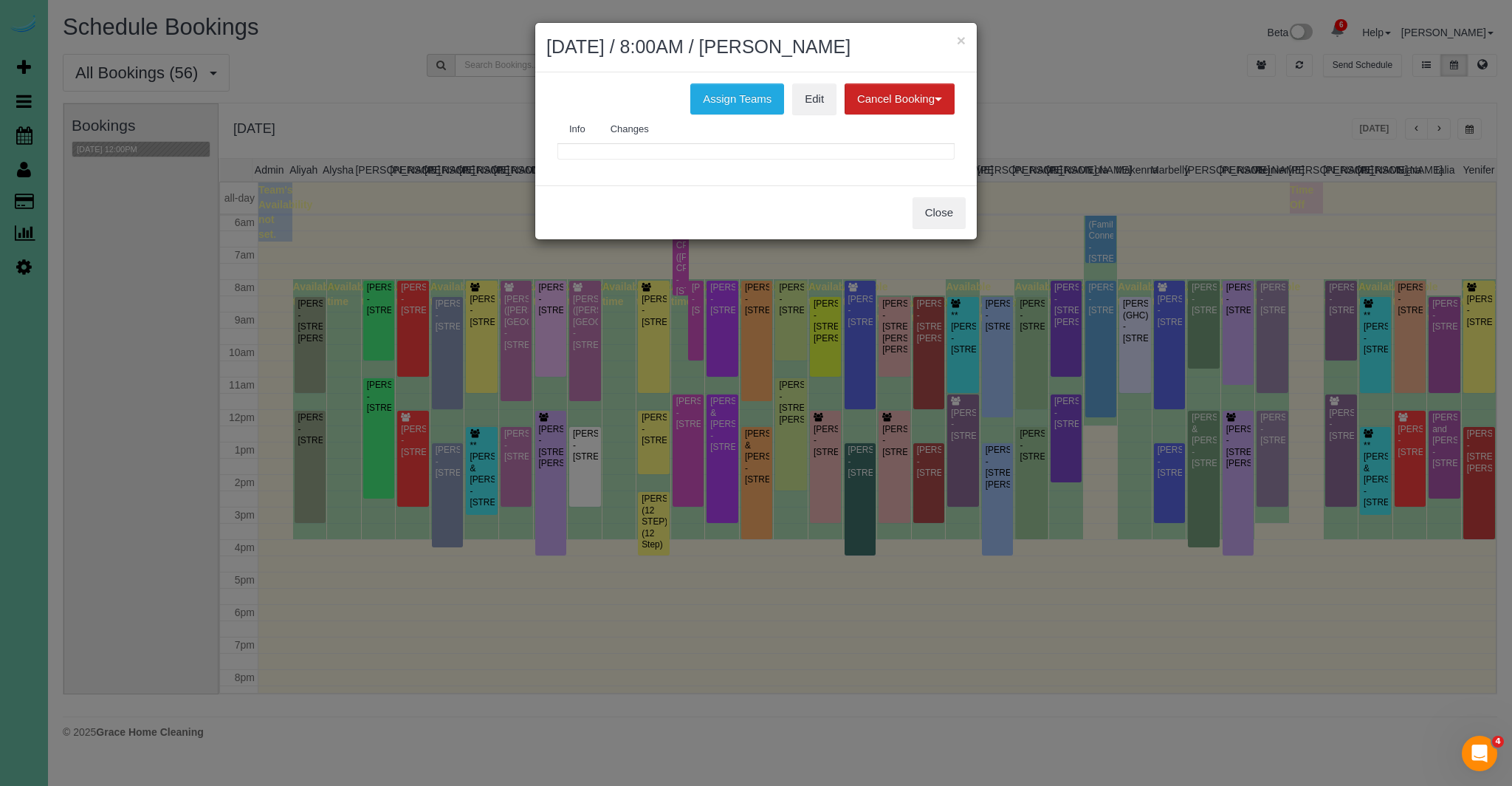
click at [1267, 314] on body "× August 27, 2025 / 8:00AM / Nick Velander Assign Teams Edit Cancel Booking Wit…" at bounding box center [756, 393] width 1512 height 786
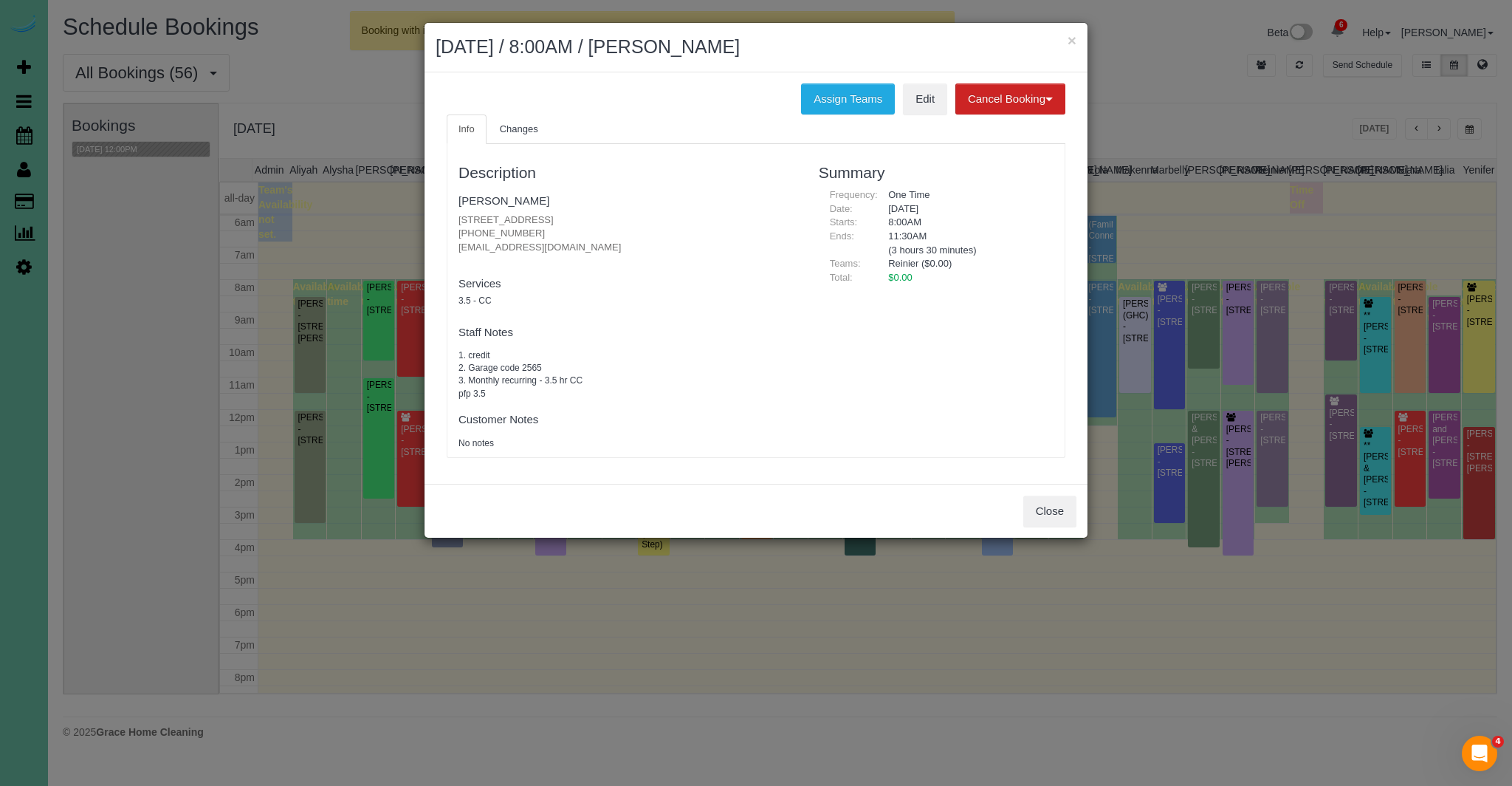
click at [580, 402] on div "Description Nick Velander 10410 S 99th St, Papillion, NE 68046 (402) 290-5528 n…" at bounding box center [628, 300] width 360 height 298
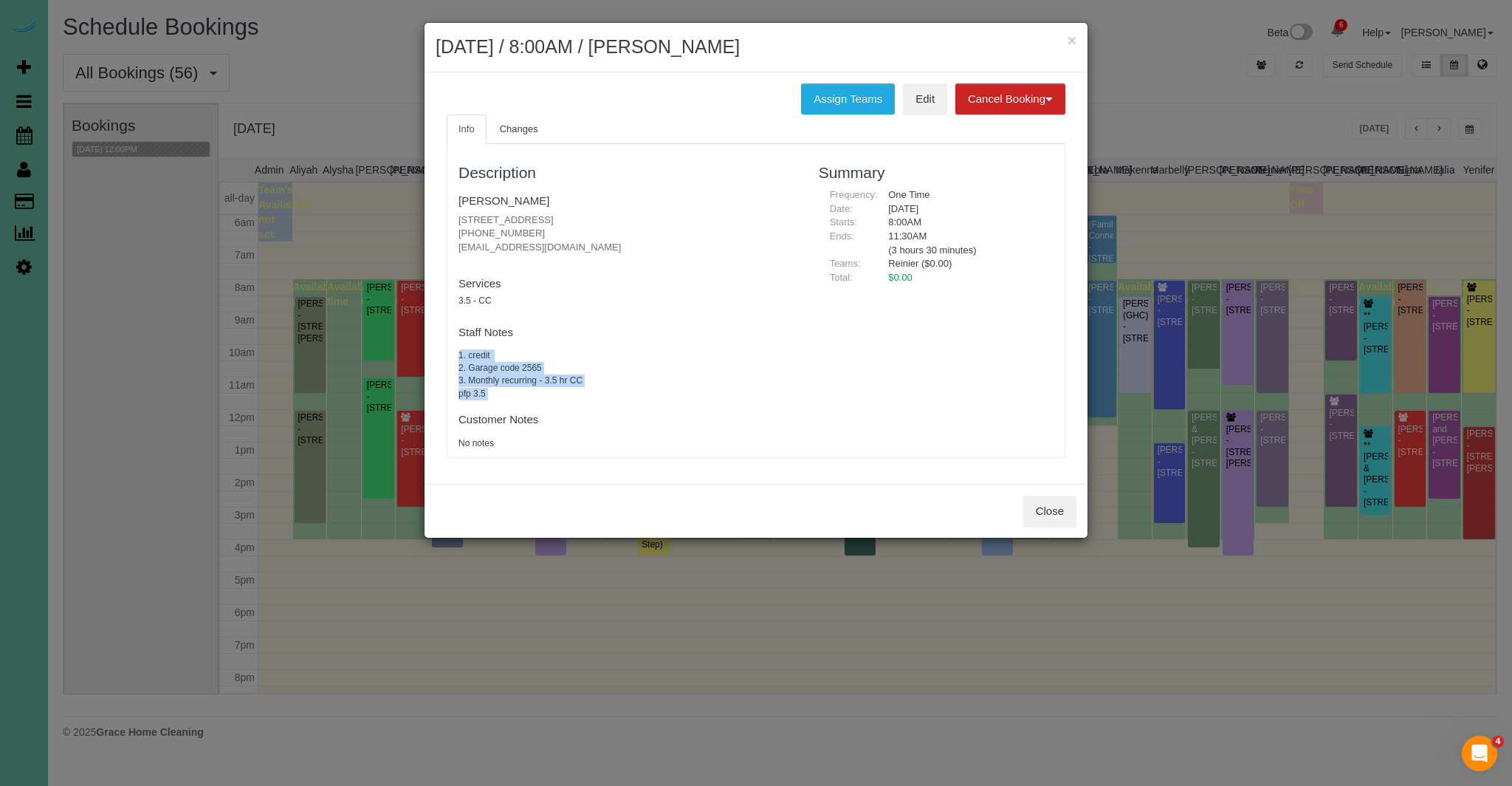
drag, startPoint x: 456, startPoint y: 356, endPoint x: 590, endPoint y: 402, distance: 141.7
click at [590, 402] on div "Description Nick Velander 10410 S 99th St, Papillion, NE 68046 (402) 290-5528 n…" at bounding box center [628, 300] width 360 height 298
copy div "1. credit 2. Garage code 2565 3. Monthly recurring - 3.5 hr CC pfp 3.5"
drag, startPoint x: 626, startPoint y: 217, endPoint x: 453, endPoint y: 220, distance: 173.0
click at [453, 220] on div "Description Nick Velander 10410 S 99th St, Papillion, NE 68046 (402) 290-5528 n…" at bounding box center [628, 300] width 360 height 298
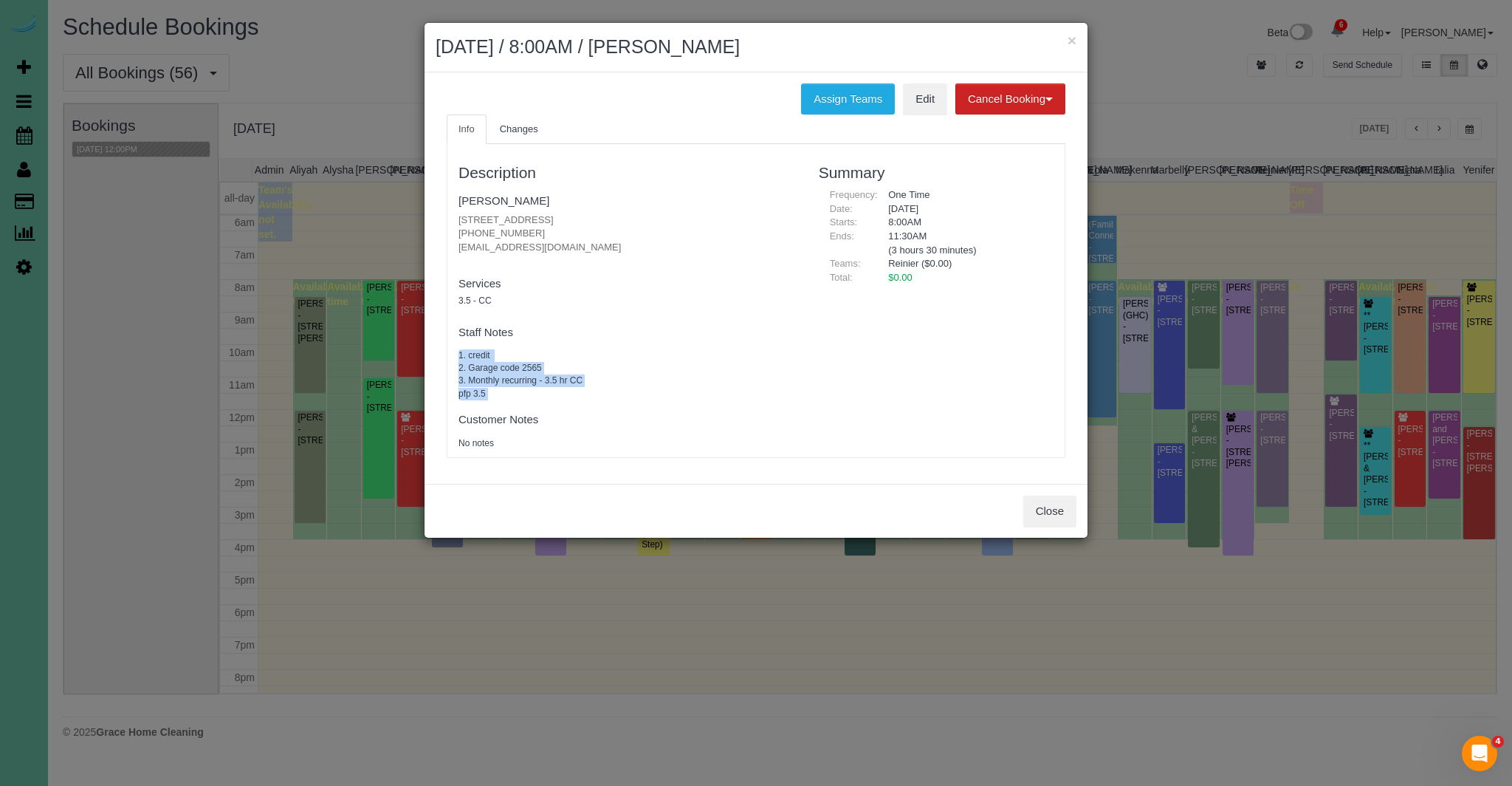
copy p "10410 S 99th St, Papillion, NE 68046"
click at [1046, 510] on button "Close" at bounding box center [1049, 511] width 53 height 31
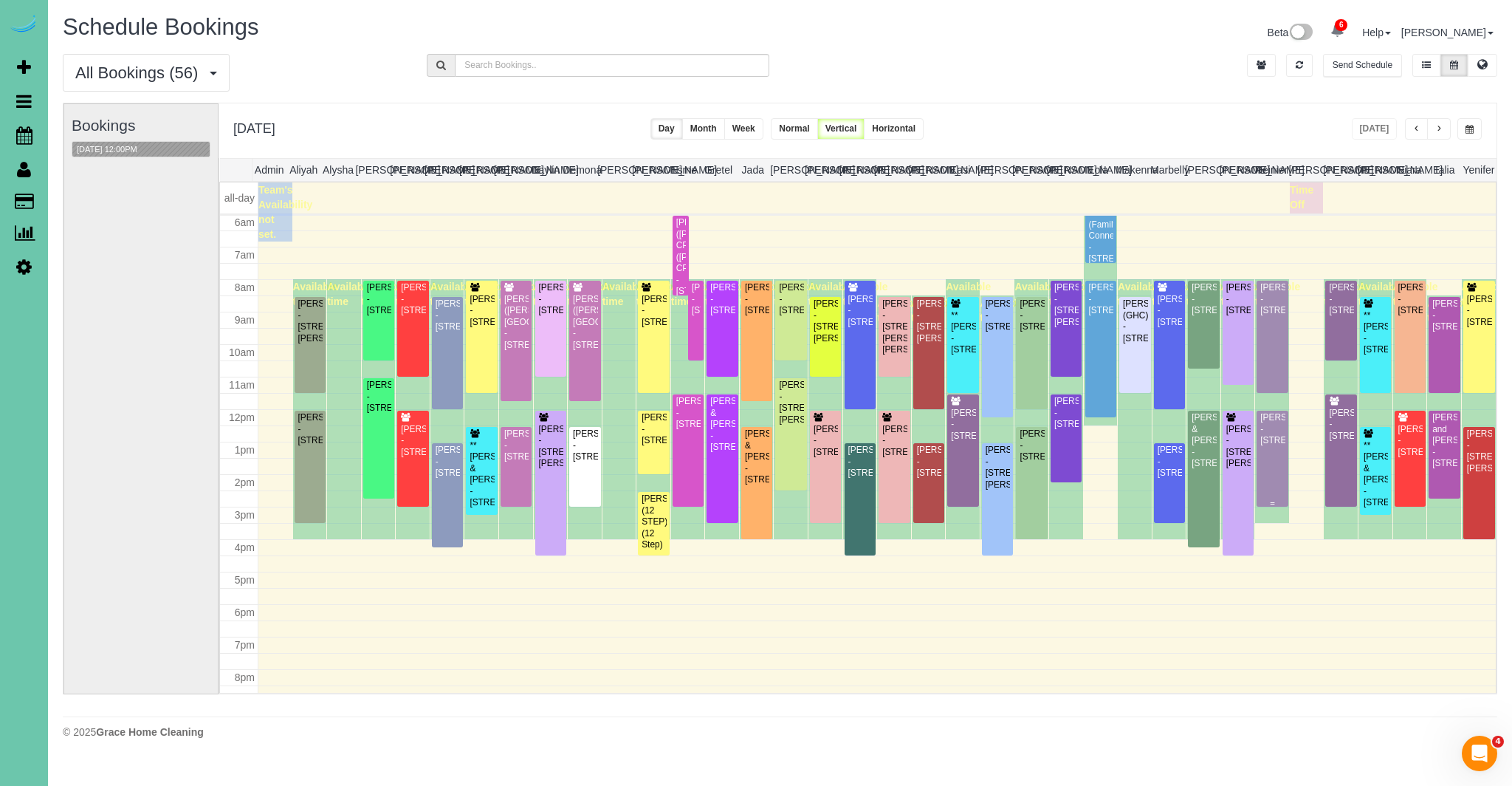
click at [1274, 440] on div "[PERSON_NAME] - [STREET_ADDRESS]" at bounding box center [1272, 429] width 25 height 34
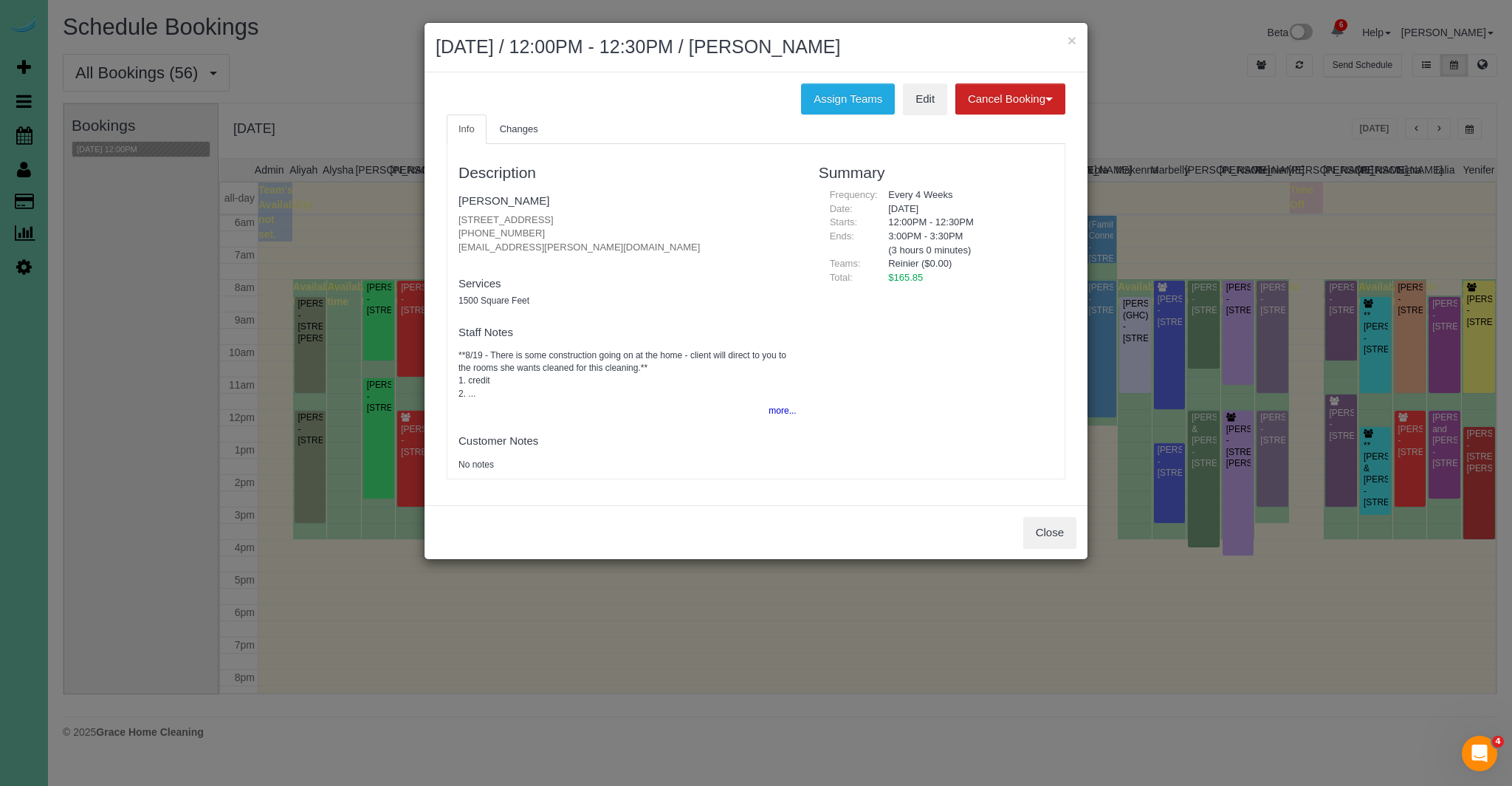
drag, startPoint x: 542, startPoint y: 197, endPoint x: 453, endPoint y: 202, distance: 89.1
click at [453, 202] on div "Description Teresa McAcy 1224 S 167th Street, Omaha, NE 68130 (402) 697-9497 tj…" at bounding box center [628, 311] width 360 height 320
copy link "Teresa McAcy"
drag, startPoint x: 459, startPoint y: 220, endPoint x: 629, endPoint y: 216, distance: 170.0
click at [629, 216] on p "1224 S 167th Street, Omaha, NE 68130 (402) 697-9497 tjmicky@cox.net" at bounding box center [627, 234] width 338 height 42
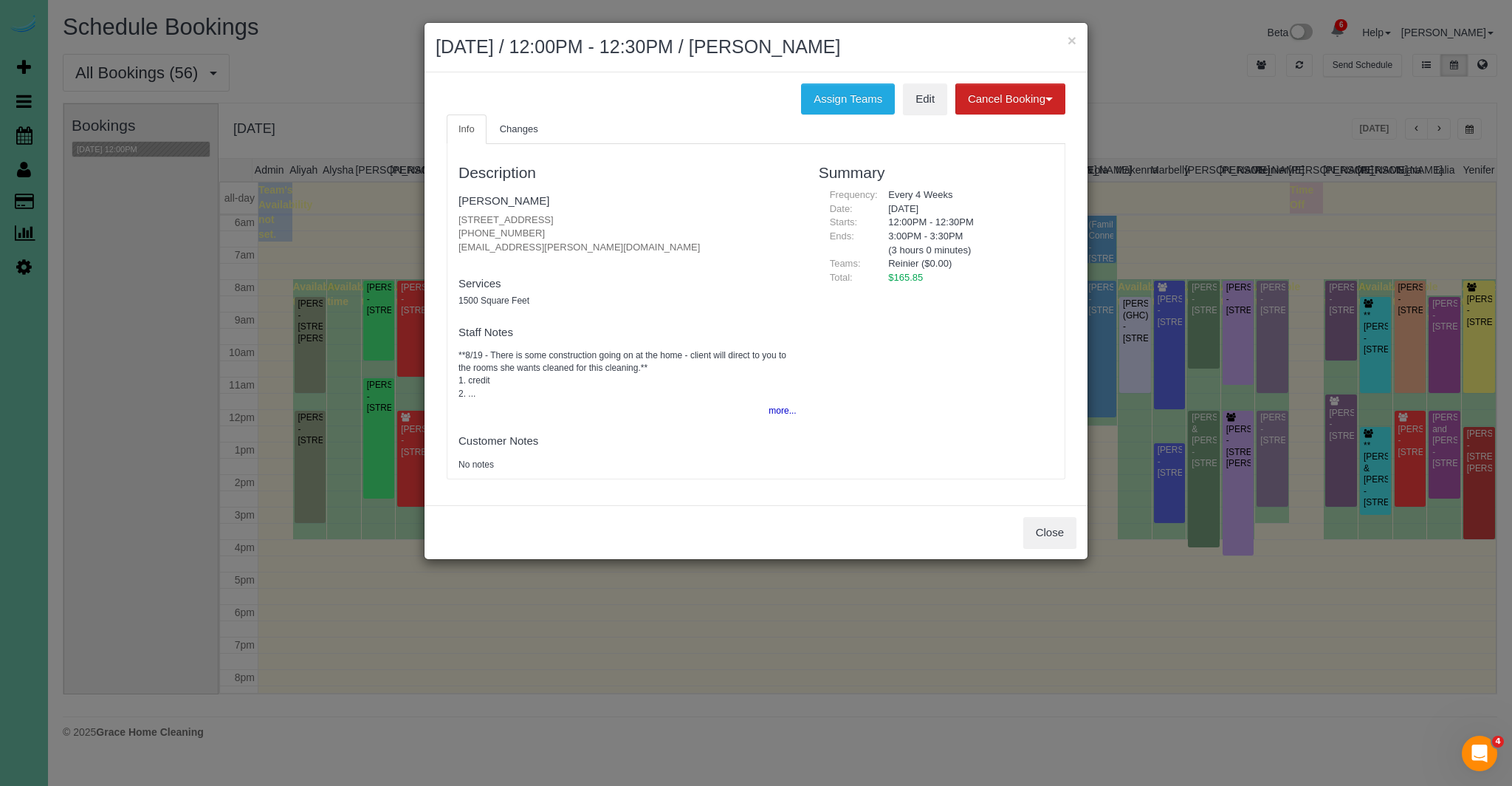
copy p "1224 S 167th Street, Omaha, NE 68130"
click at [770, 410] on button "more..." at bounding box center [778, 410] width 37 height 22
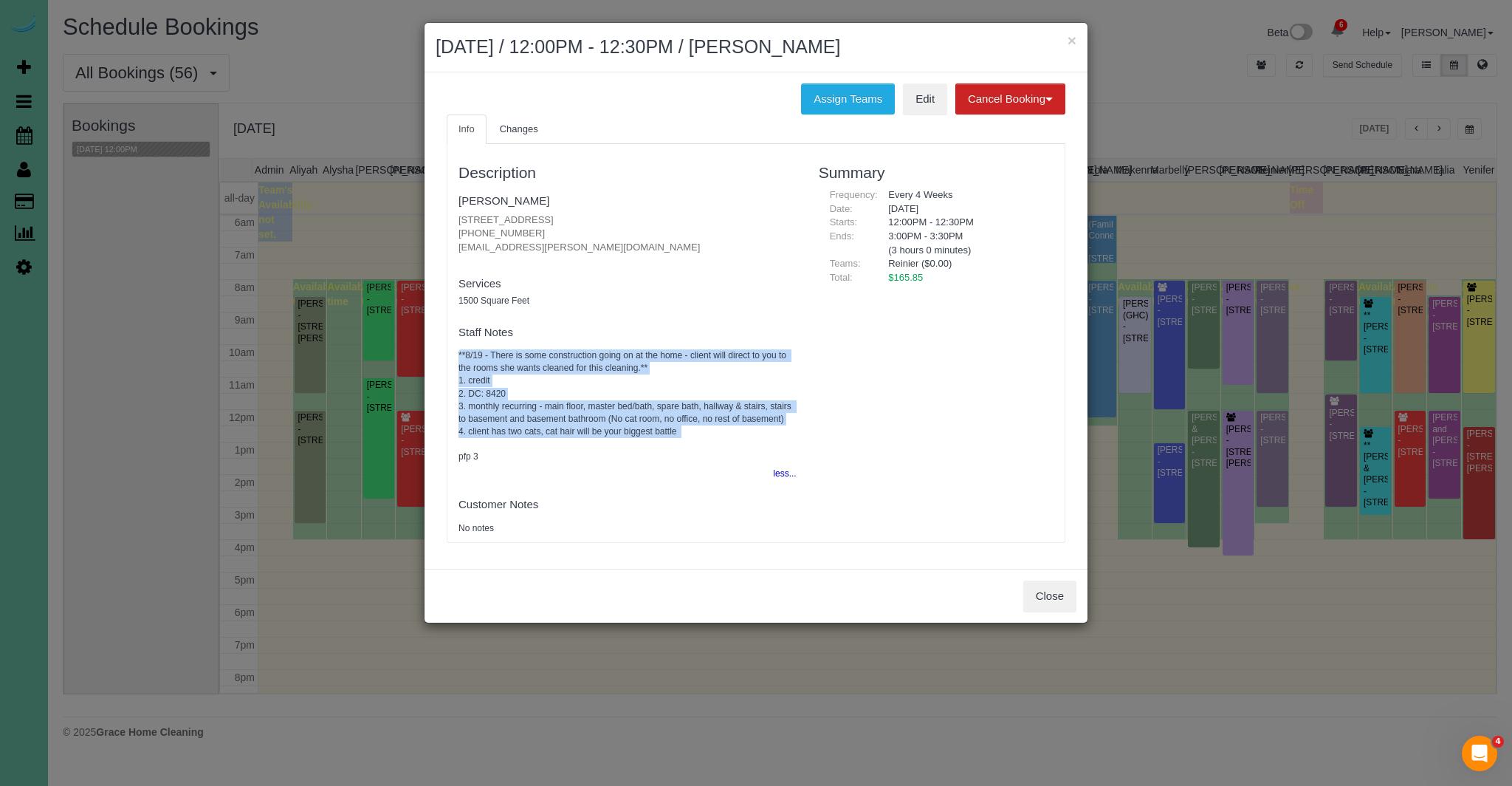
drag, startPoint x: 458, startPoint y: 355, endPoint x: 867, endPoint y: 441, distance: 417.9
click at [867, 441] on div "Description Teresa McAcy 1224 S 167th Street, Omaha, NE 68130 (402) 697-9497 tj…" at bounding box center [756, 343] width 617 height 383
copy pre "**8/19 - There is some construction going on at the home - client will direct t…"
click at [1045, 610] on button "Close" at bounding box center [1049, 596] width 53 height 31
